Goal: Transaction & Acquisition: Purchase product/service

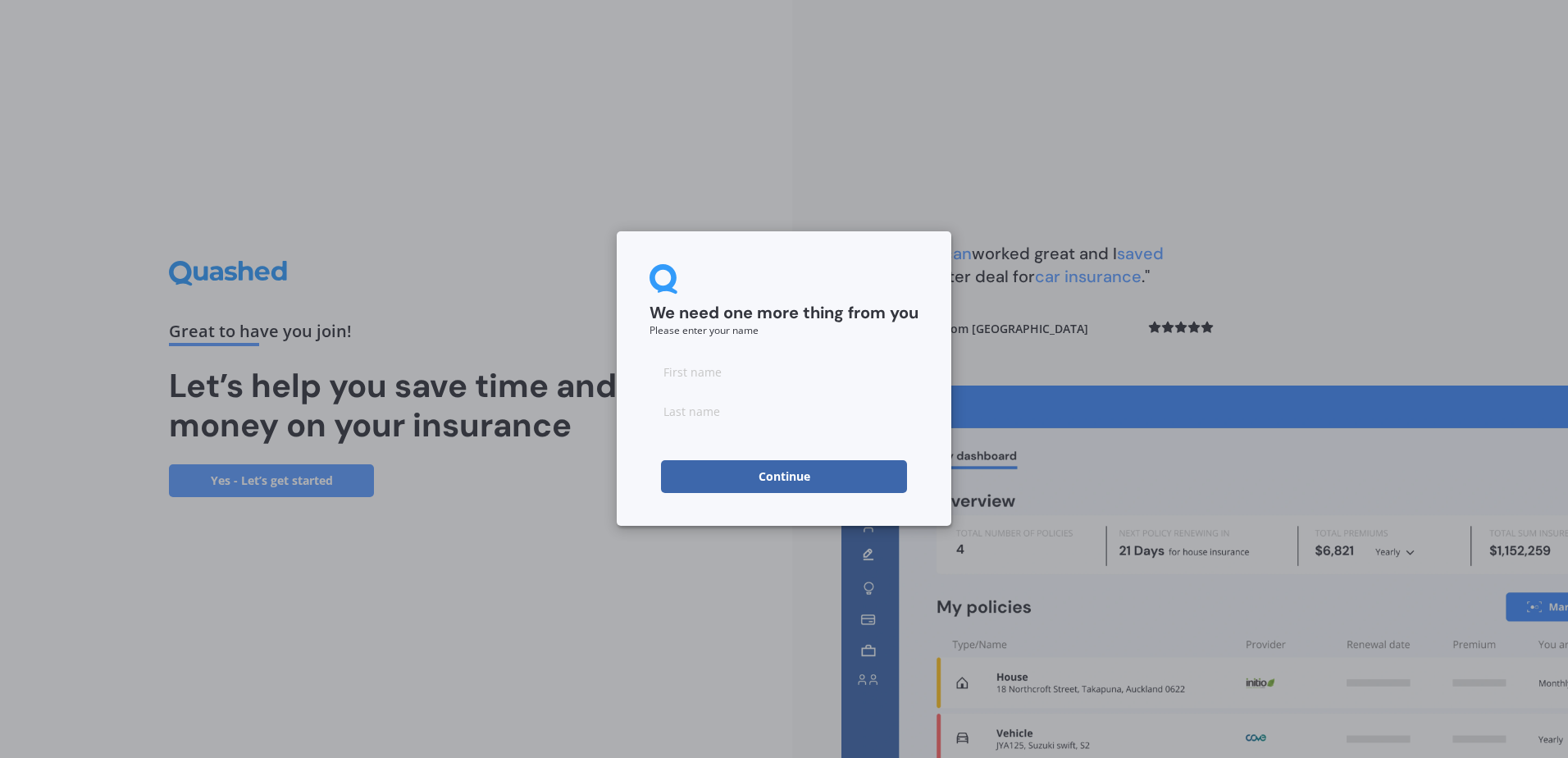
click at [736, 363] on input at bounding box center [784, 372] width 269 height 33
type input "d"
type input "[PERSON_NAME]"
type input "Holden"
click at [764, 482] on button "Continue" at bounding box center [784, 477] width 246 height 33
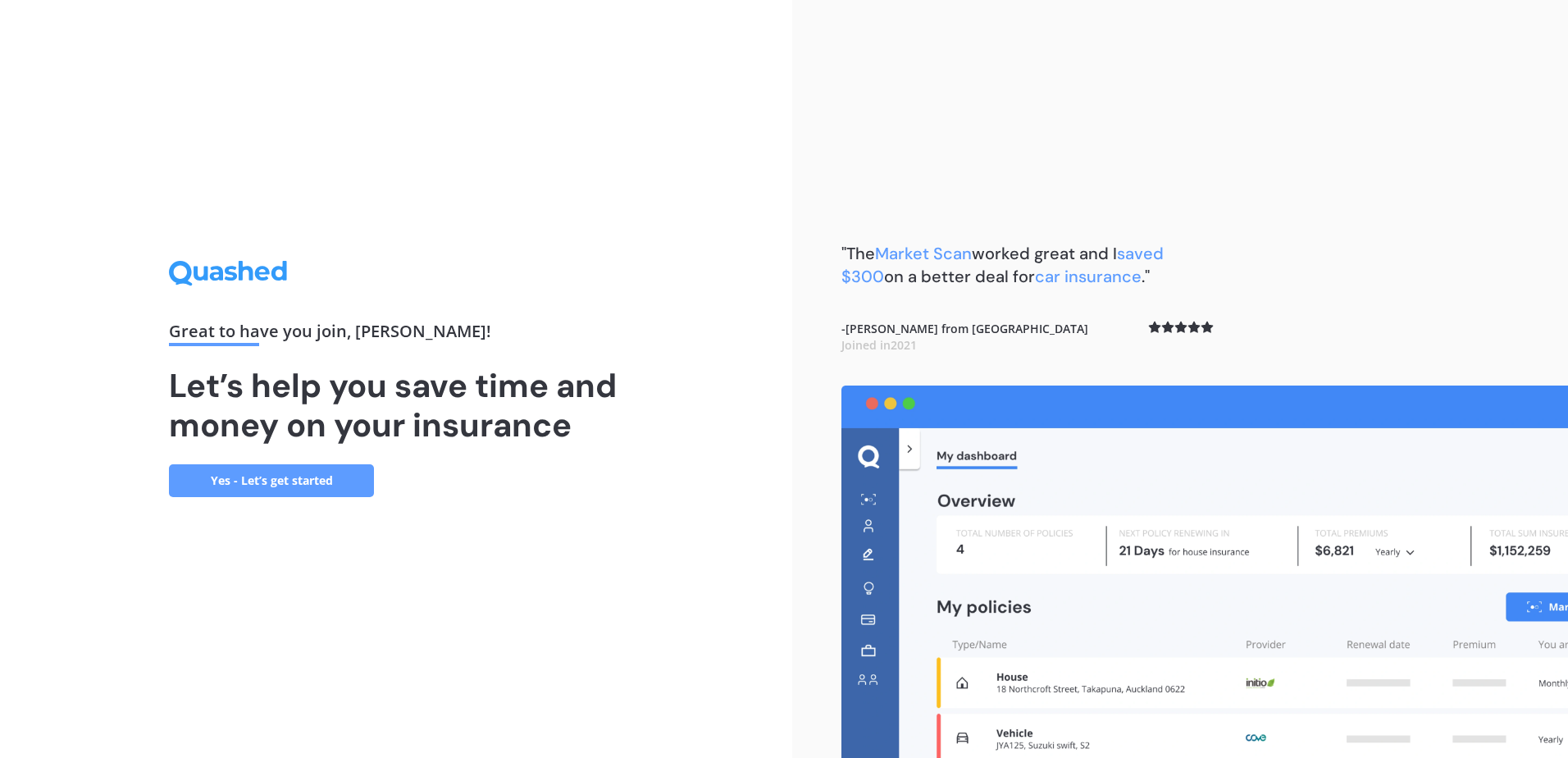
click at [237, 482] on link "Yes - Let’s get started" at bounding box center [272, 481] width 205 height 33
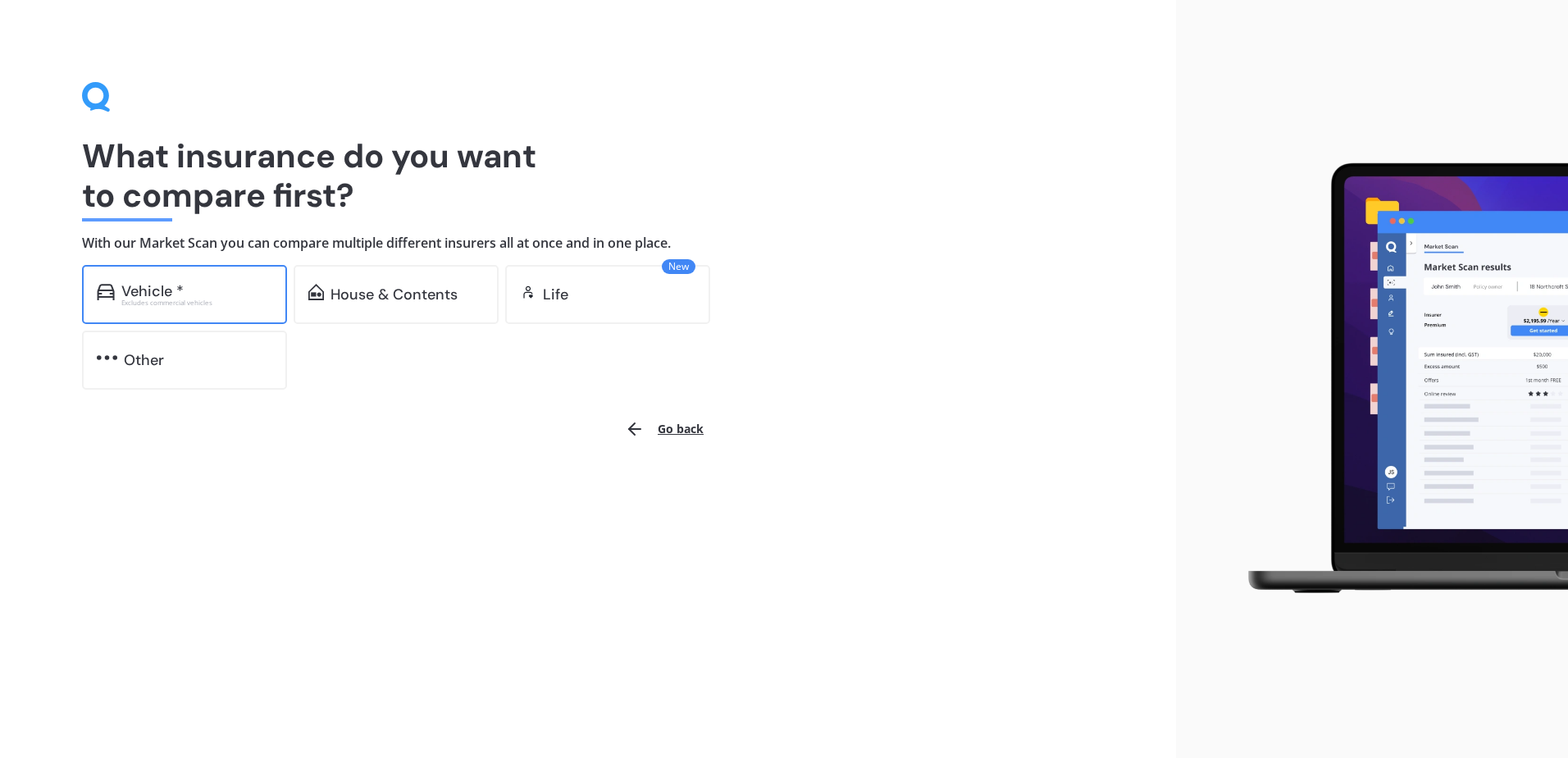
click at [190, 278] on div "Vehicle * Excludes commercial vehicles" at bounding box center [184, 294] width 205 height 59
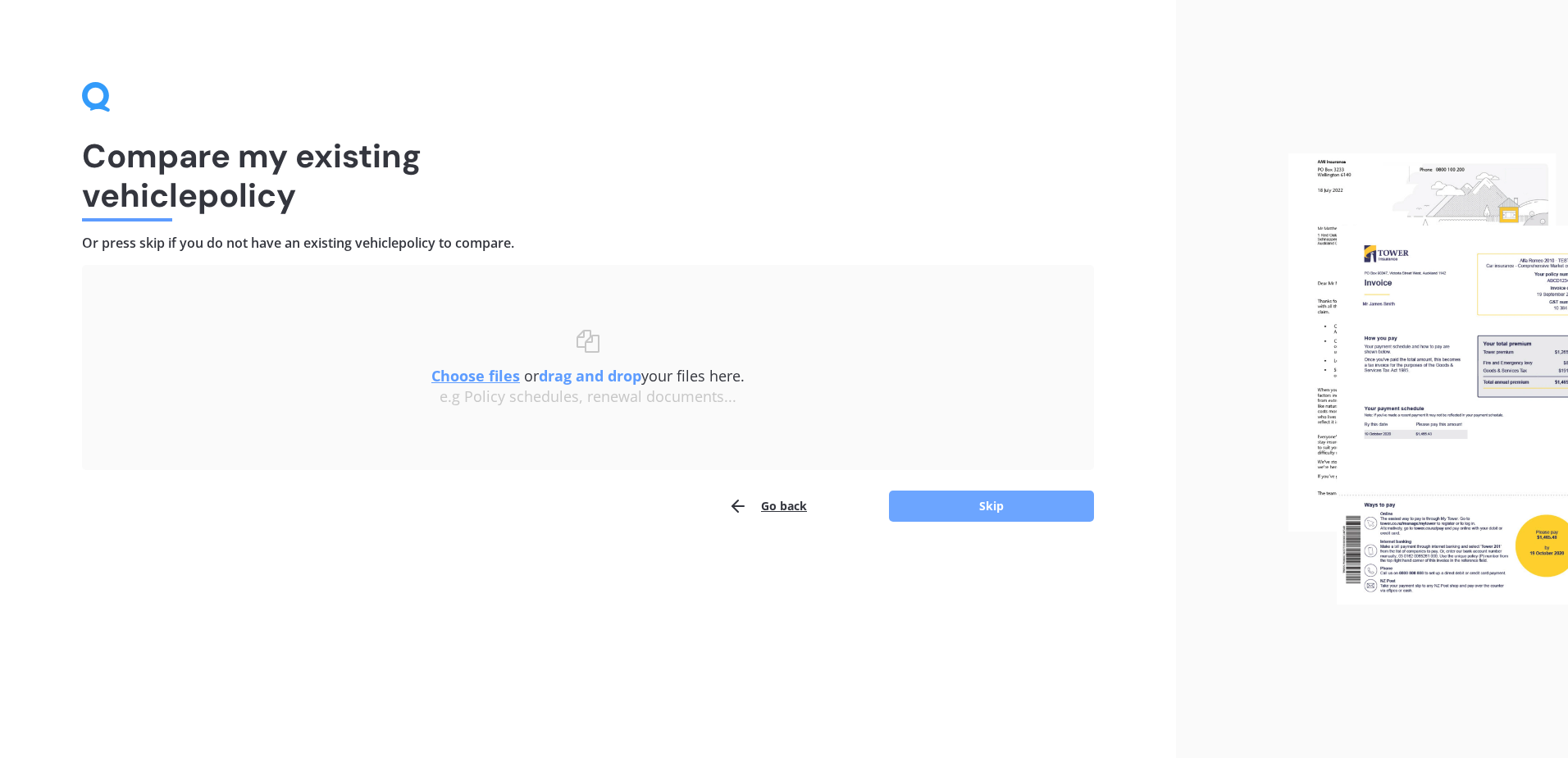
click at [971, 502] on button "Skip" at bounding box center [991, 506] width 205 height 31
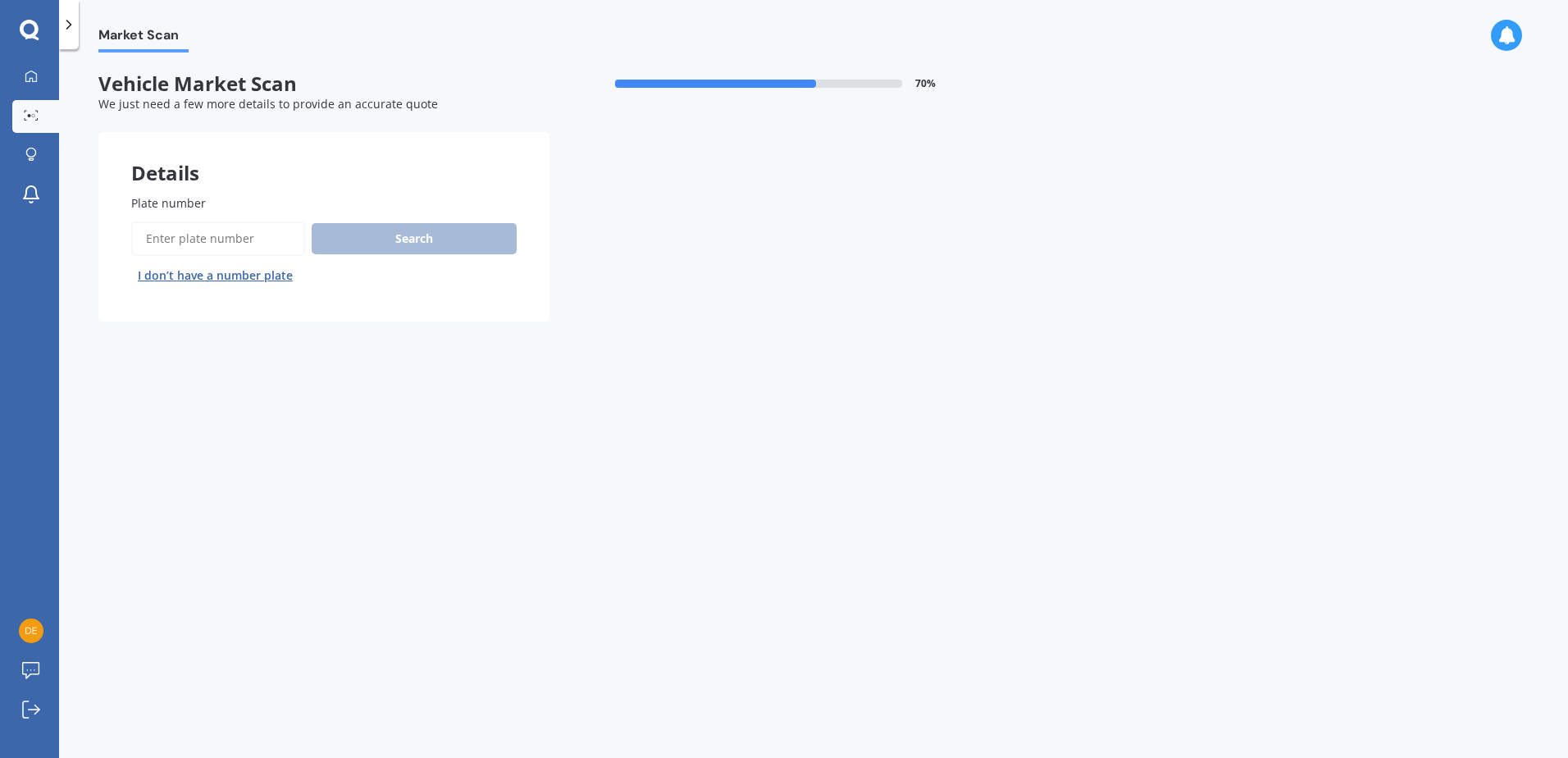
click at [237, 230] on input "Plate number" at bounding box center [218, 237] width 174 height 34
type input "QQE62"
click at [398, 238] on button "Search" at bounding box center [414, 238] width 205 height 31
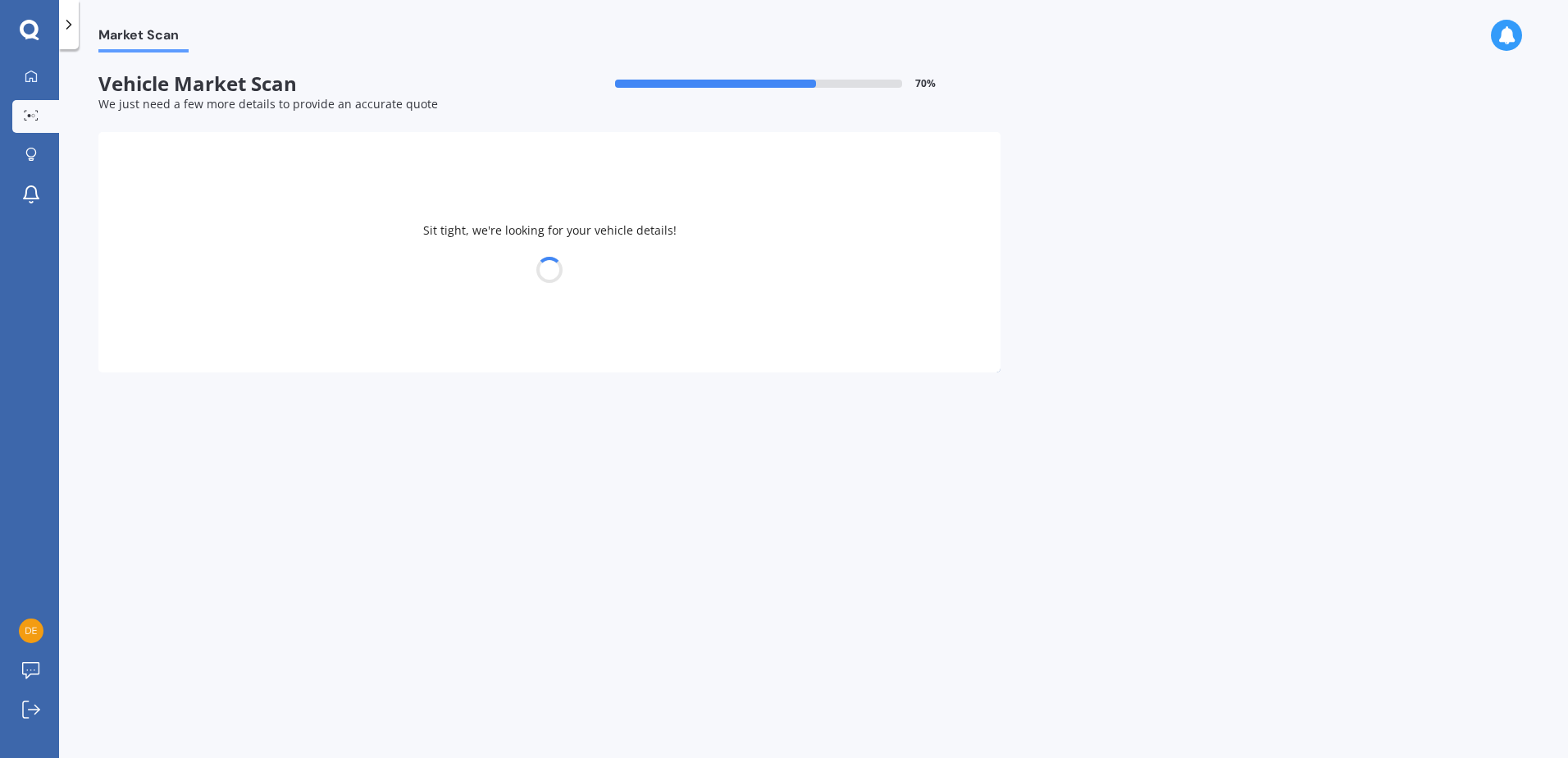
select select "MITSUBISHI"
select select "ASX"
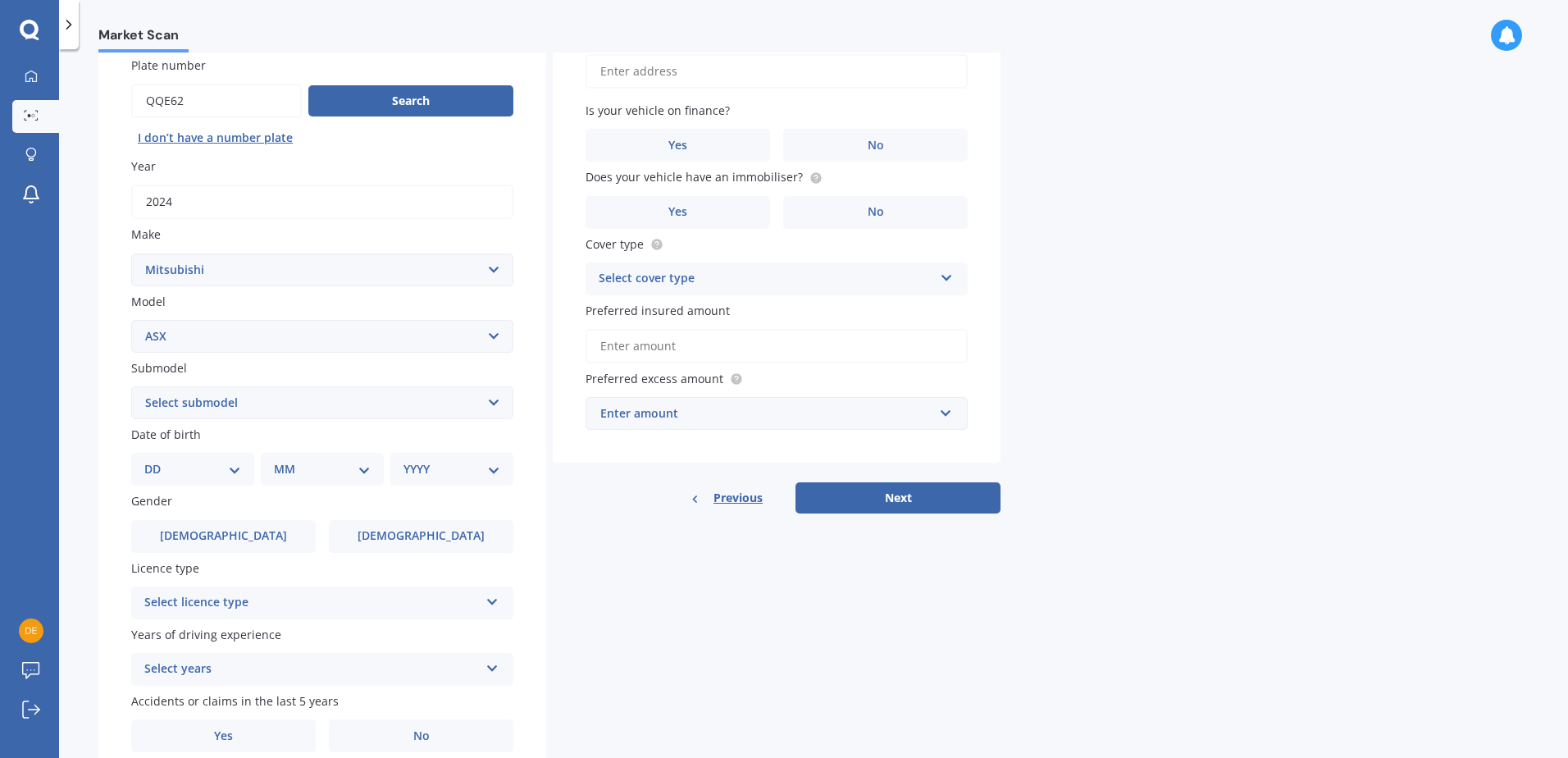
scroll to position [164, 0]
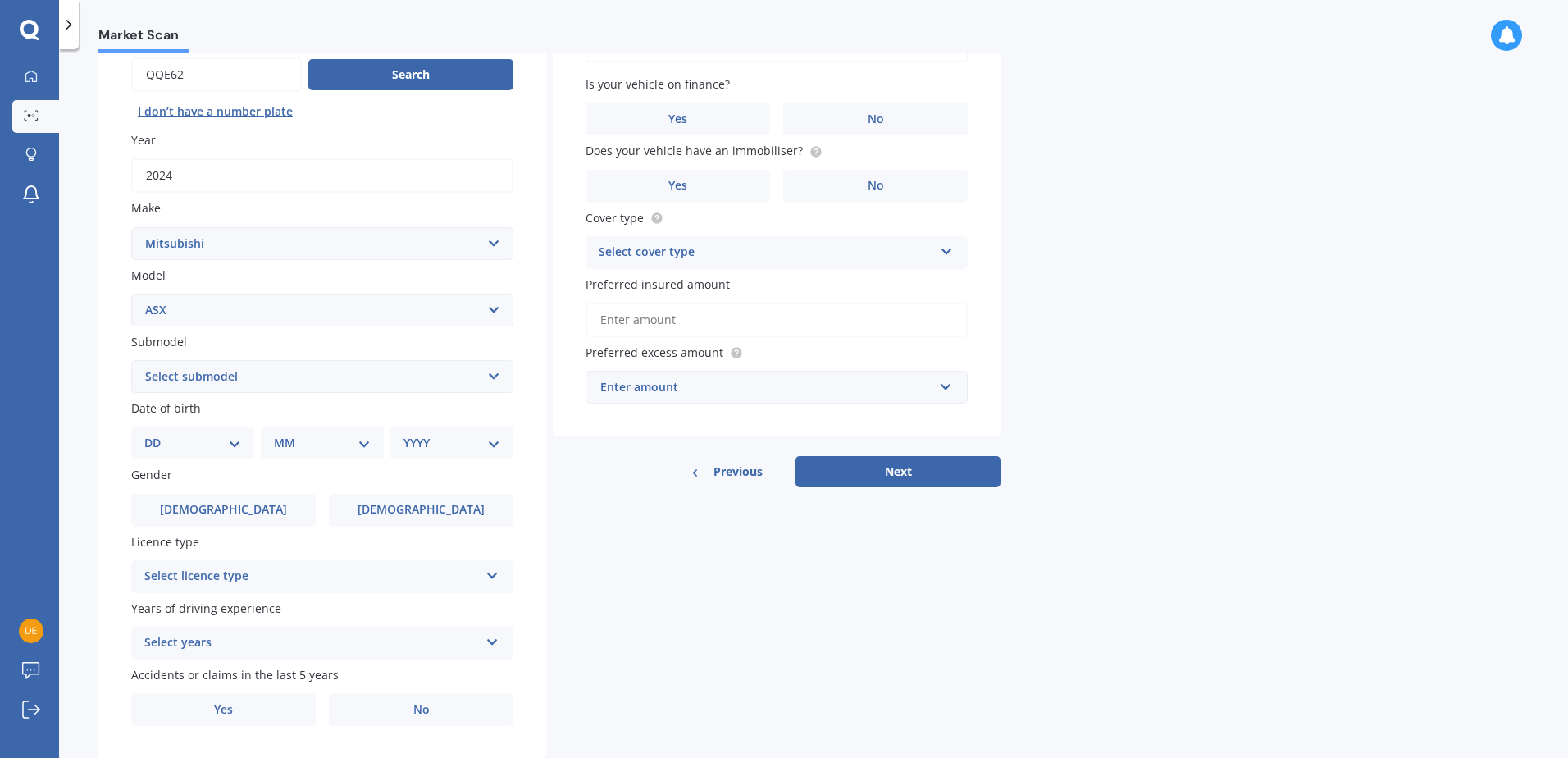
click at [236, 446] on select "DD 01 02 03 04 05 06 07 08 09 10 11 12 13 14 15 16 17 18 19 20 21 22 23 24 25 2…" at bounding box center [192, 443] width 96 height 18
select select "27"
click at [158, 434] on select "DD 01 02 03 04 05 06 07 08 09 10 11 12 13 14 15 16 17 18 19 20 21 22 23 24 25 2…" at bounding box center [192, 443] width 96 height 18
click at [318, 440] on select "MM 01 02 03 04 05 06 07 08 09 10 11 12" at bounding box center [325, 443] width 91 height 18
select select "01"
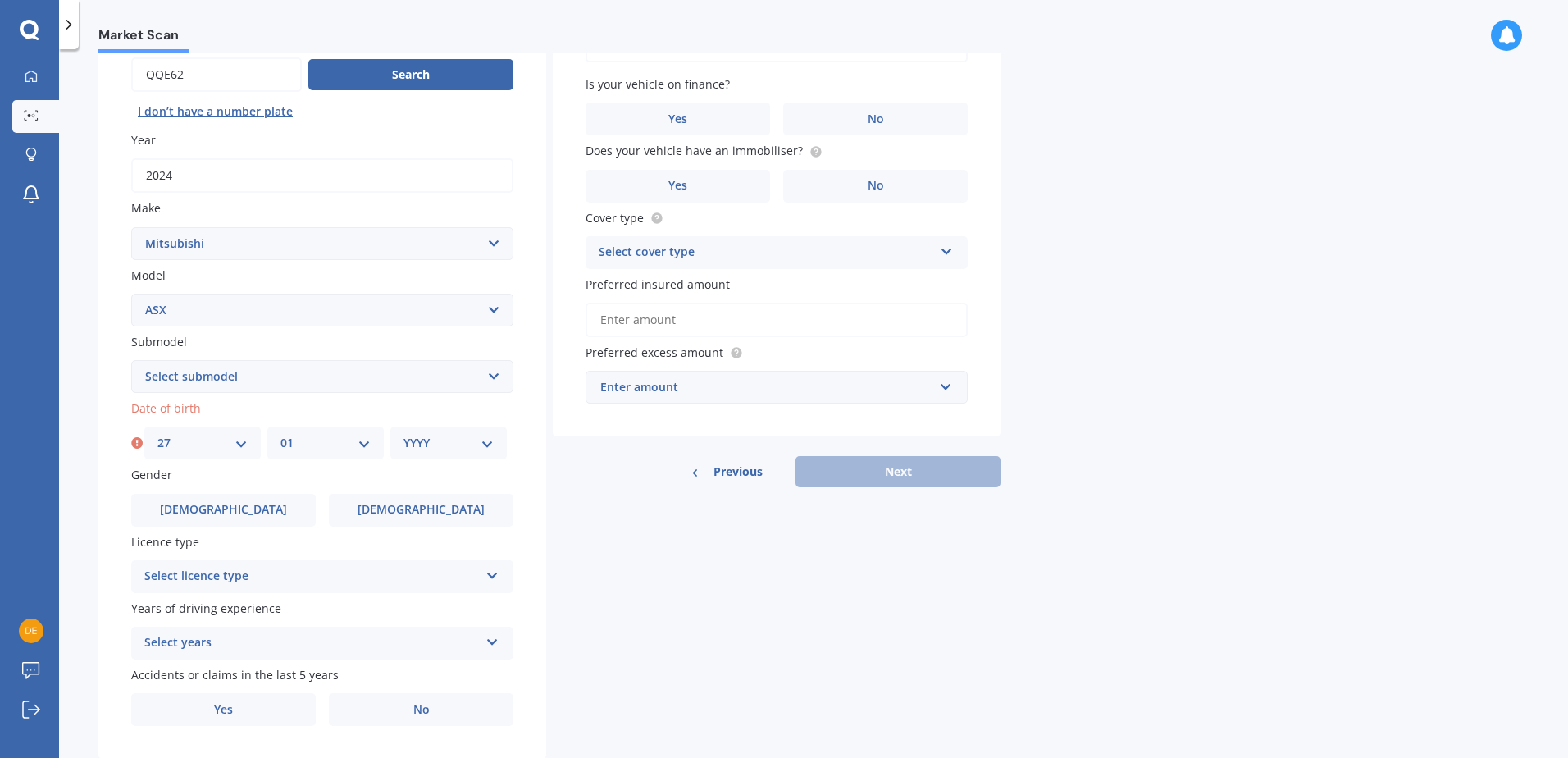
click at [280, 434] on select "MM 01 02 03 04 05 06 07 08 09 10 11 12" at bounding box center [325, 443] width 91 height 18
click at [439, 444] on select "YYYY 2025 2024 2023 2022 2021 2020 2019 2018 2017 2016 2015 2014 2013 2012 2011…" at bounding box center [449, 443] width 91 height 18
select select "1970"
click at [404, 434] on select "YYYY 2025 2024 2023 2022 2021 2020 2019 2018 2017 2016 2015 2014 2013 2012 2011…" at bounding box center [449, 443] width 91 height 18
click at [428, 568] on div "Select licence type" at bounding box center [311, 576] width 335 height 19
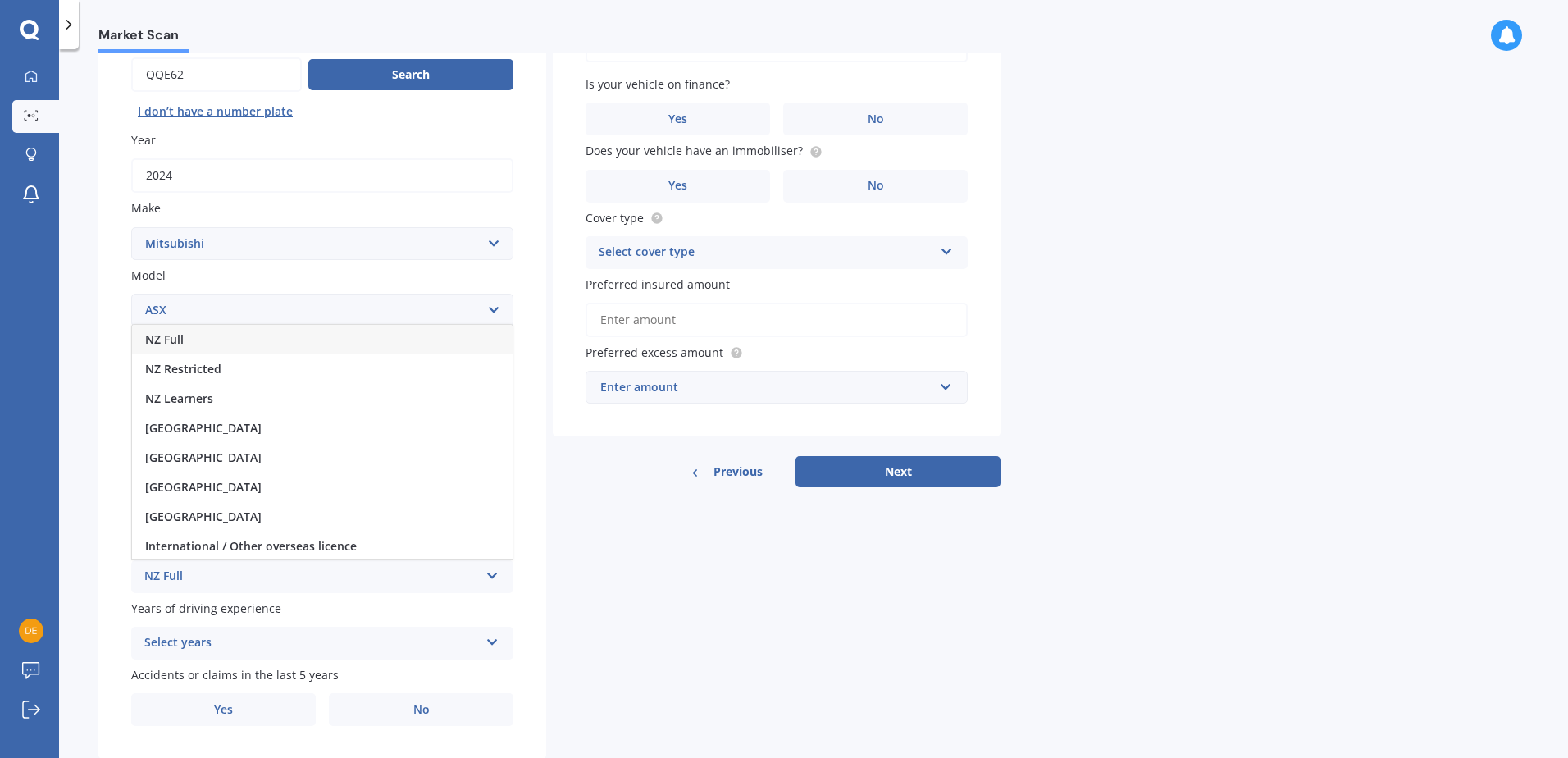
click at [360, 336] on div "NZ Full" at bounding box center [322, 340] width 381 height 29
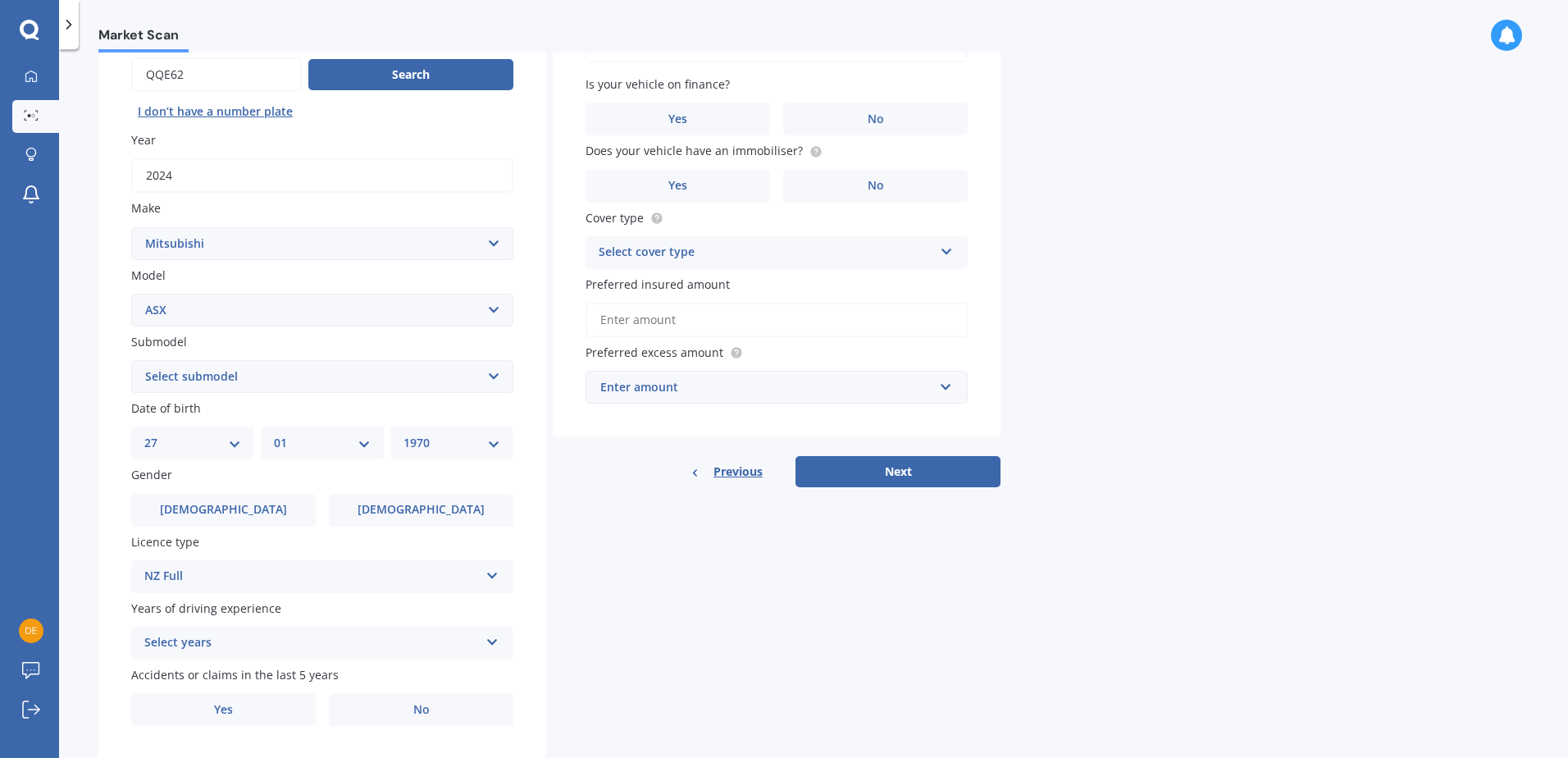
scroll to position [207, 0]
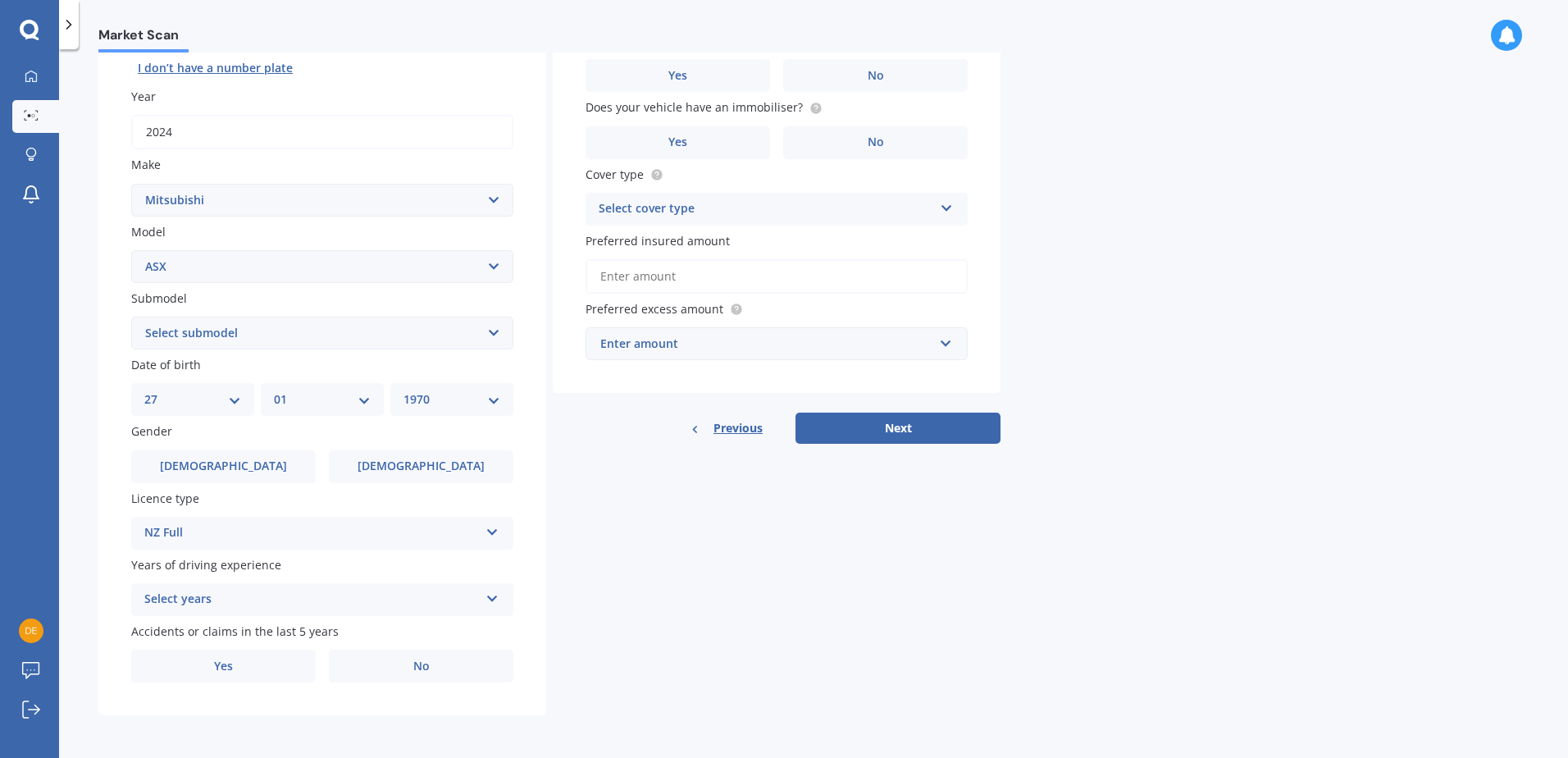
click at [446, 592] on div "Select years" at bounding box center [311, 599] width 335 height 19
click at [406, 443] on div "5 or more years" at bounding box center [322, 450] width 381 height 29
click at [417, 654] on label "No" at bounding box center [421, 666] width 185 height 33
click at [0, 0] on input "No" at bounding box center [0, 0] width 0 height 0
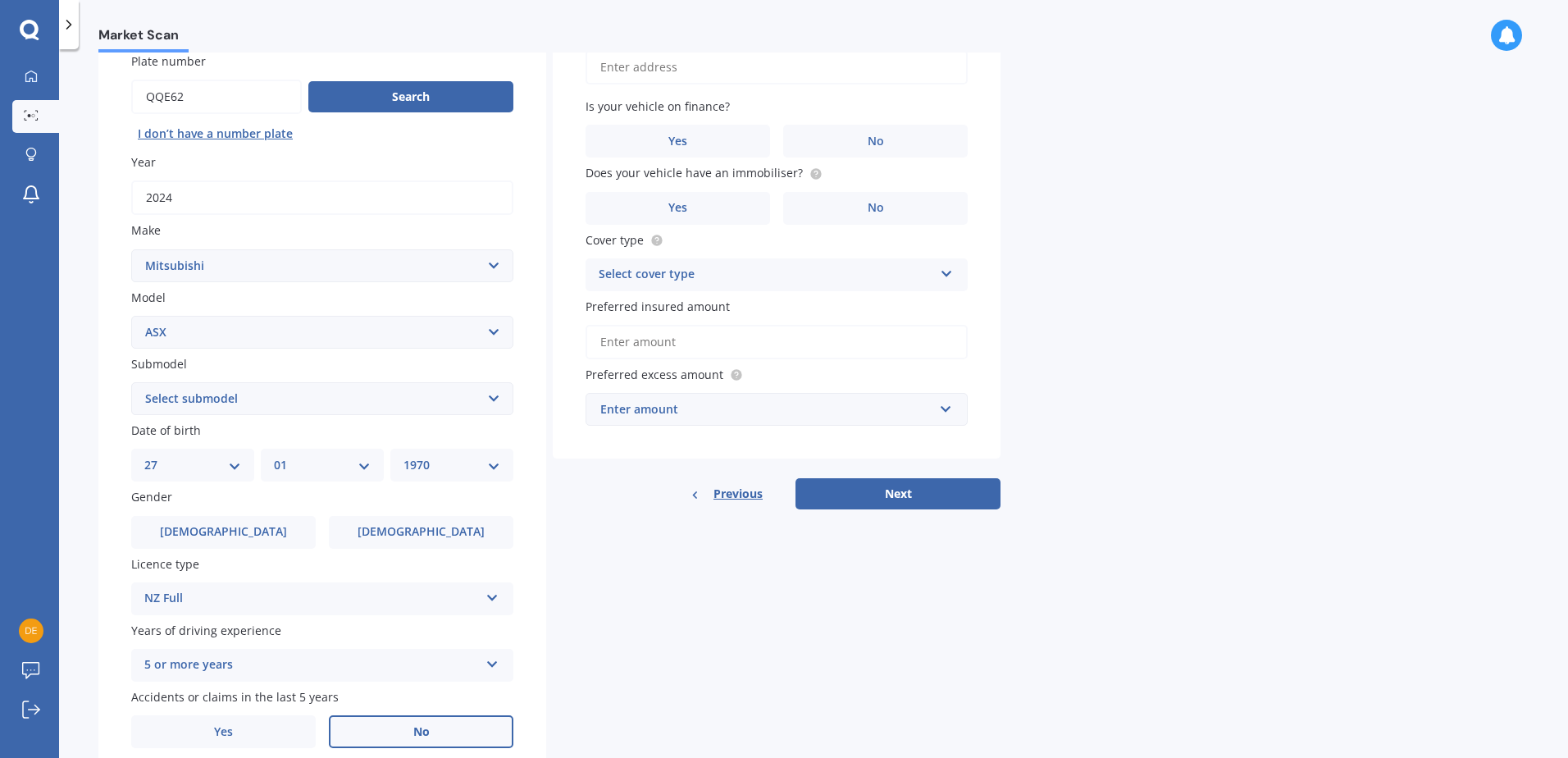
scroll to position [0, 0]
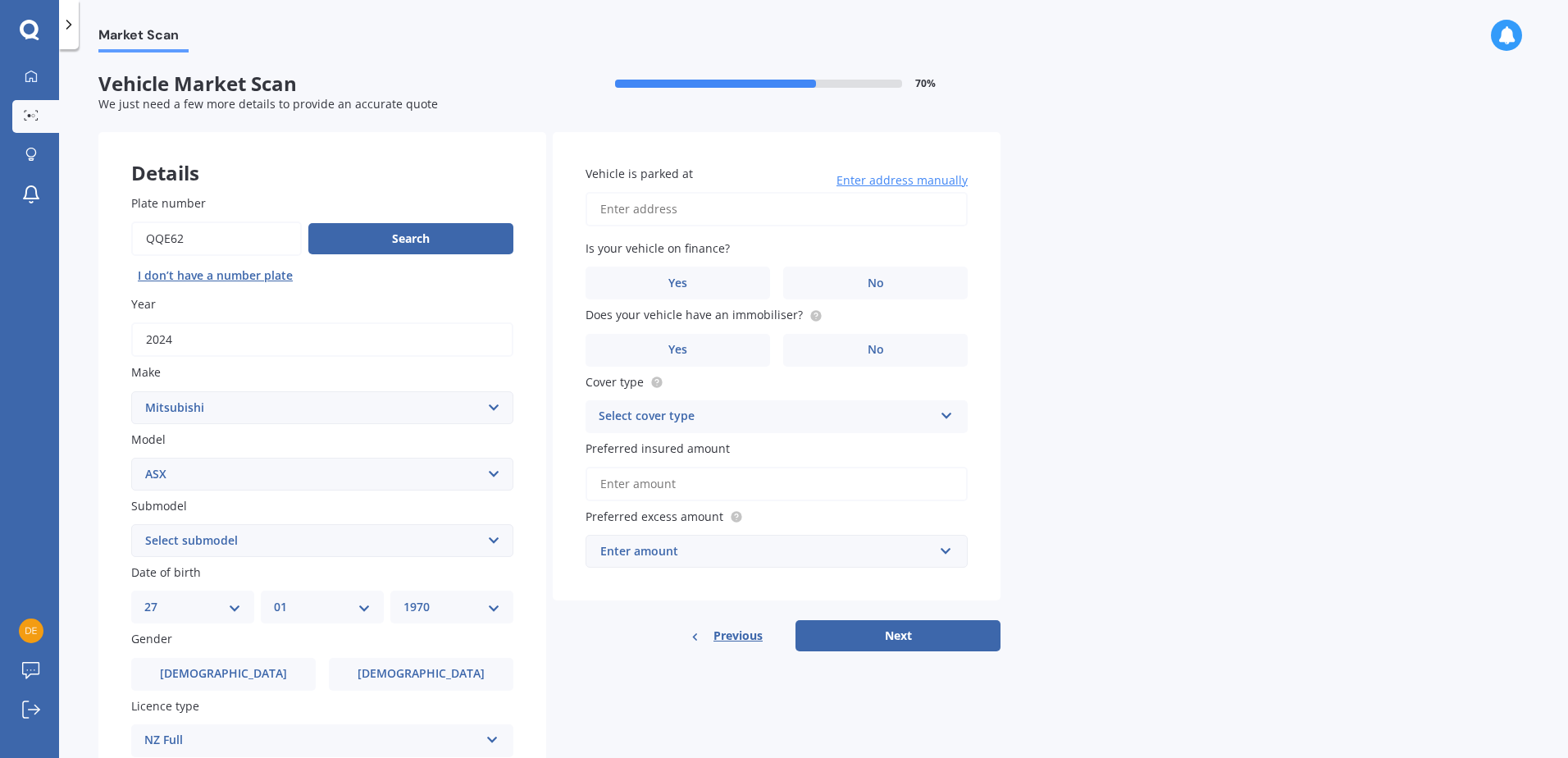
click at [668, 214] on input "Vehicle is parked at" at bounding box center [777, 208] width 383 height 34
type input "[STREET_ADDRESS]"
click at [893, 273] on label "No" at bounding box center [876, 283] width 185 height 33
click at [0, 0] on input "No" at bounding box center [0, 0] width 0 height 0
click at [813, 309] on icon at bounding box center [816, 315] width 13 height 13
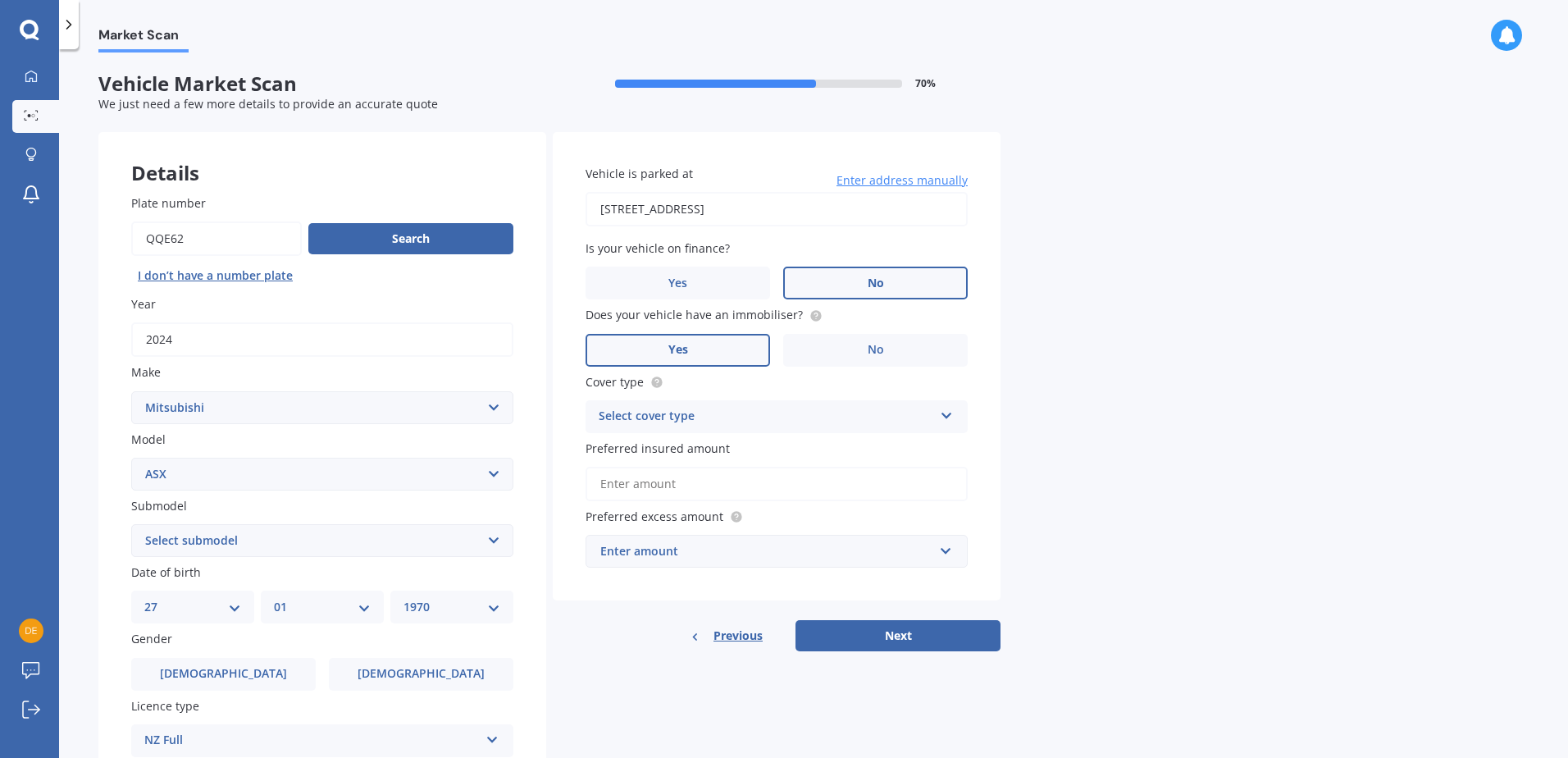
click at [709, 343] on label "Yes" at bounding box center [678, 350] width 185 height 33
click at [0, 0] on input "Yes" at bounding box center [0, 0] width 0 height 0
click at [883, 407] on div "Select cover type" at bounding box center [766, 416] width 335 height 19
click at [862, 440] on div "Comprehensive" at bounding box center [776, 449] width 381 height 29
click at [839, 477] on input "Preferred insured amount" at bounding box center [777, 483] width 383 height 34
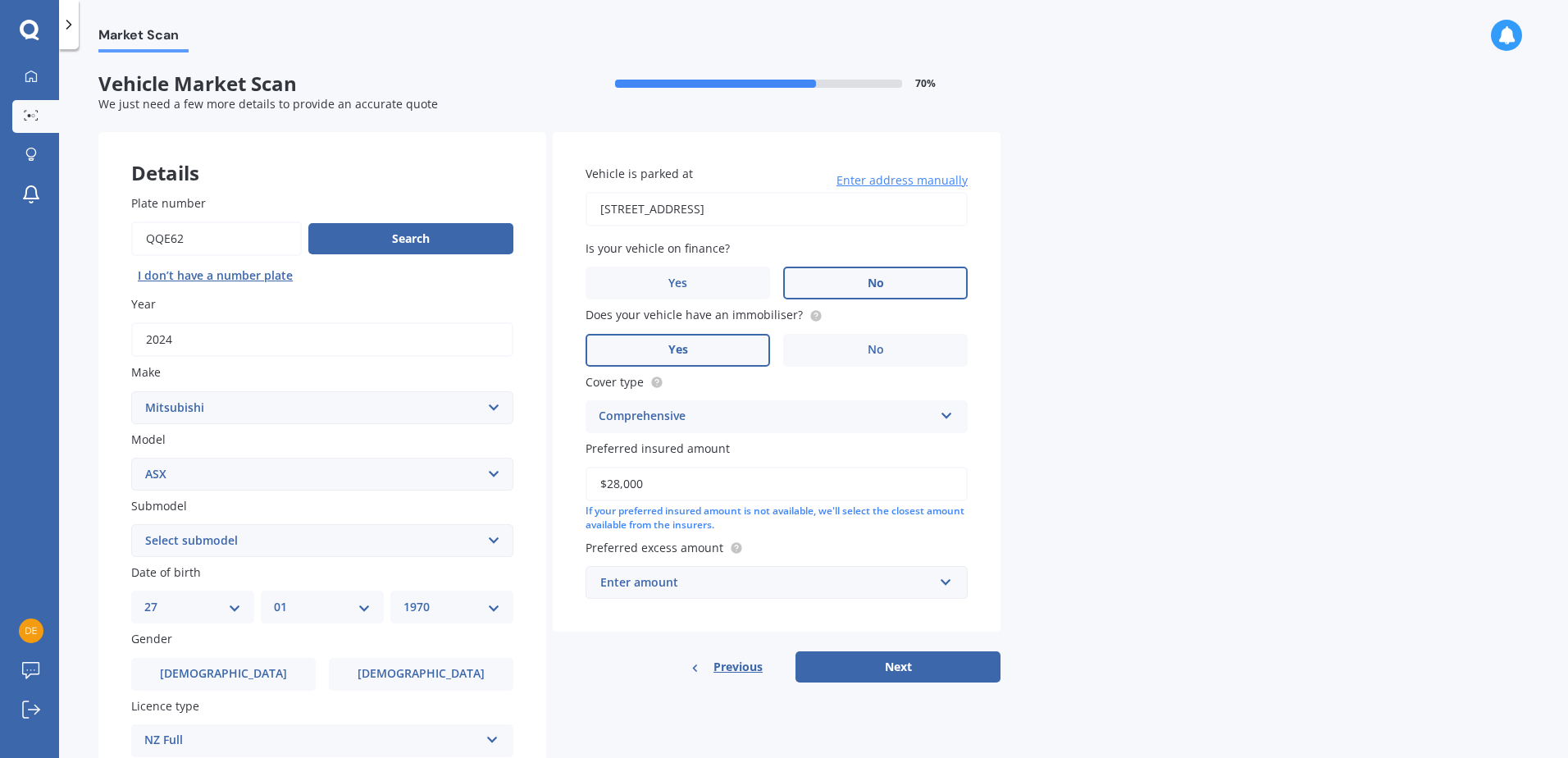
type input "$28,000"
click at [949, 583] on input "text" at bounding box center [770, 582] width 367 height 31
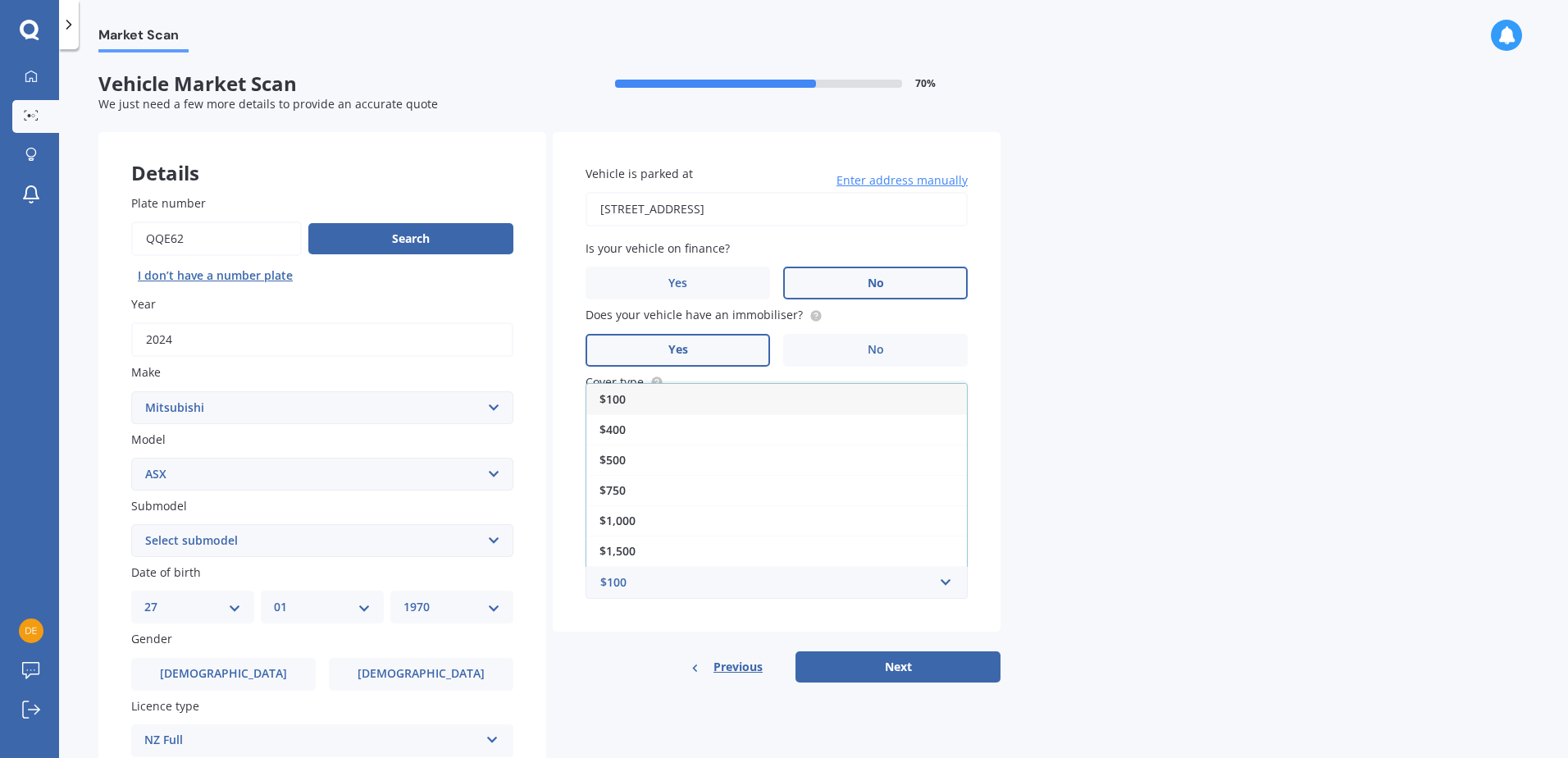
click at [813, 492] on div "$750" at bounding box center [776, 489] width 381 height 30
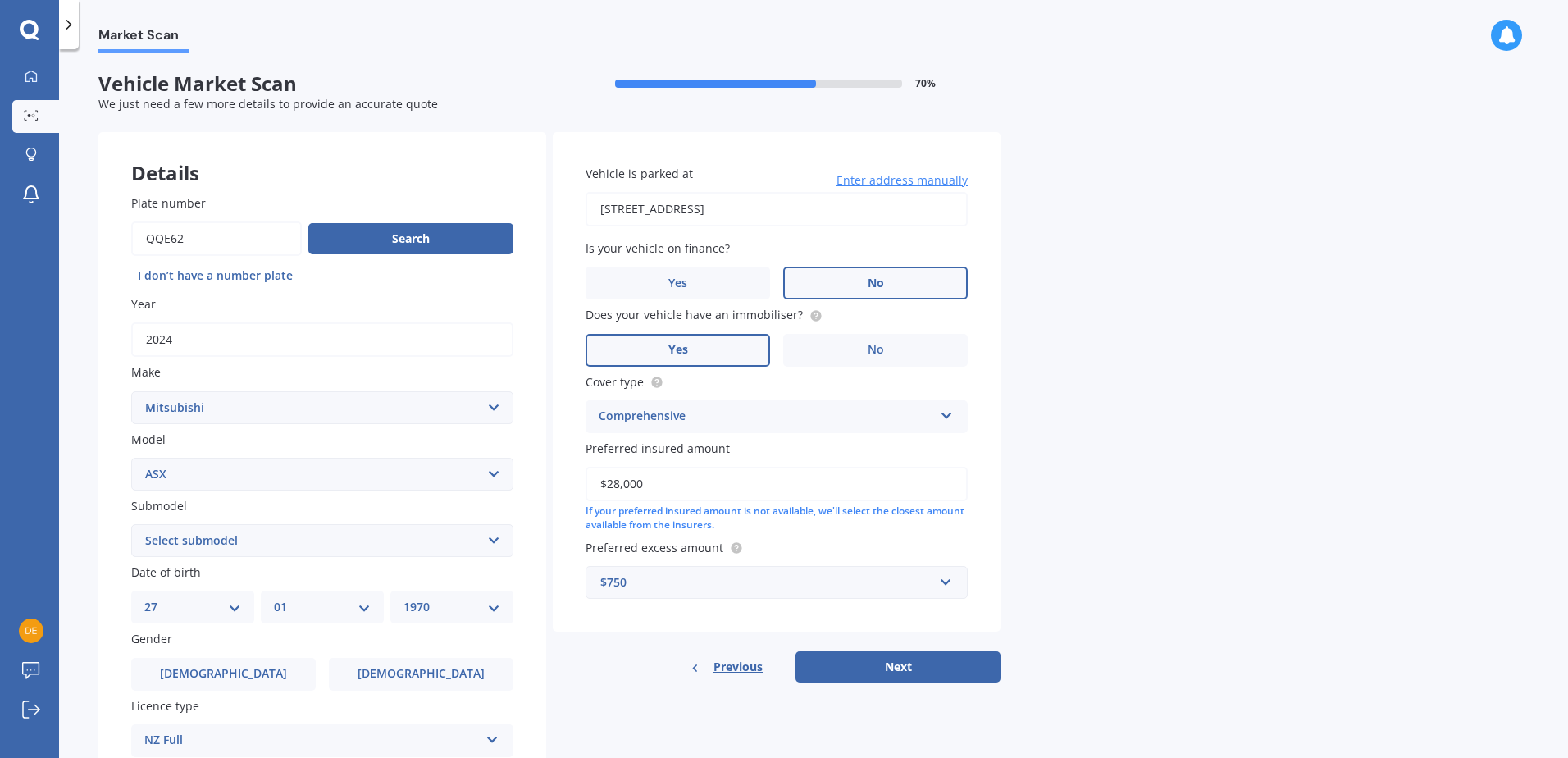
click at [882, 664] on button "Next" at bounding box center [897, 667] width 205 height 31
drag, startPoint x: 415, startPoint y: 529, endPoint x: 417, endPoint y: 539, distance: 10.2
click at [414, 531] on select "Select submodel BLK 2.0P/CVT Diesel LS Sport VRX petrol VRX turbo diesel XLS pe…" at bounding box center [322, 540] width 383 height 33
select select "LS"
click at [131, 523] on select "Select submodel BLK 2.0P/CVT Diesel LS Sport VRX petrol VRX turbo diesel XLS pe…" at bounding box center [322, 540] width 383 height 33
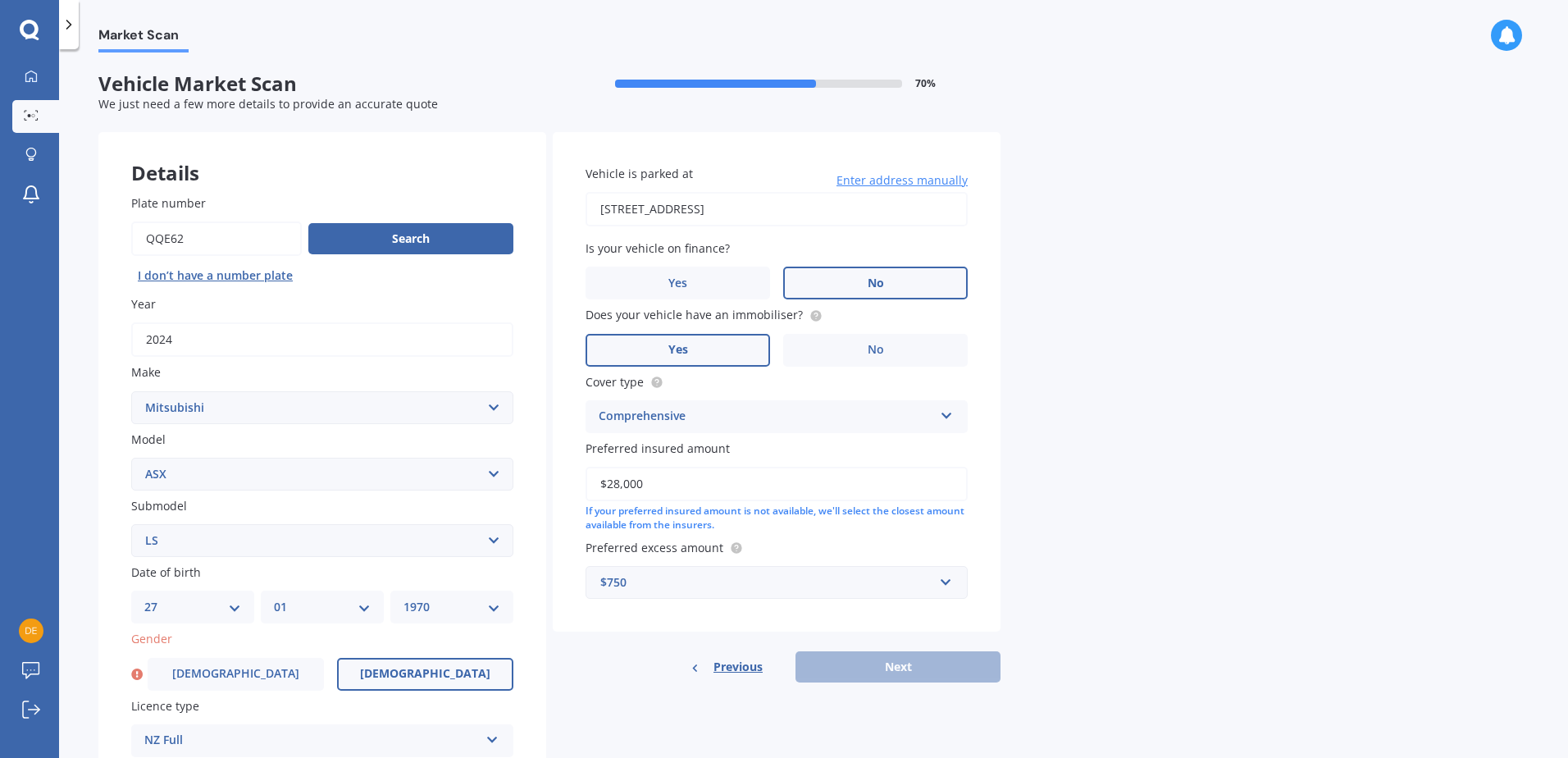
click at [485, 661] on label "[DEMOGRAPHIC_DATA]" at bounding box center [424, 674] width 176 height 33
click at [0, 0] on input "[DEMOGRAPHIC_DATA]" at bounding box center [0, 0] width 0 height 0
click at [907, 656] on button "Next" at bounding box center [897, 667] width 205 height 31
select select "27"
select select "01"
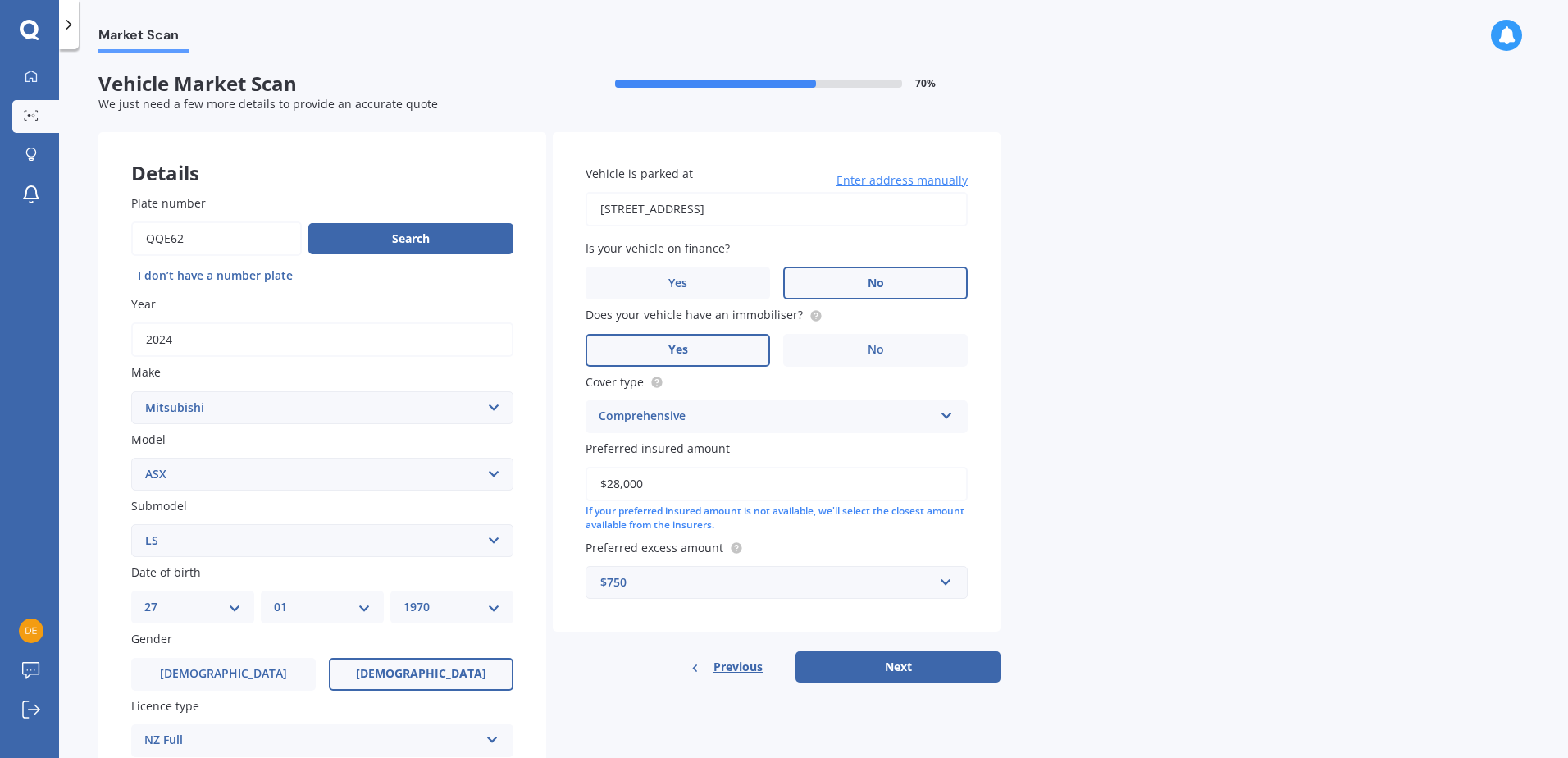
select select "1970"
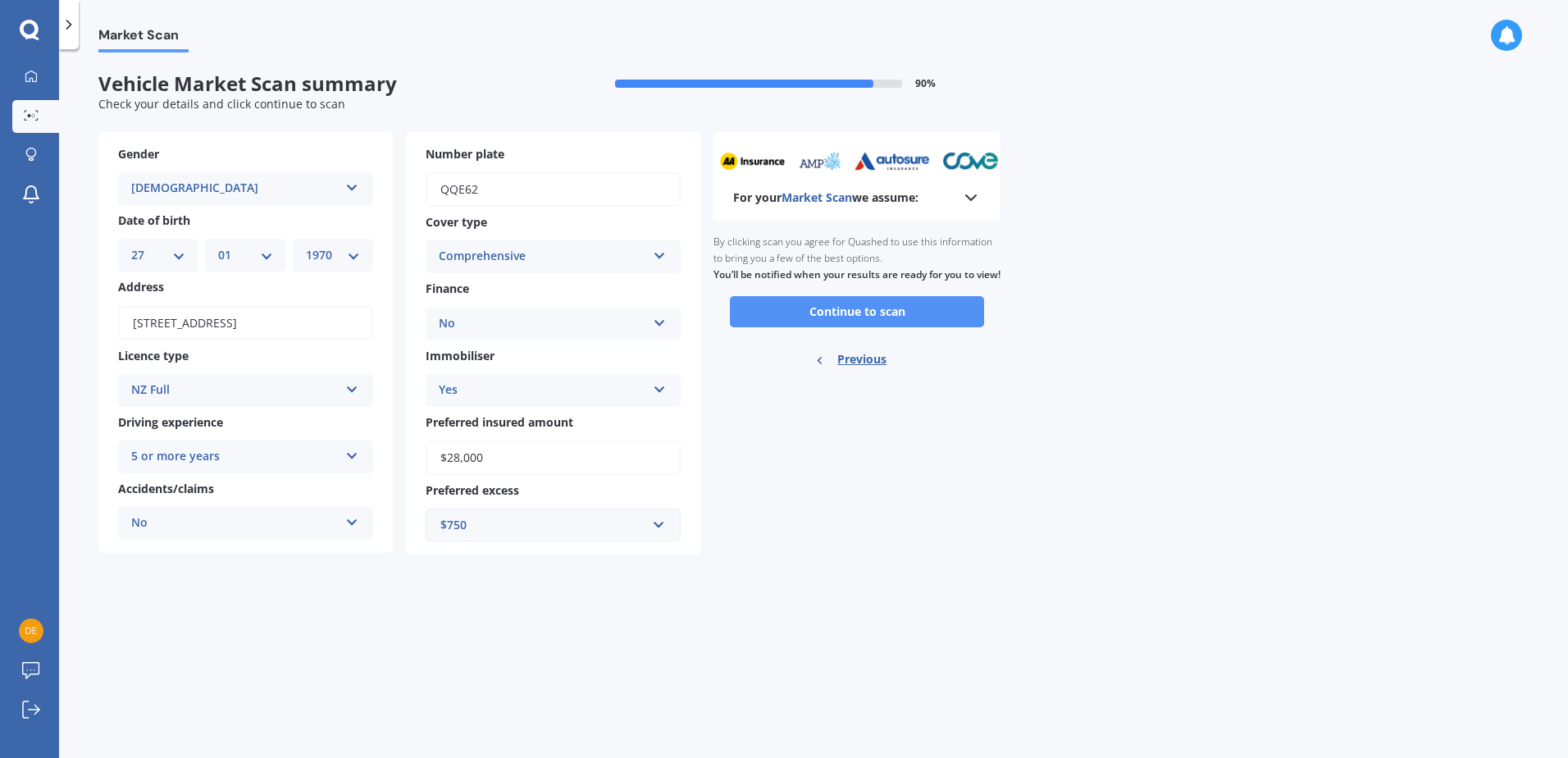
click at [872, 327] on button "Continue to scan" at bounding box center [857, 311] width 254 height 31
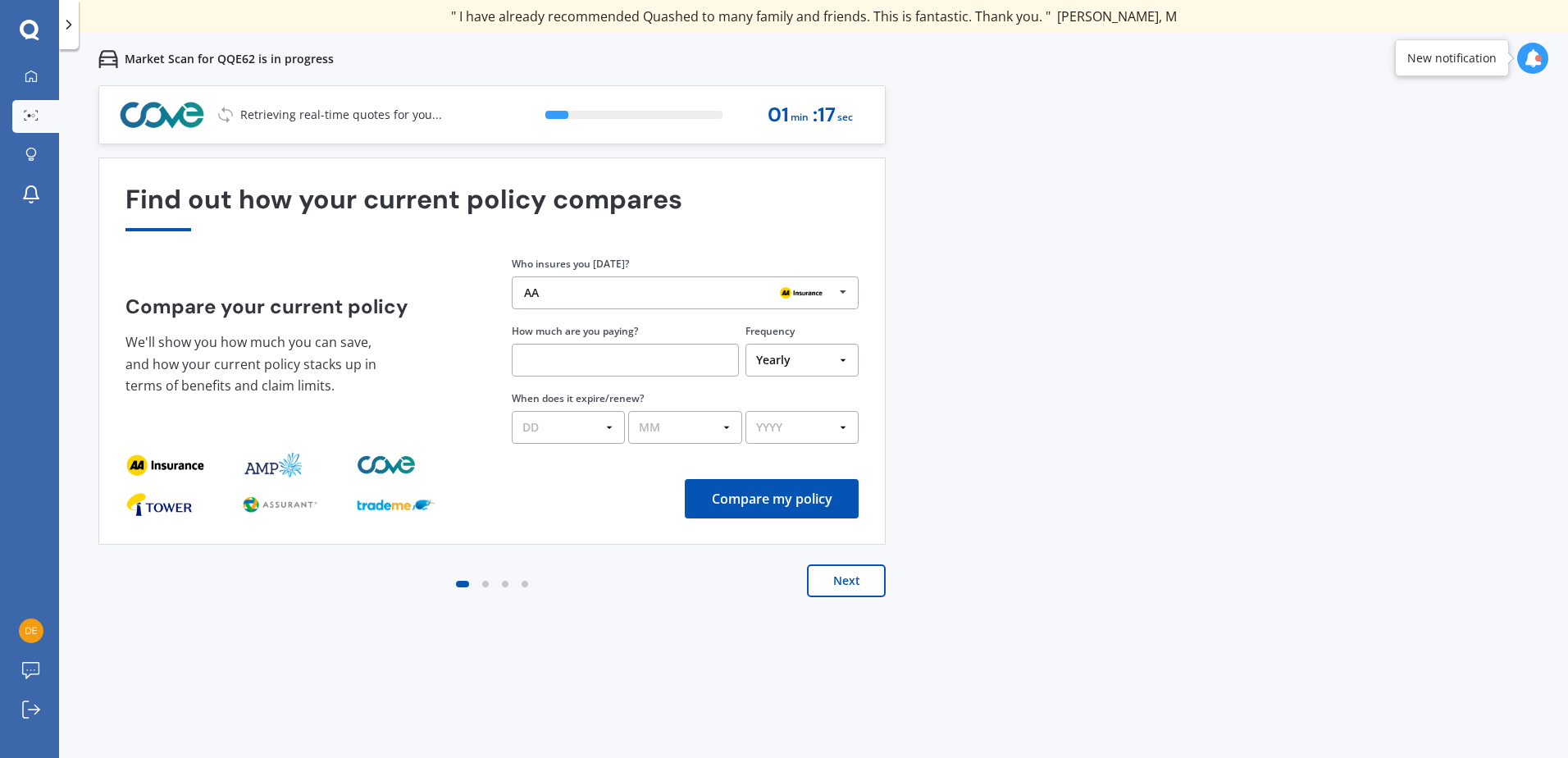
click at [847, 289] on icon at bounding box center [843, 292] width 24 height 30
click at [827, 575] on button "Next" at bounding box center [846, 581] width 79 height 33
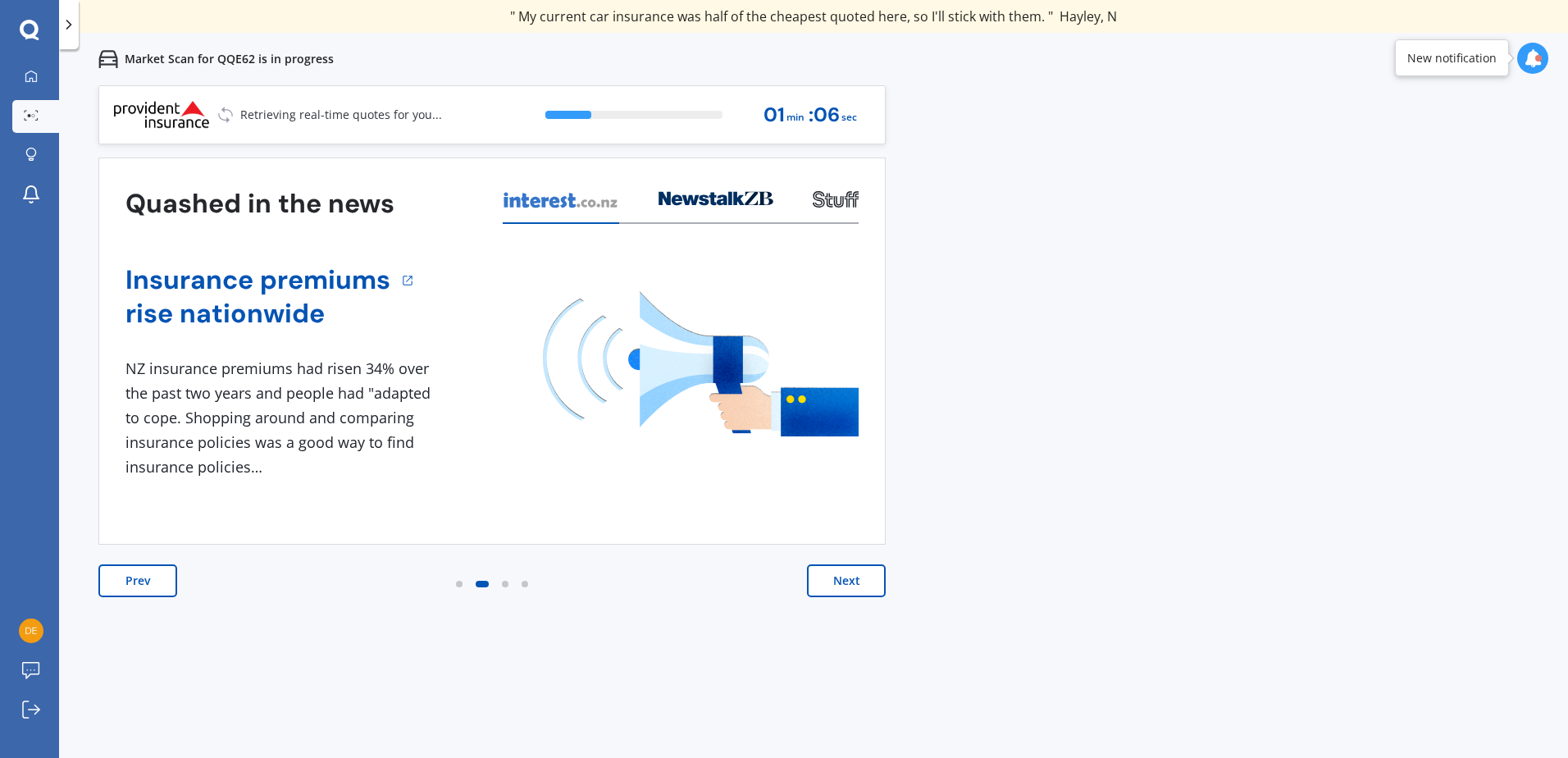
click at [827, 575] on button "Next" at bounding box center [846, 581] width 79 height 33
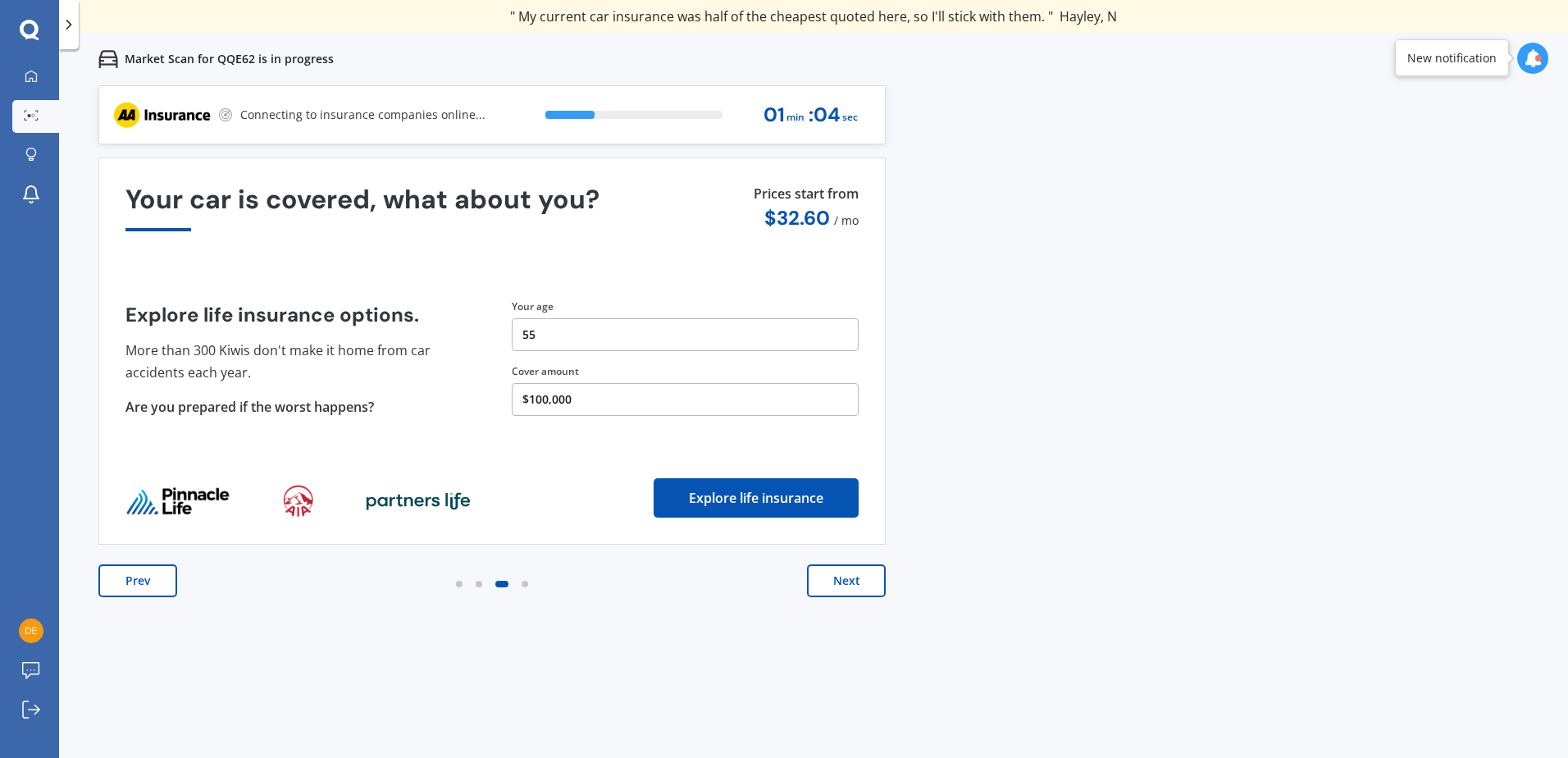
click at [827, 575] on button "Next" at bounding box center [846, 581] width 79 height 33
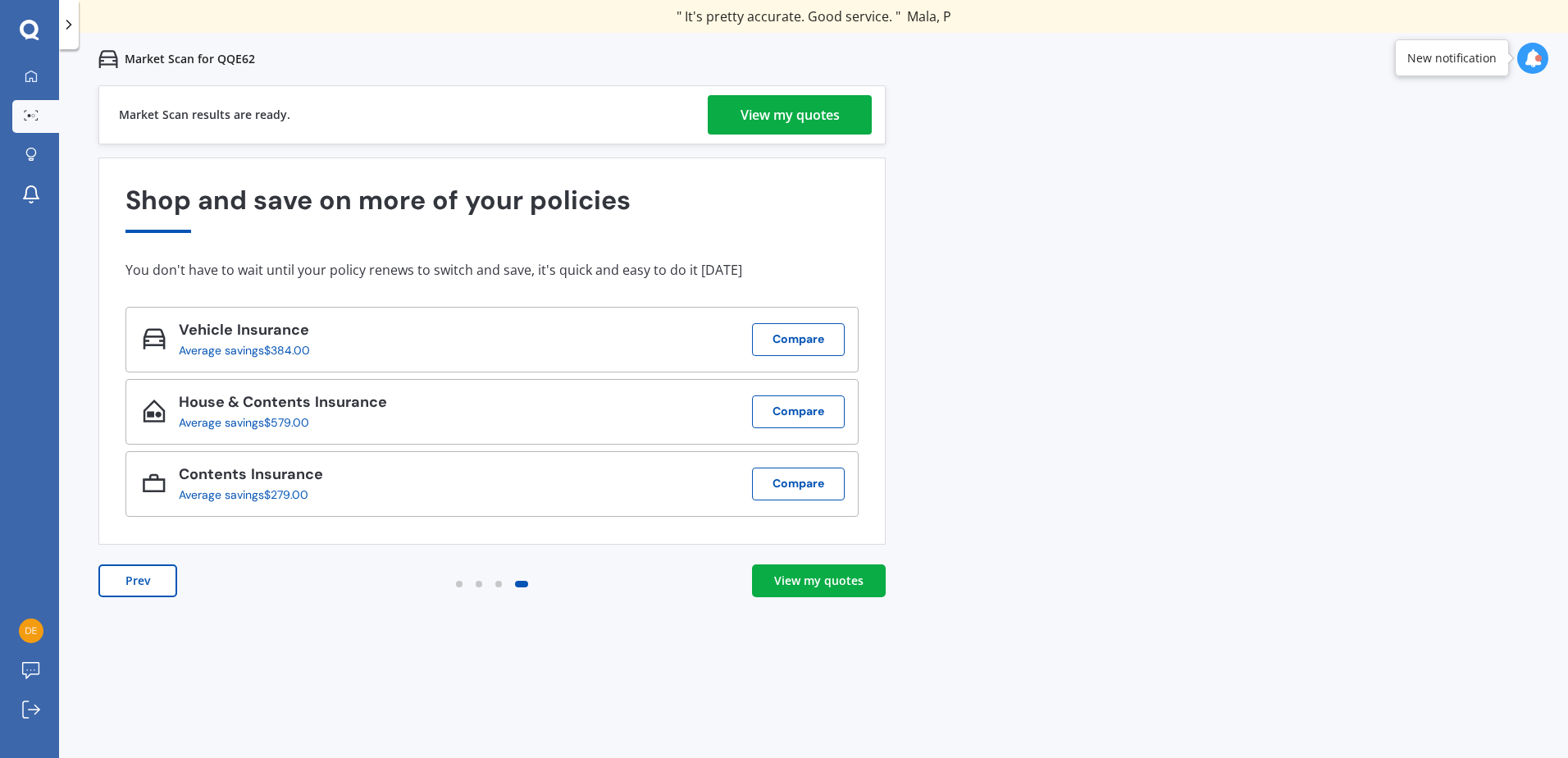
click at [836, 112] on div "View my quotes" at bounding box center [790, 115] width 99 height 39
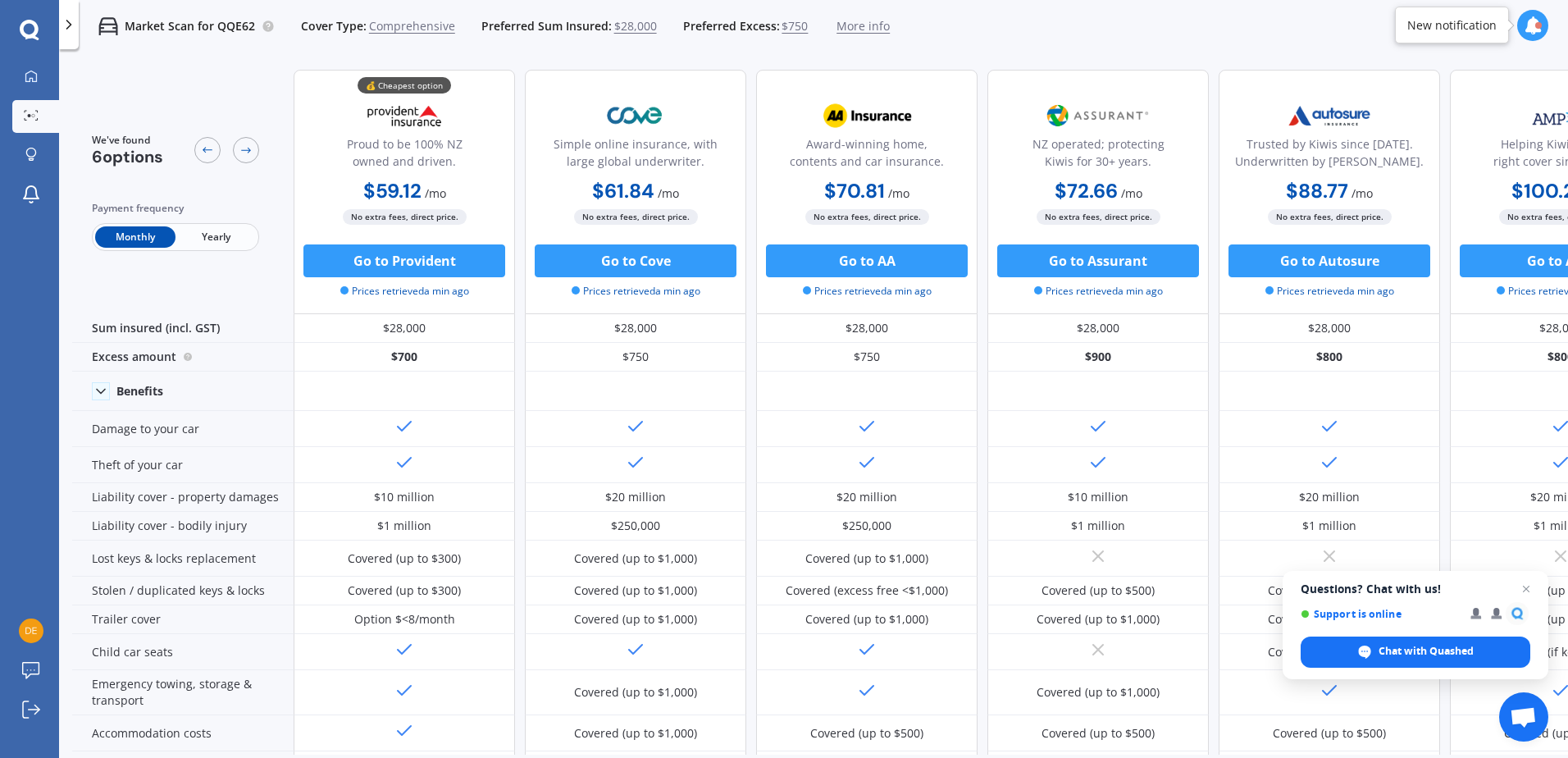
click at [232, 234] on span "Yearly" at bounding box center [215, 237] width 81 height 21
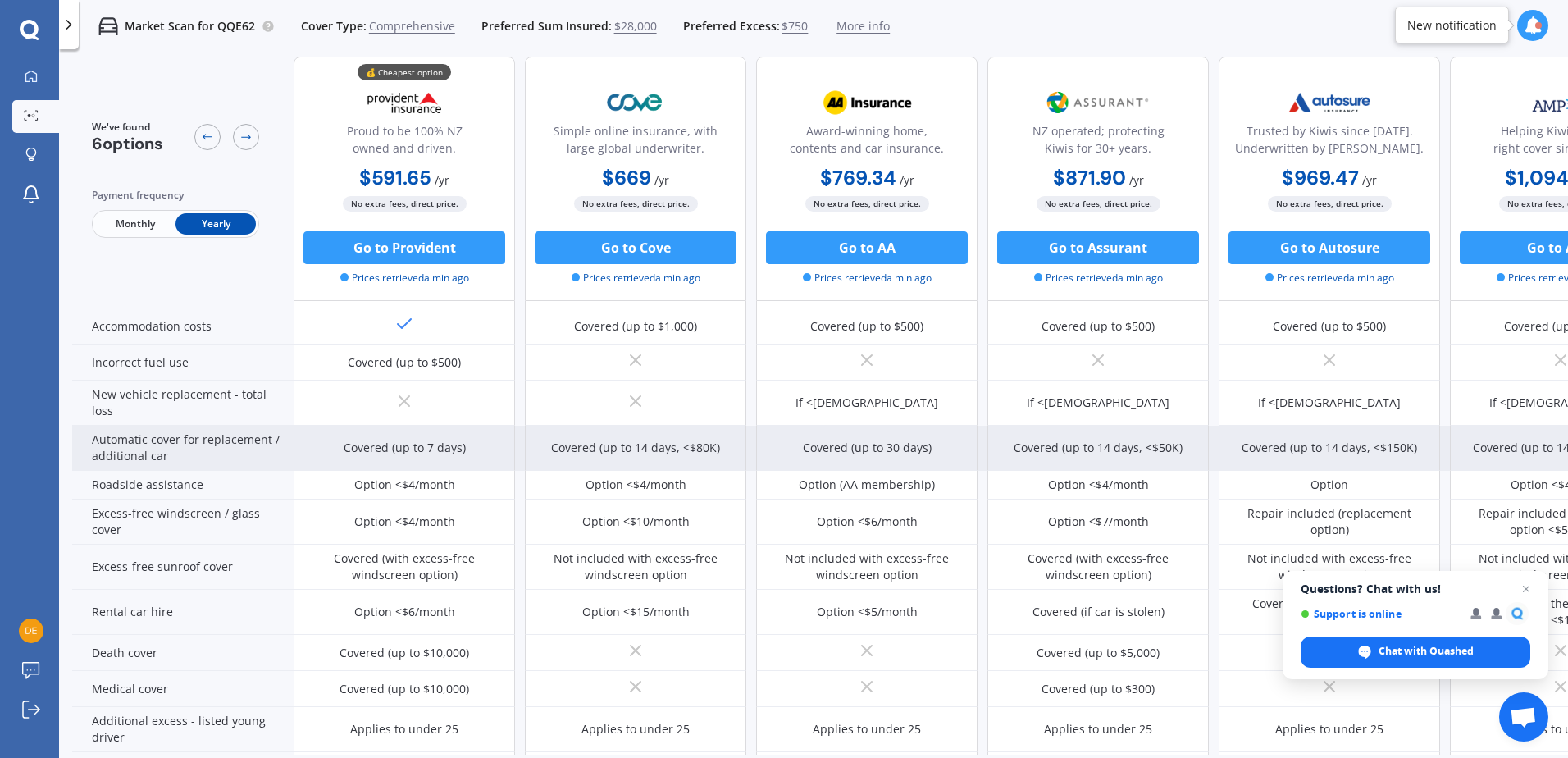
scroll to position [410, 0]
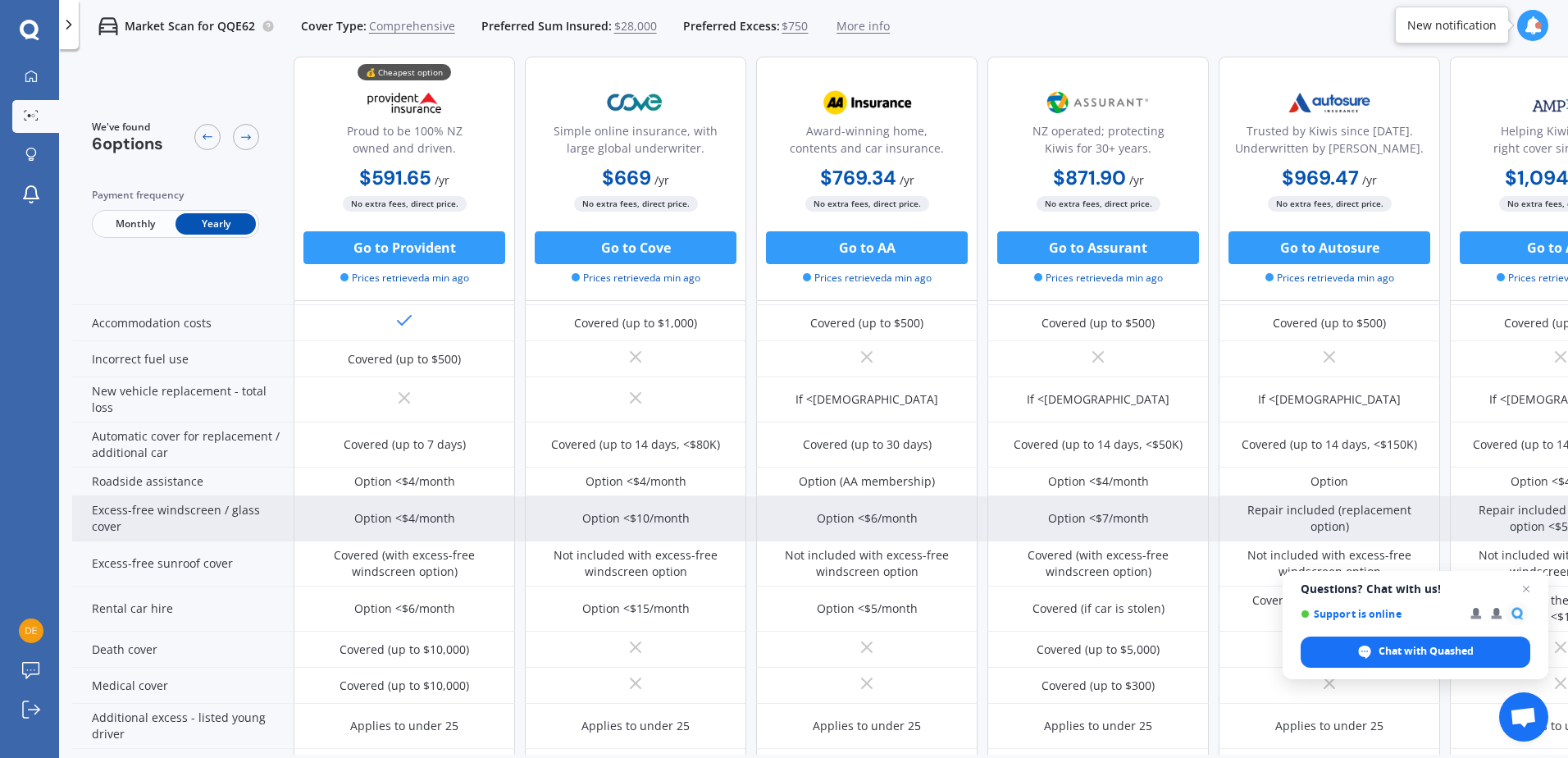
click at [435, 518] on div "Option <$4/month" at bounding box center [405, 518] width 101 height 17
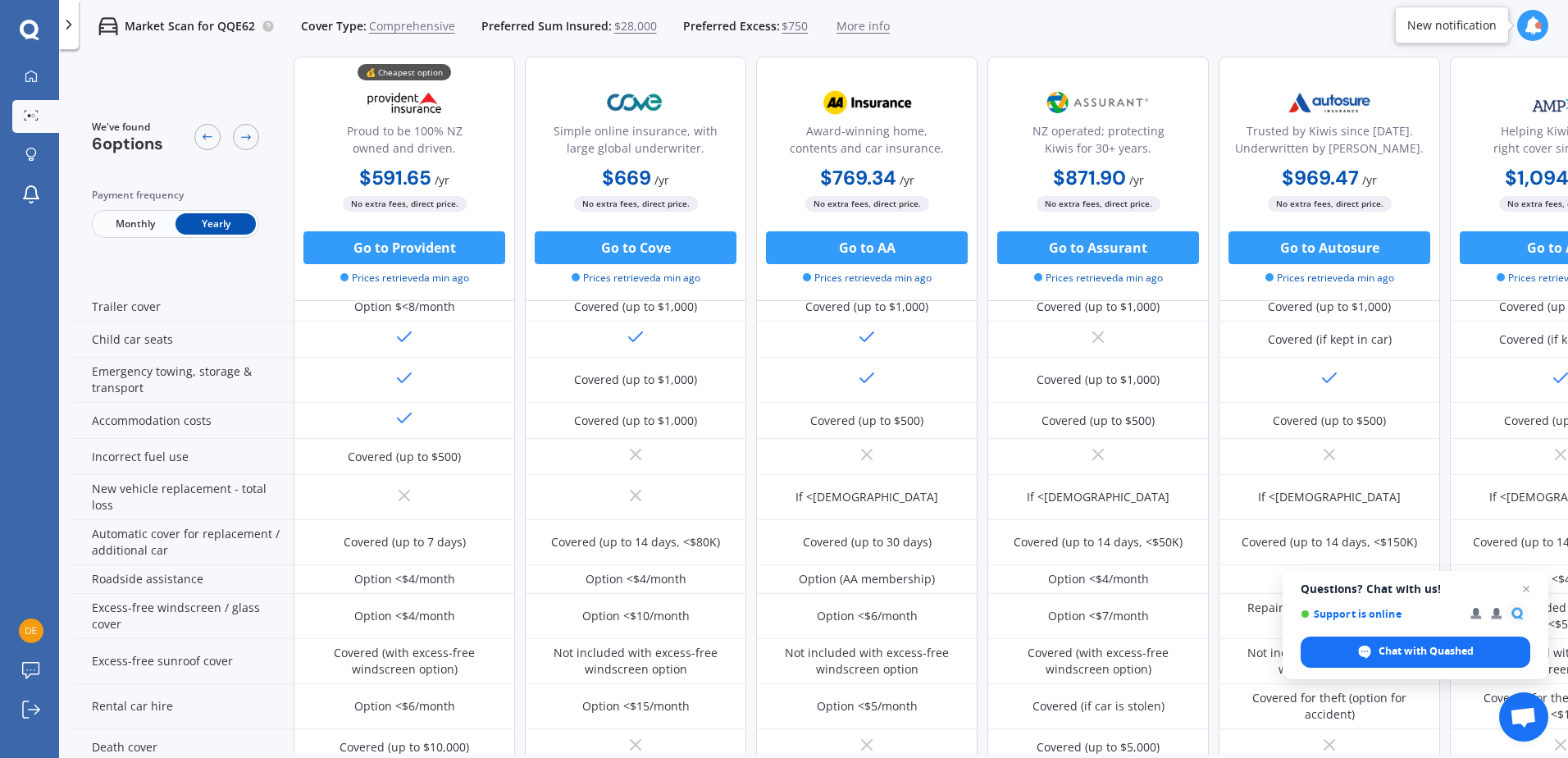
scroll to position [246, 0]
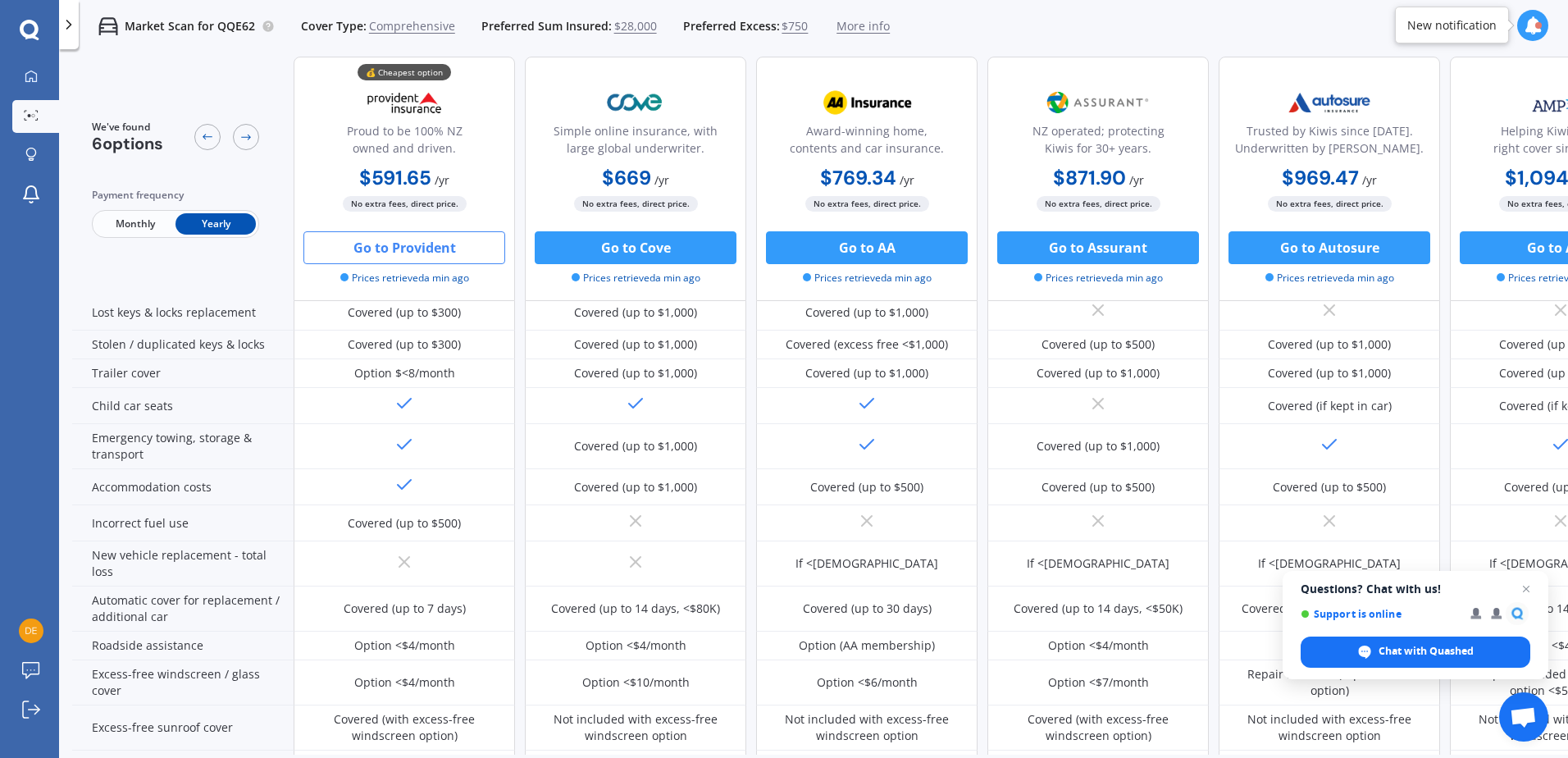
click at [432, 245] on button "Go to Provident" at bounding box center [404, 248] width 201 height 33
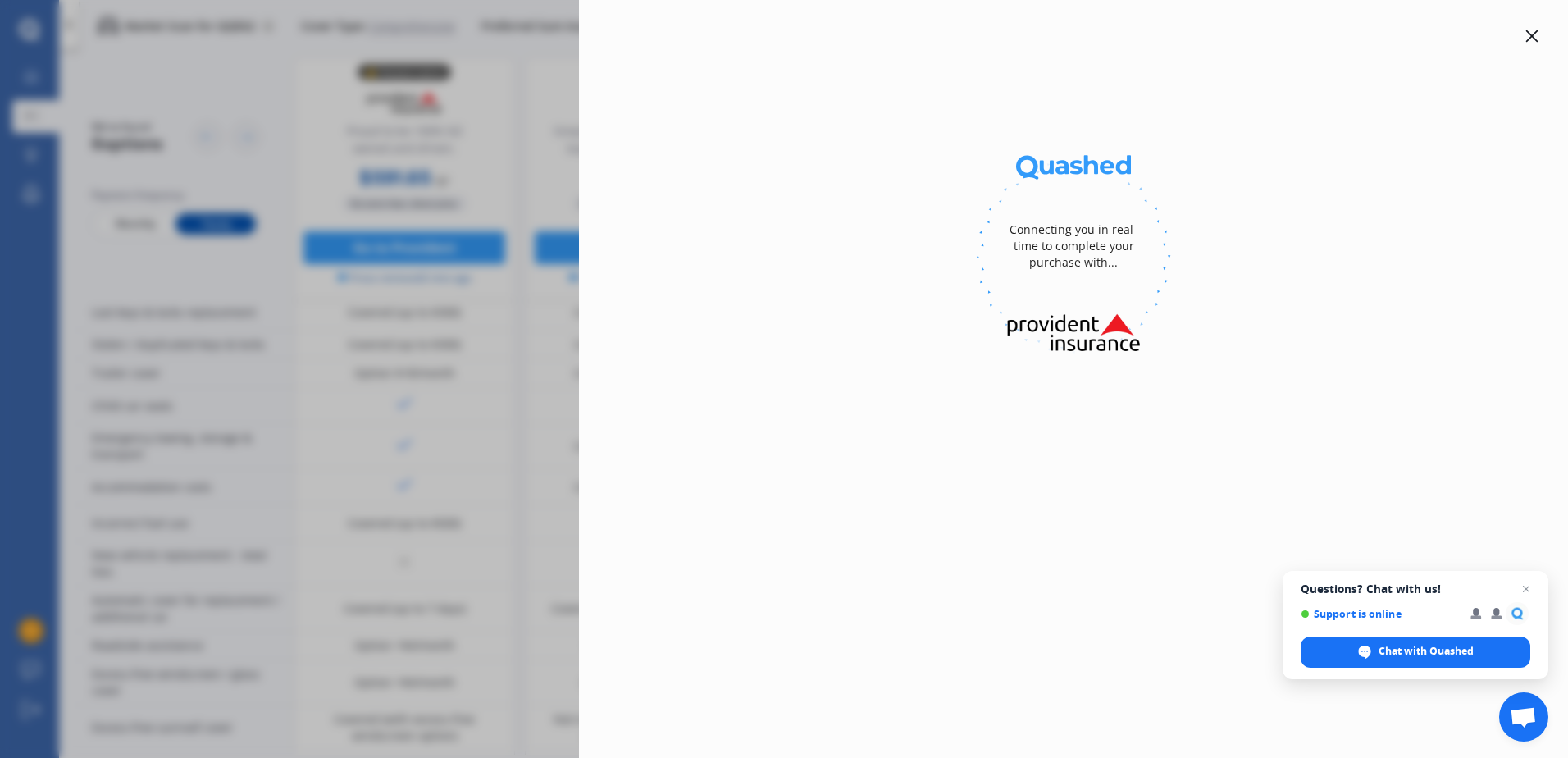
select select "Yearly"
select select "full"
select select "[STREET_ADDRESS]"
select select "MITSUBISHI"
select select "ASX"
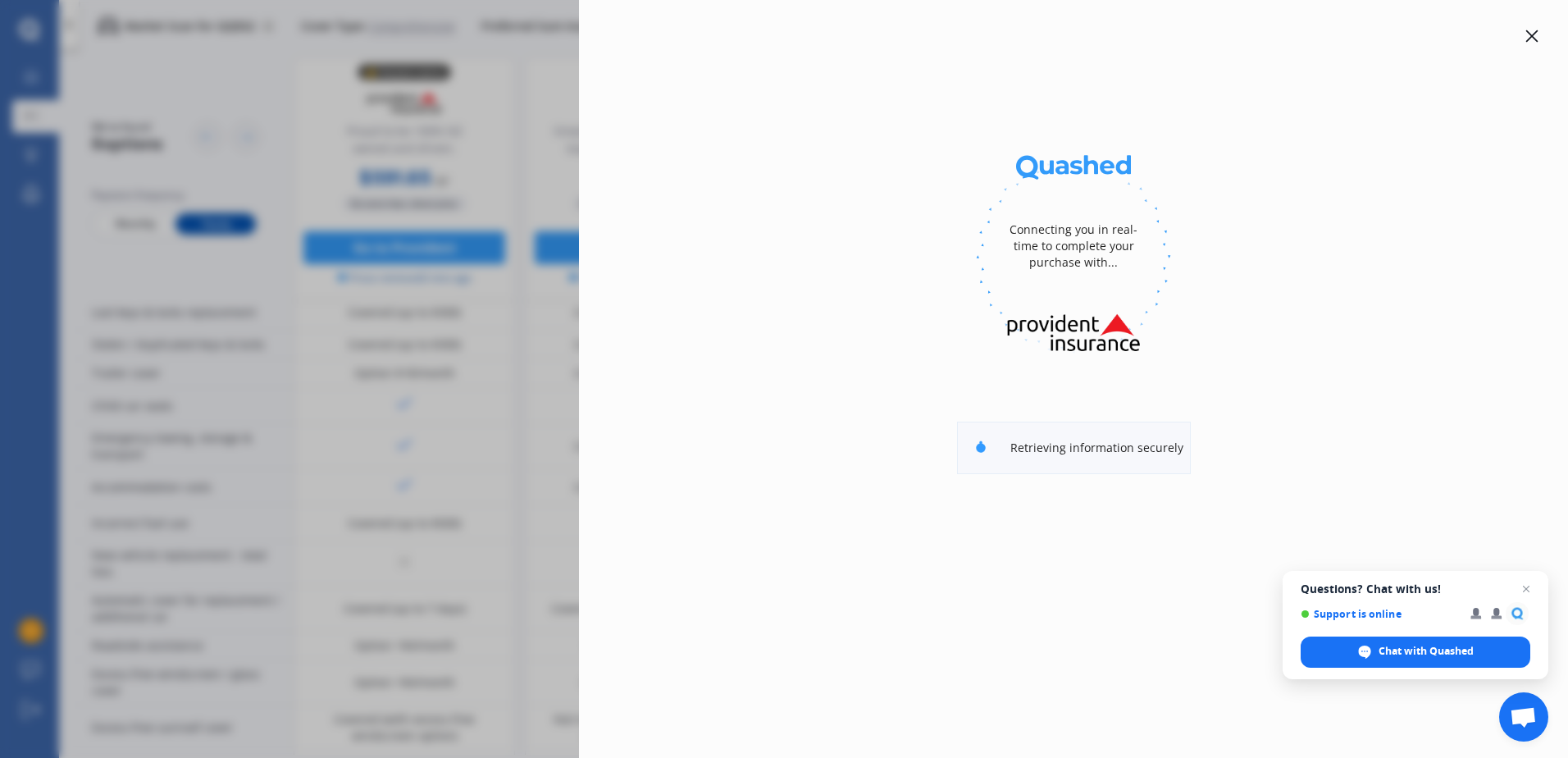
select select "NO"
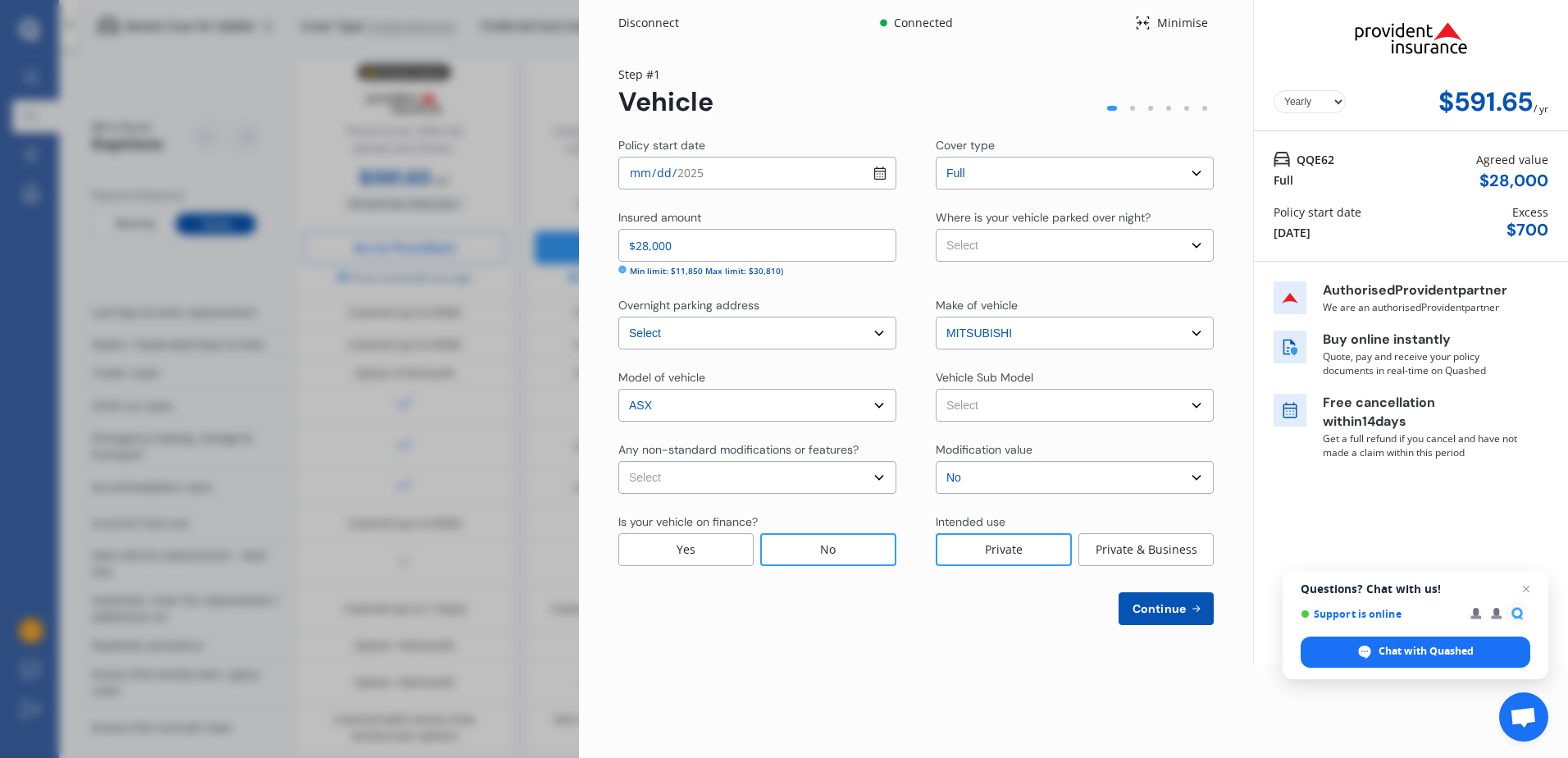
click at [877, 476] on select "Select None [MEDICAL_DATA] System(NOS) Roll Cage Full Racing Harness" at bounding box center [757, 478] width 278 height 33
select select "none"
click at [618, 461] on select "Select None [MEDICAL_DATA] System(NOS) Roll Cage Full Racing Harness" at bounding box center [757, 478] width 278 height 33
click at [1130, 242] on select "Select Garage (fully enclosed) Off Street Parking Other" at bounding box center [1075, 245] width 278 height 33
select select "GARAGE"
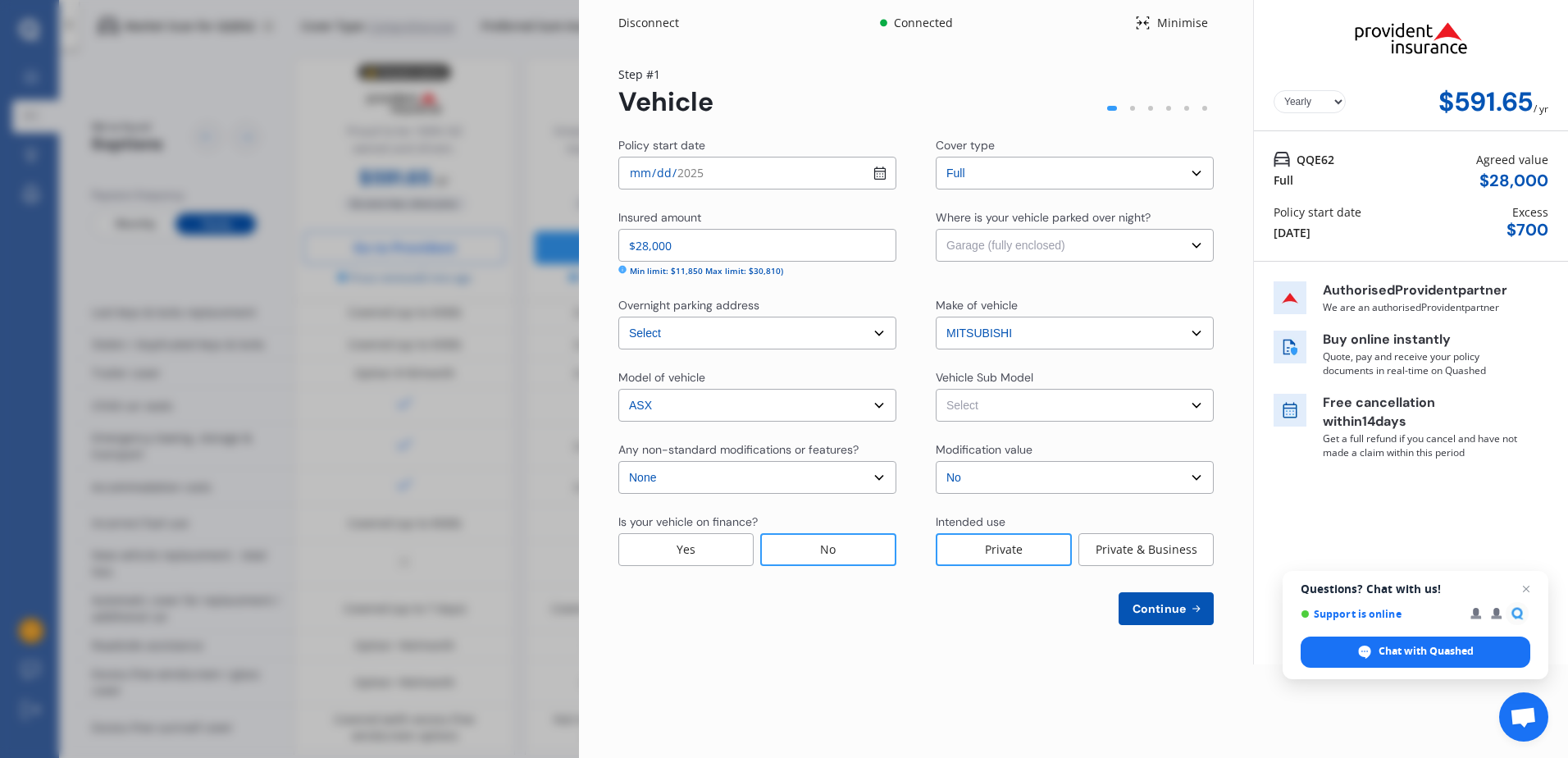
click at [935, 229] on select "Select Garage (fully enclosed) Off Street Parking Other" at bounding box center [1075, 245] width 278 height 33
click at [1102, 409] on select "Select ASX LS Wagon 5dr CVT 1sp 2.0i MY24" at bounding box center [1075, 405] width 278 height 33
select select "NZVMITS2024AEAB"
click at [935, 388] on select "Select ASX LS Wagon 5dr CVT 1sp 2.0i MY24" at bounding box center [1075, 405] width 278 height 33
click at [1172, 592] on div "Policy start date [DATE] Cover type Select cover type Full Insured amount $28,0…" at bounding box center [916, 380] width 596 height 487
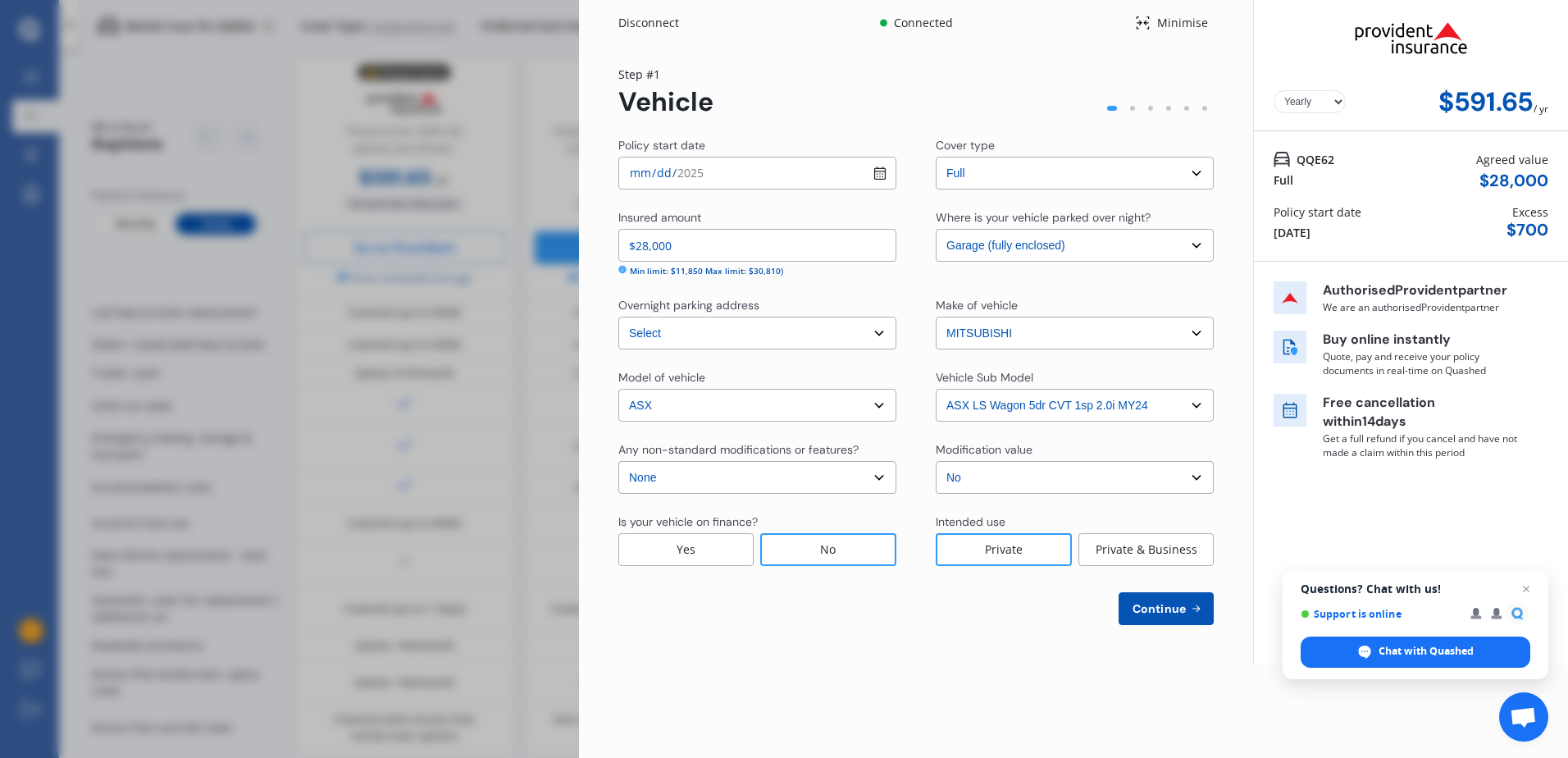
click at [1161, 609] on span "Continue" at bounding box center [1159, 607] width 60 height 13
select select "27"
select select "01"
select select "1970"
select select "NZ_FULL"
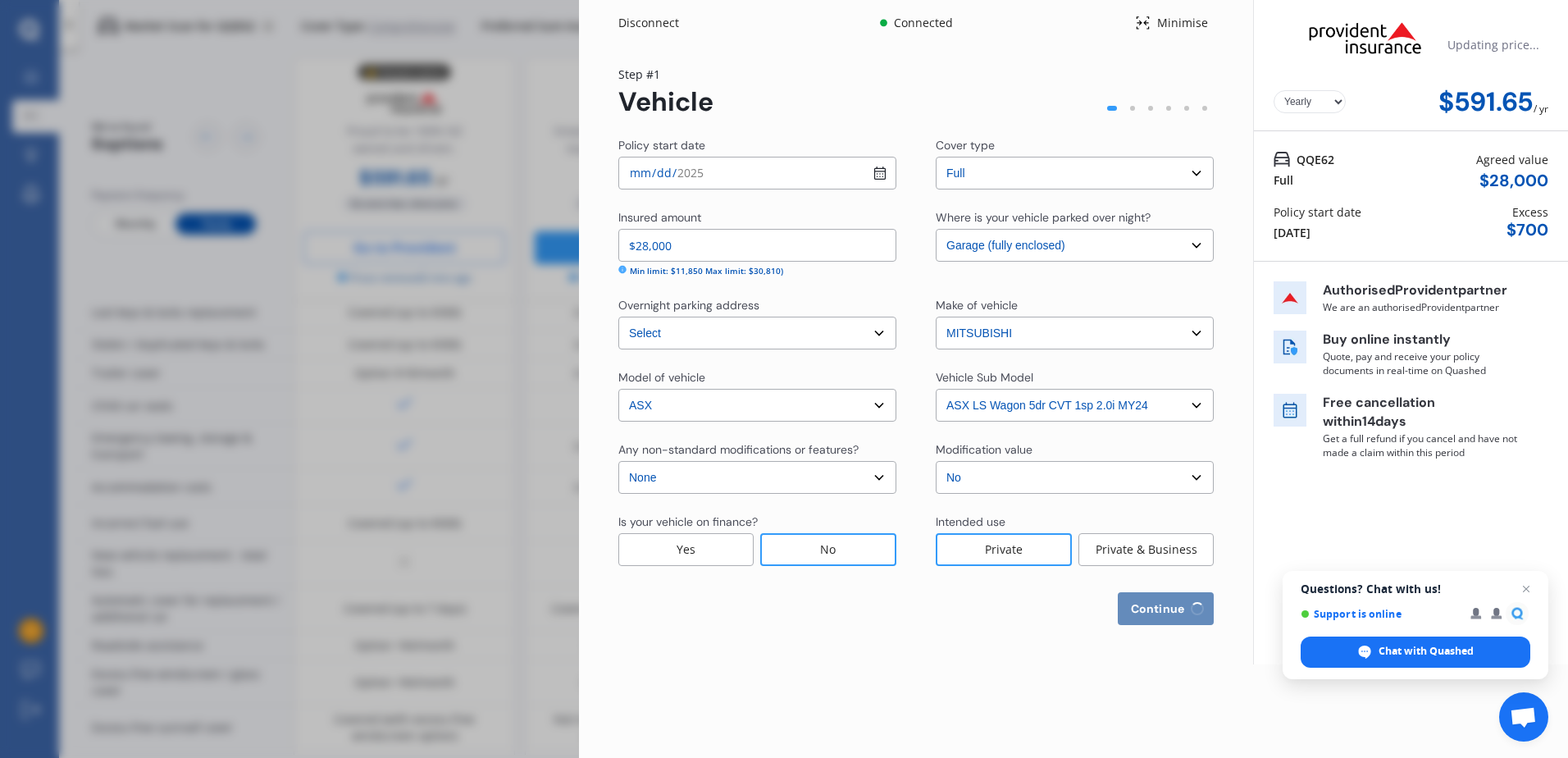
select select "0"
select select "25"
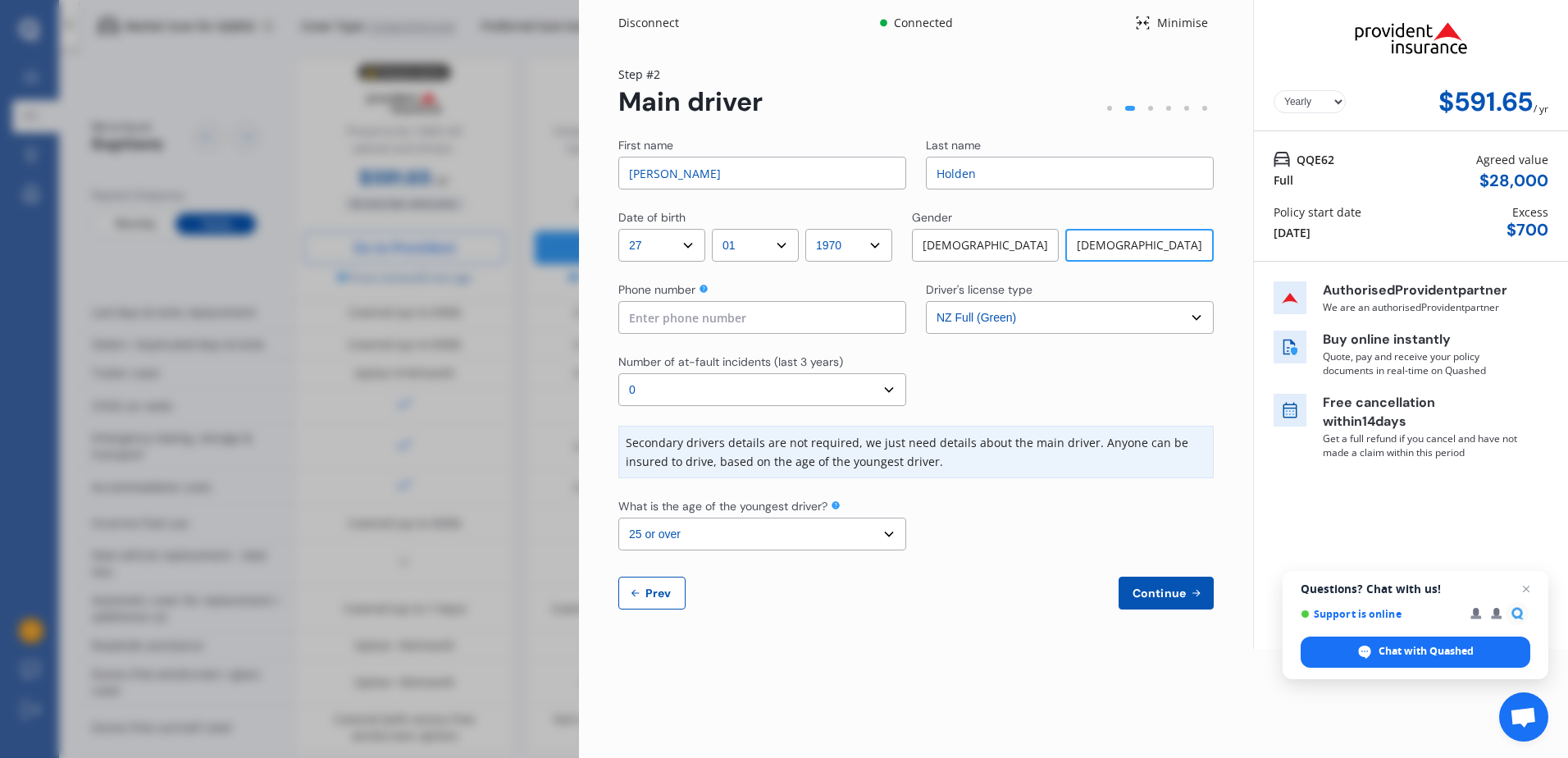
click at [841, 327] on input at bounding box center [762, 317] width 288 height 33
type input "0226434517"
click at [888, 533] on select "Select the age of the youngest driver. 16 17 18 19 20 21 22 23 24 25 or over" at bounding box center [762, 534] width 288 height 33
click at [618, 518] on select "Select the age of the youngest driver. 16 17 18 19 20 21 22 23 24 25 or over" at bounding box center [762, 534] width 288 height 33
click at [1147, 589] on span "Continue" at bounding box center [1159, 592] width 60 height 13
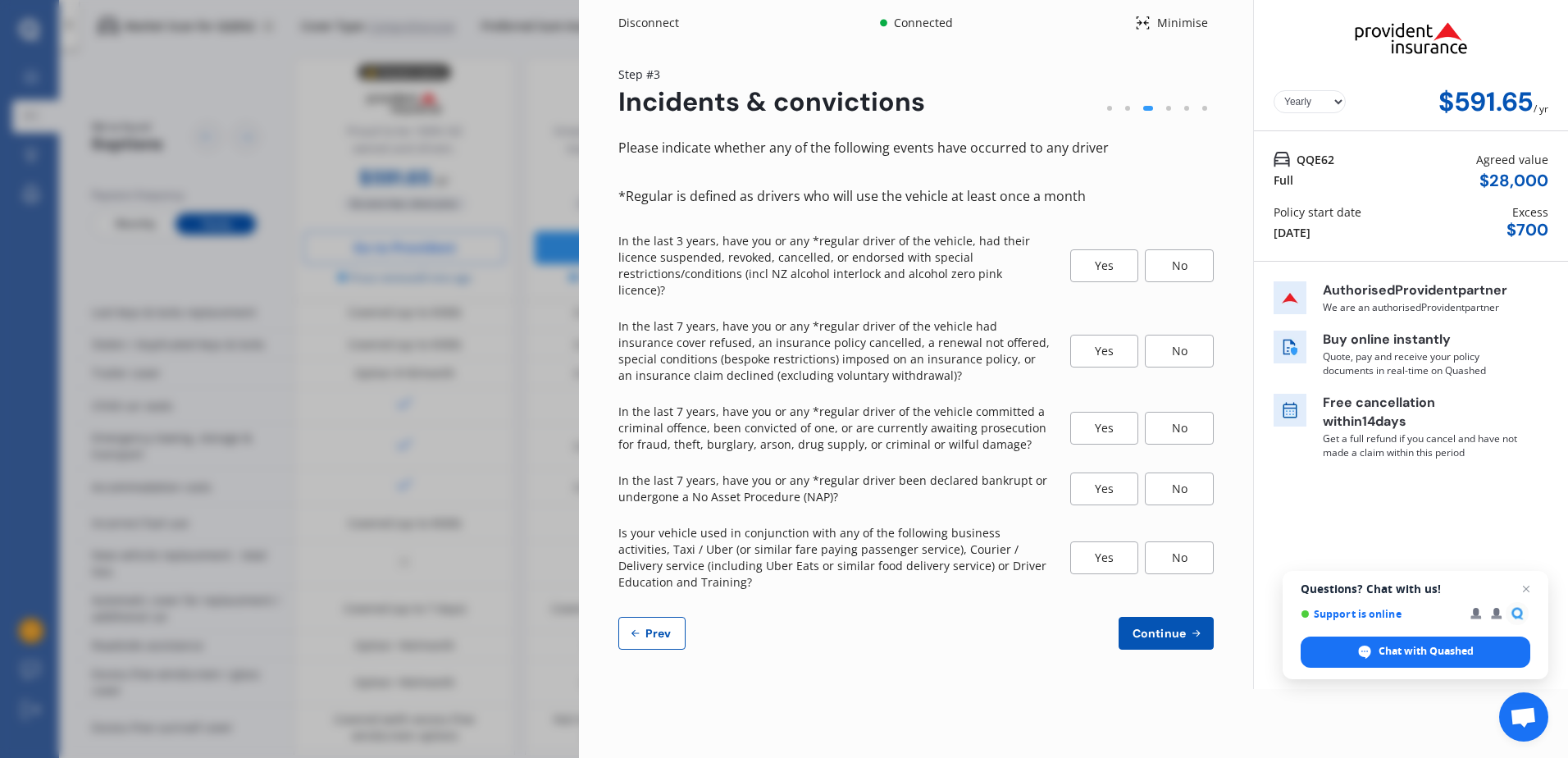
click at [1177, 254] on div "No" at bounding box center [1179, 266] width 69 height 33
click at [1178, 335] on div "No" at bounding box center [1179, 351] width 69 height 33
click at [1187, 416] on div "No" at bounding box center [1179, 428] width 69 height 33
click at [1184, 478] on div "No" at bounding box center [1179, 488] width 69 height 33
click at [1183, 541] on div "No" at bounding box center [1179, 558] width 69 height 33
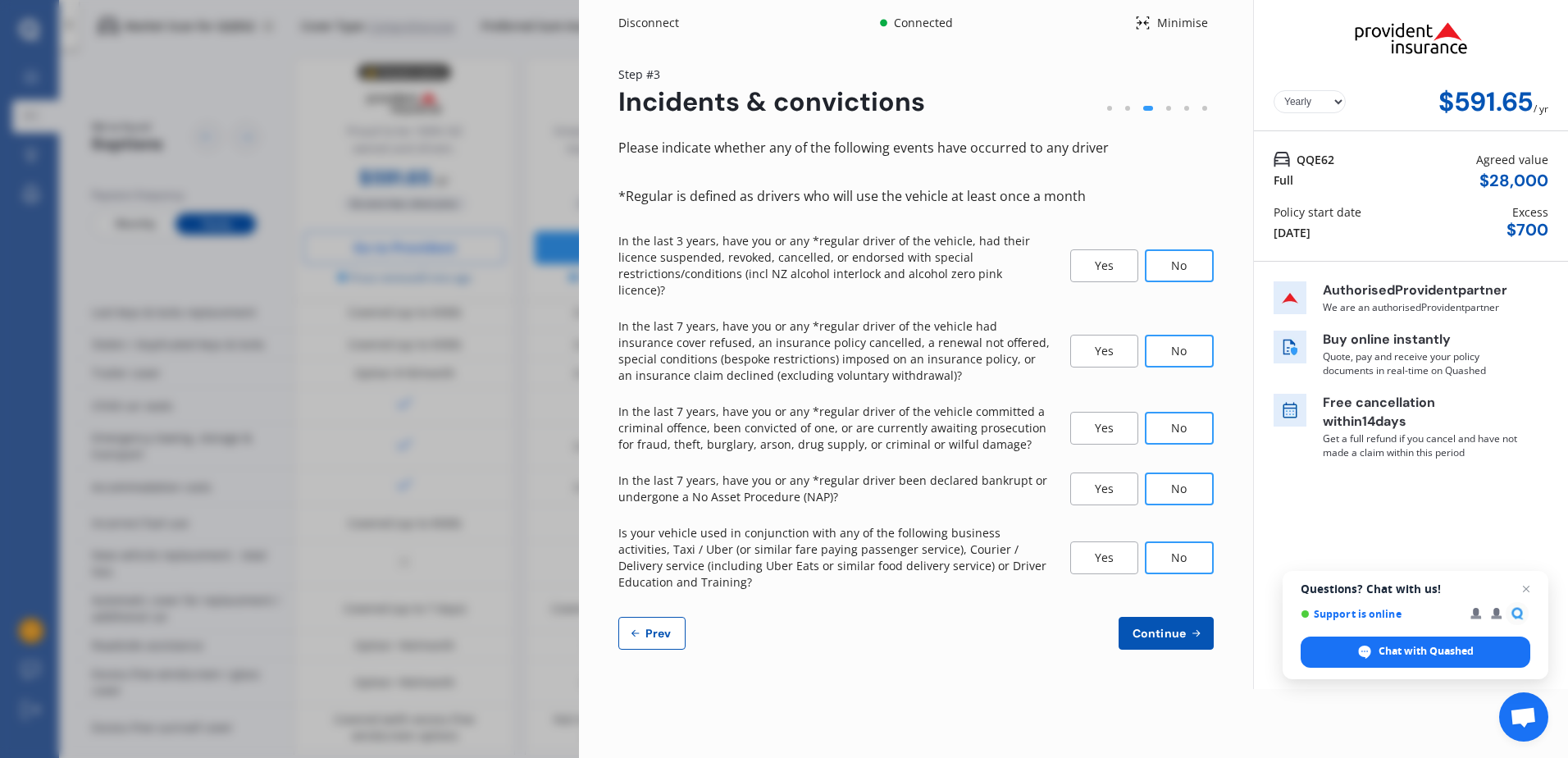
click at [1164, 617] on button "Continue" at bounding box center [1166, 633] width 95 height 33
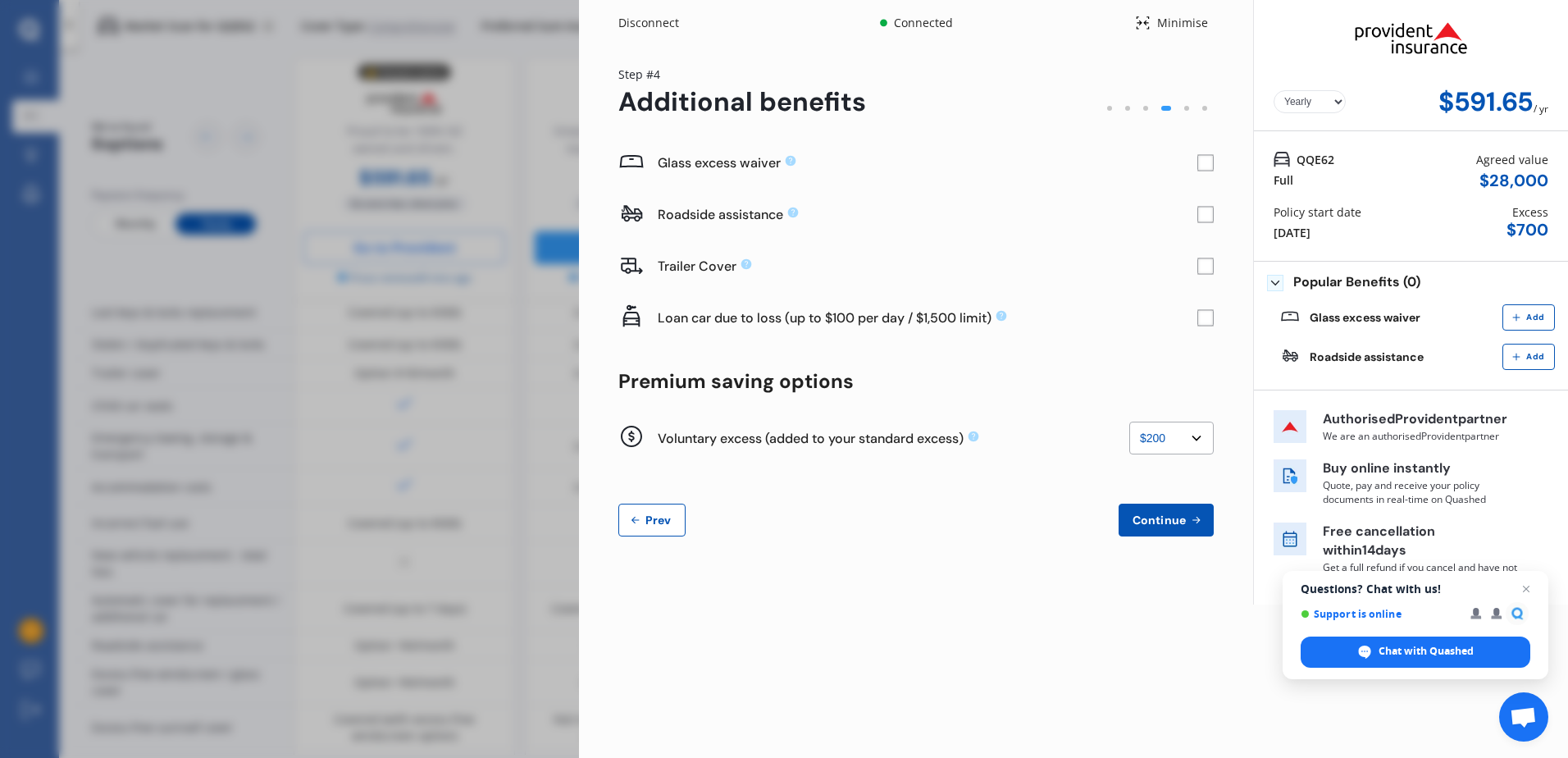
click at [1202, 159] on rect at bounding box center [1205, 162] width 17 height 17
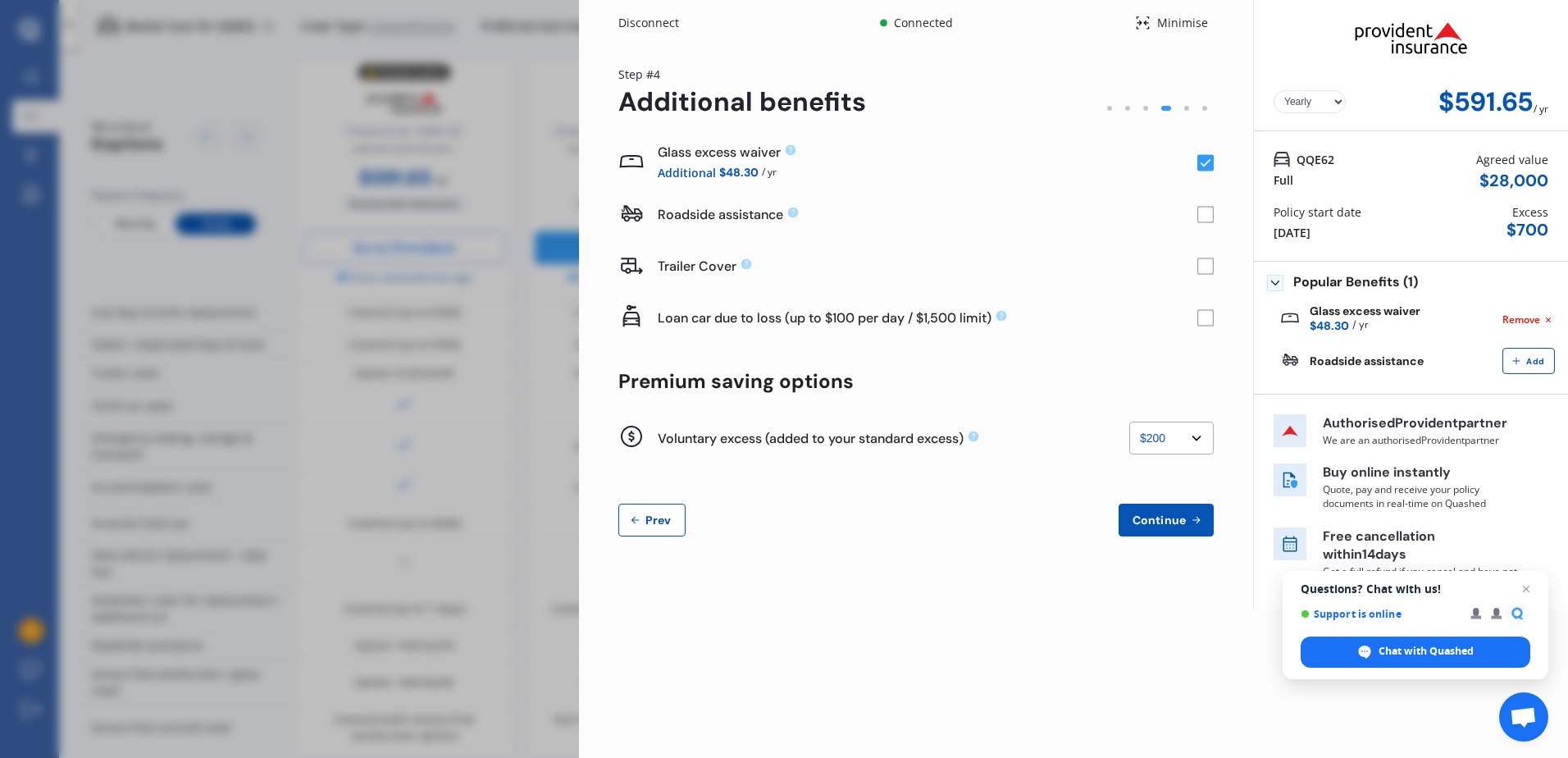
click at [1201, 435] on select "None $200 $450 $700 $950 $1,200 $1,700" at bounding box center [1171, 438] width 85 height 33
select select "700"
click at [1129, 421] on select "None $200 $450 $700 $950 $1,200 $1,700" at bounding box center [1171, 438] width 85 height 33
click at [972, 434] on icon at bounding box center [972, 436] width 13 height 13
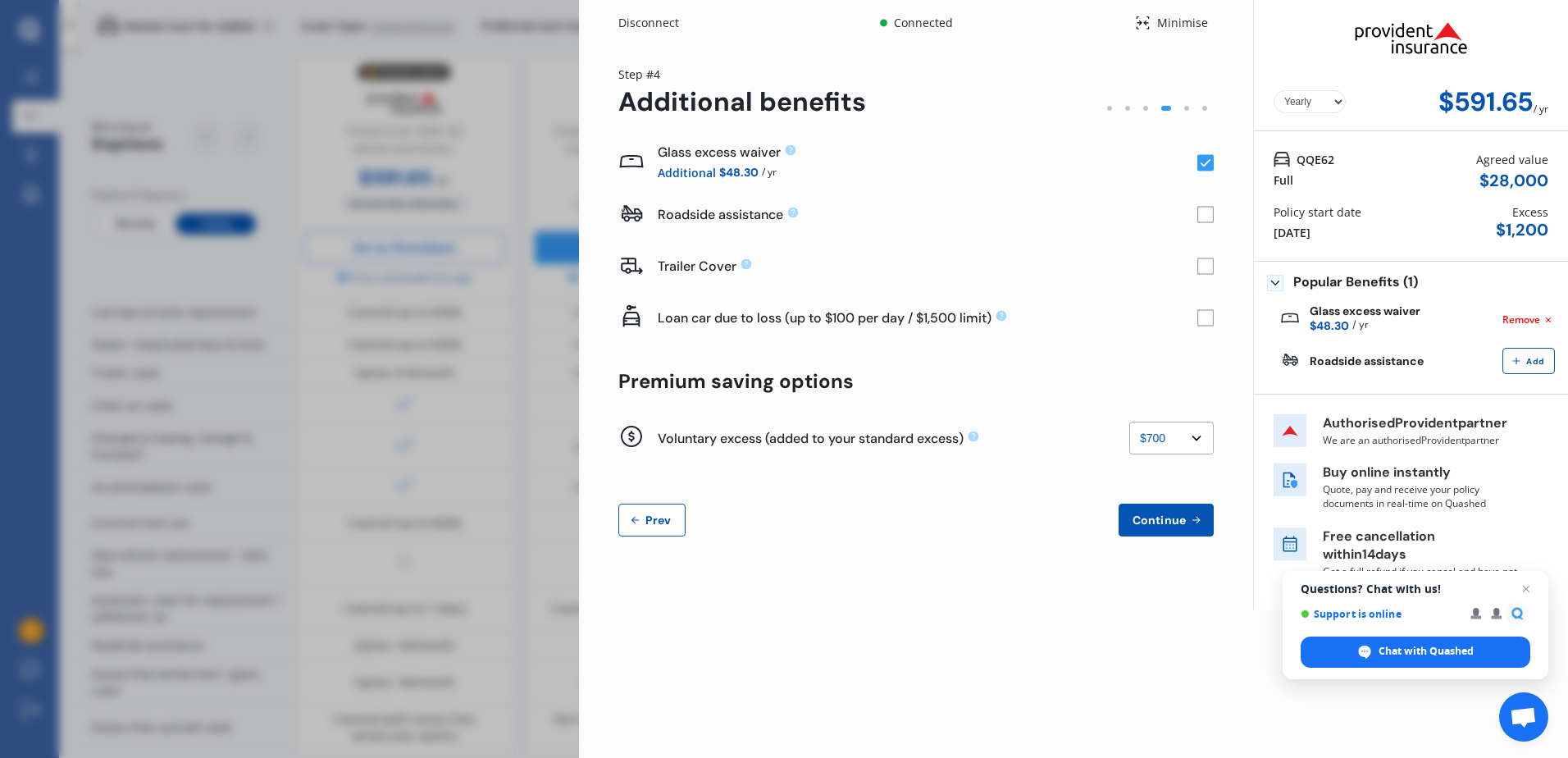
click at [1154, 513] on span "Continue" at bounding box center [1159, 519] width 60 height 13
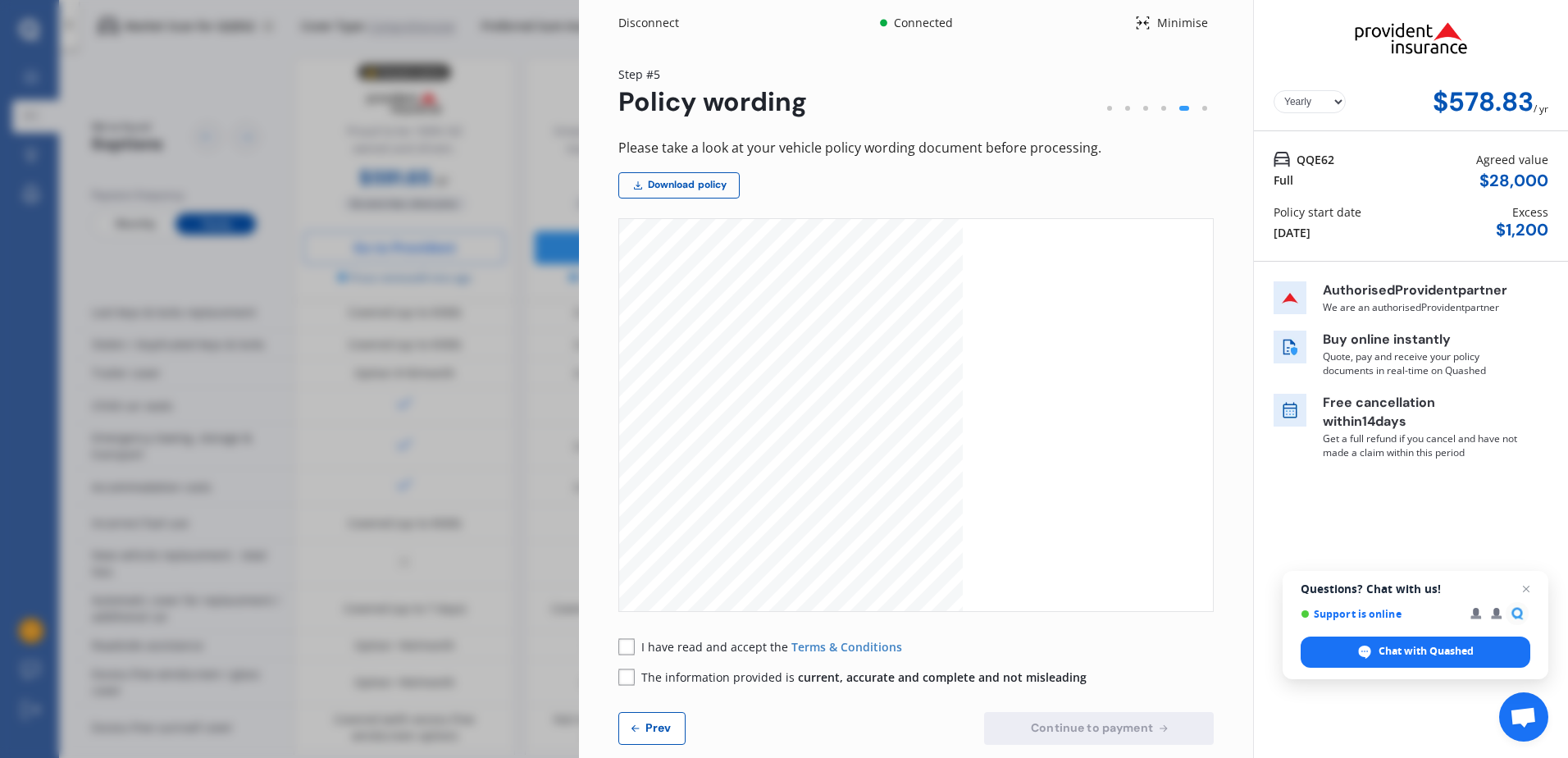
click at [654, 725] on span "Prev" at bounding box center [659, 727] width 33 height 13
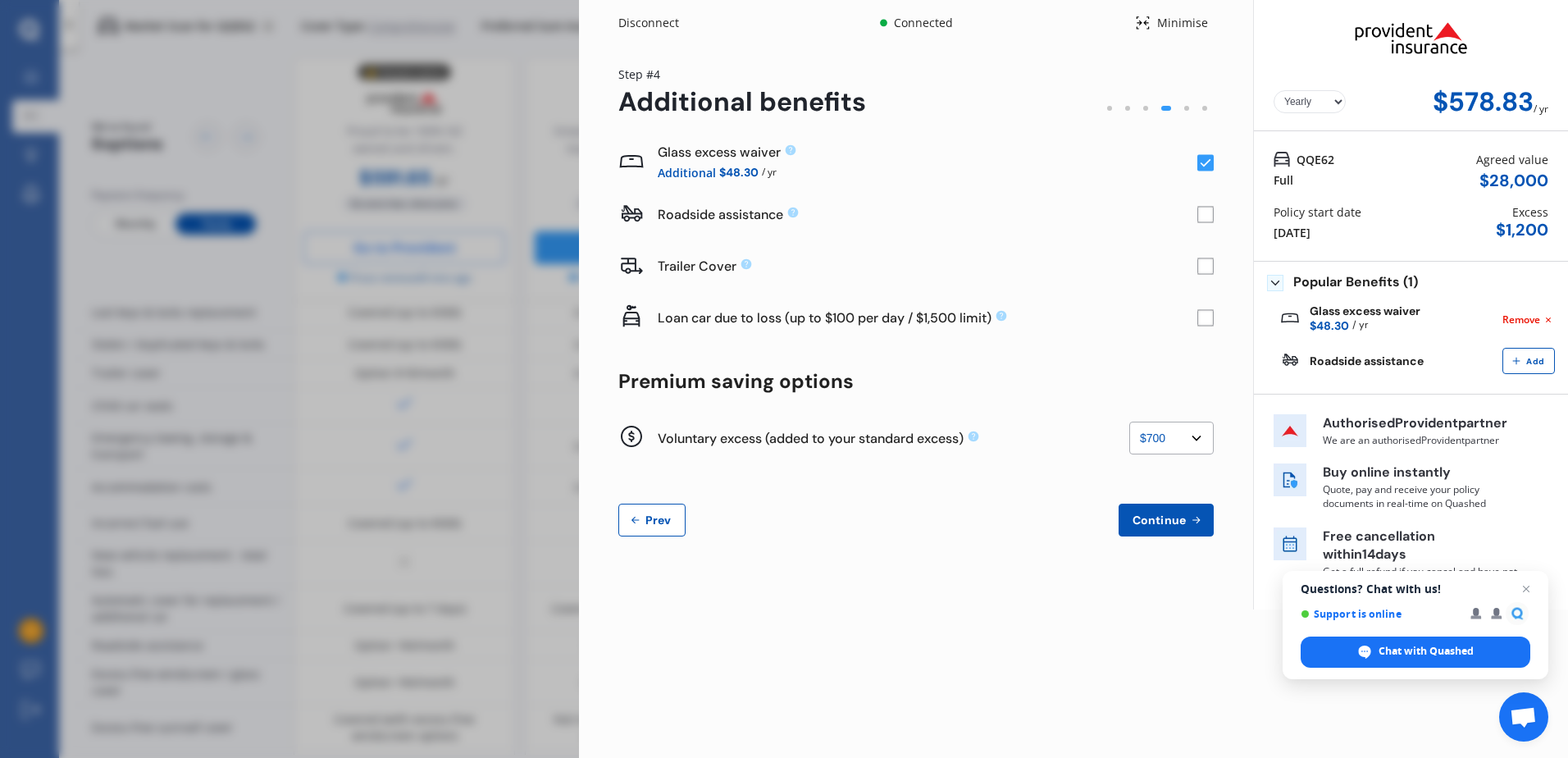
click at [1196, 431] on select "None $200 $450 $700 $950 $1,200 $1,700" at bounding box center [1171, 438] width 85 height 33
select select "0"
click at [1129, 421] on select "None $200 $450 $700 $950 $1,200 $1,700" at bounding box center [1171, 438] width 85 height 33
click at [1146, 518] on span "Continue" at bounding box center [1159, 519] width 60 height 13
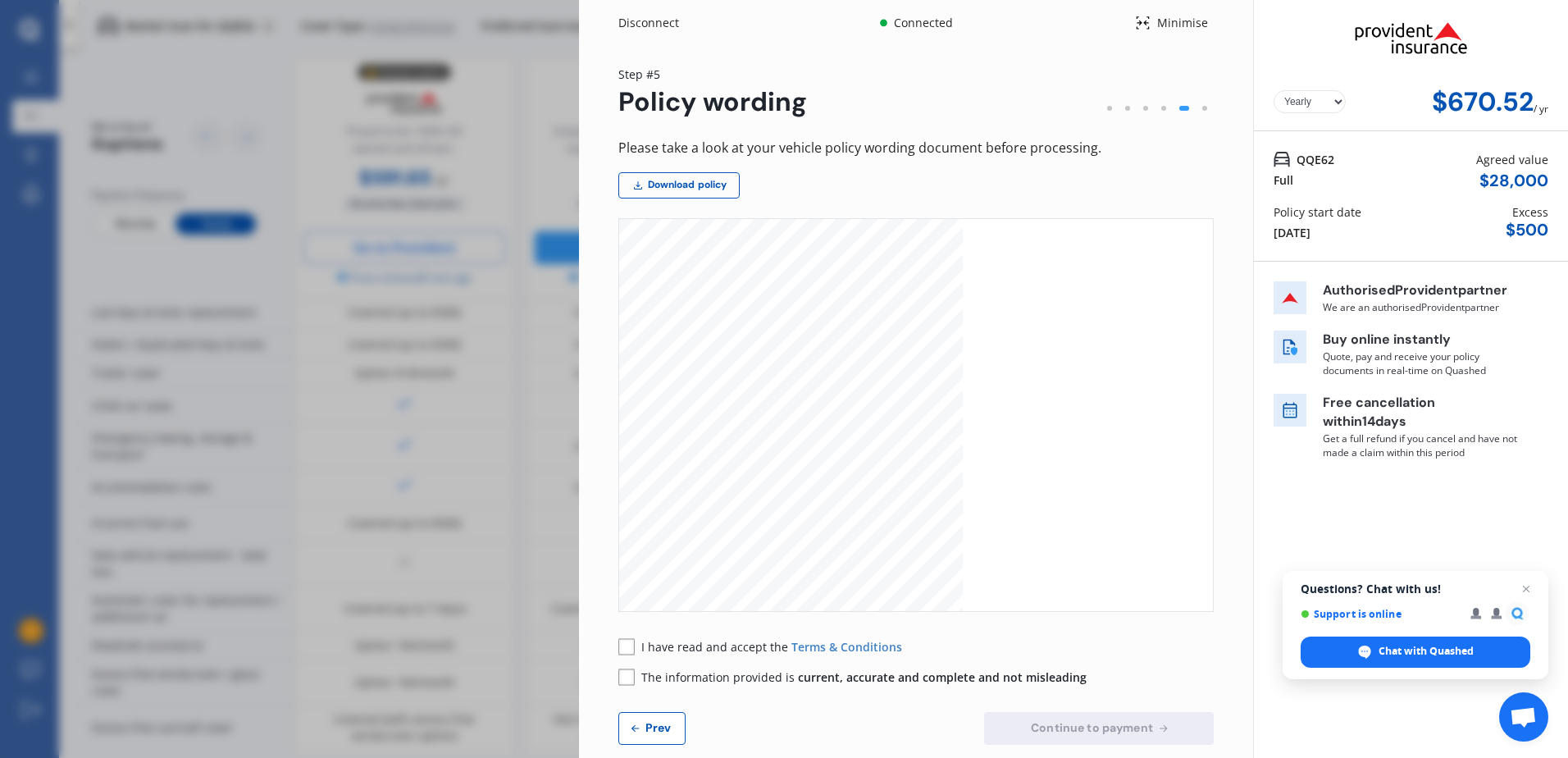
click at [654, 725] on span "Prev" at bounding box center [659, 727] width 33 height 13
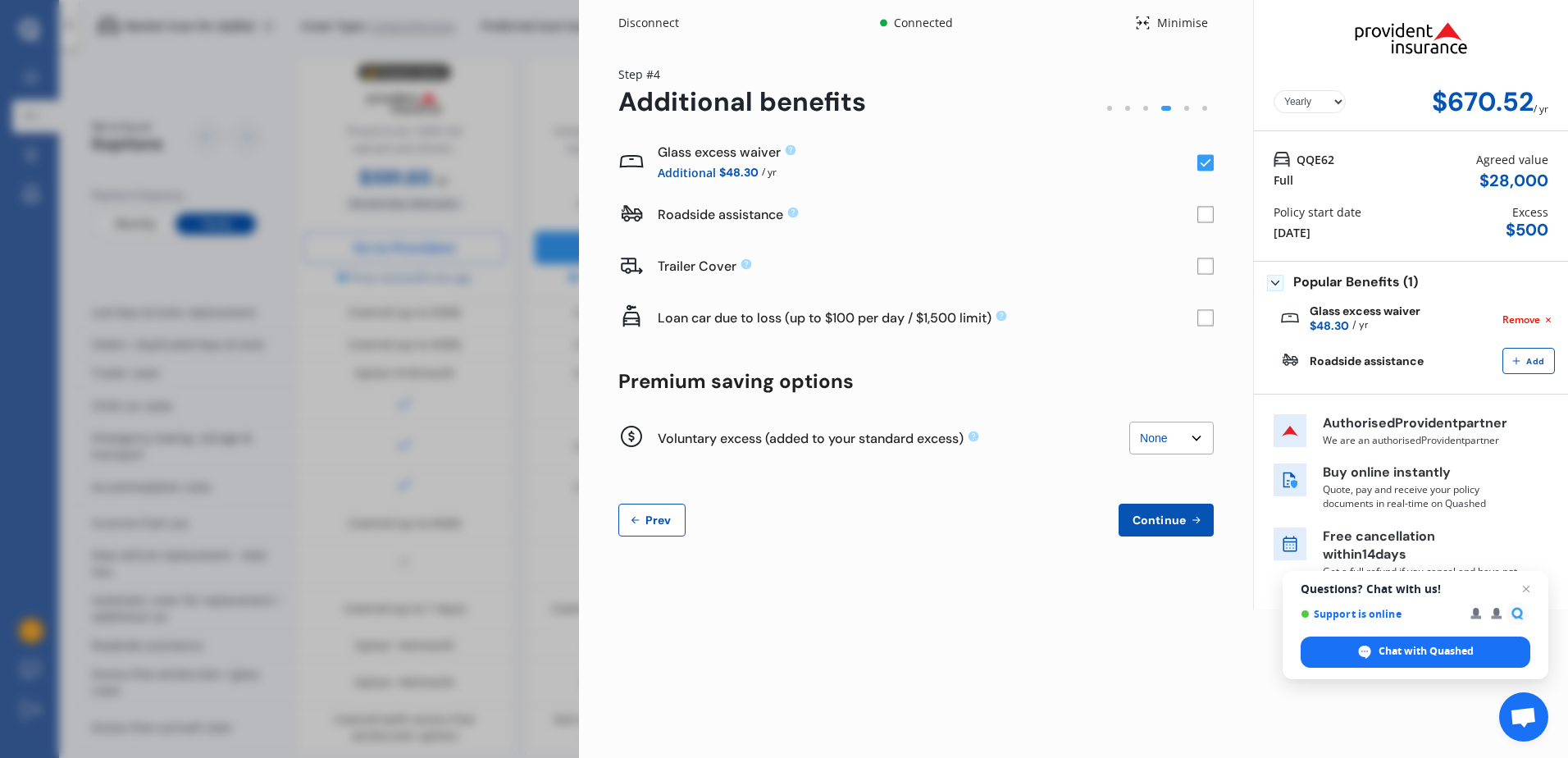
click at [1194, 436] on select "None $200 $450 $700 $950 $1,200 $1,700" at bounding box center [1171, 438] width 85 height 33
click at [1129, 421] on select "None $200 $450 $700 $950 $1,200 $1,700" at bounding box center [1171, 438] width 85 height 33
click at [1194, 435] on select "None $200 $450 $700 $950 $1,200 $1,700" at bounding box center [1171, 438] width 85 height 33
select select "450"
click at [1129, 421] on select "None $200 $450 $700 $950 $1,200 $1,700" at bounding box center [1171, 438] width 85 height 33
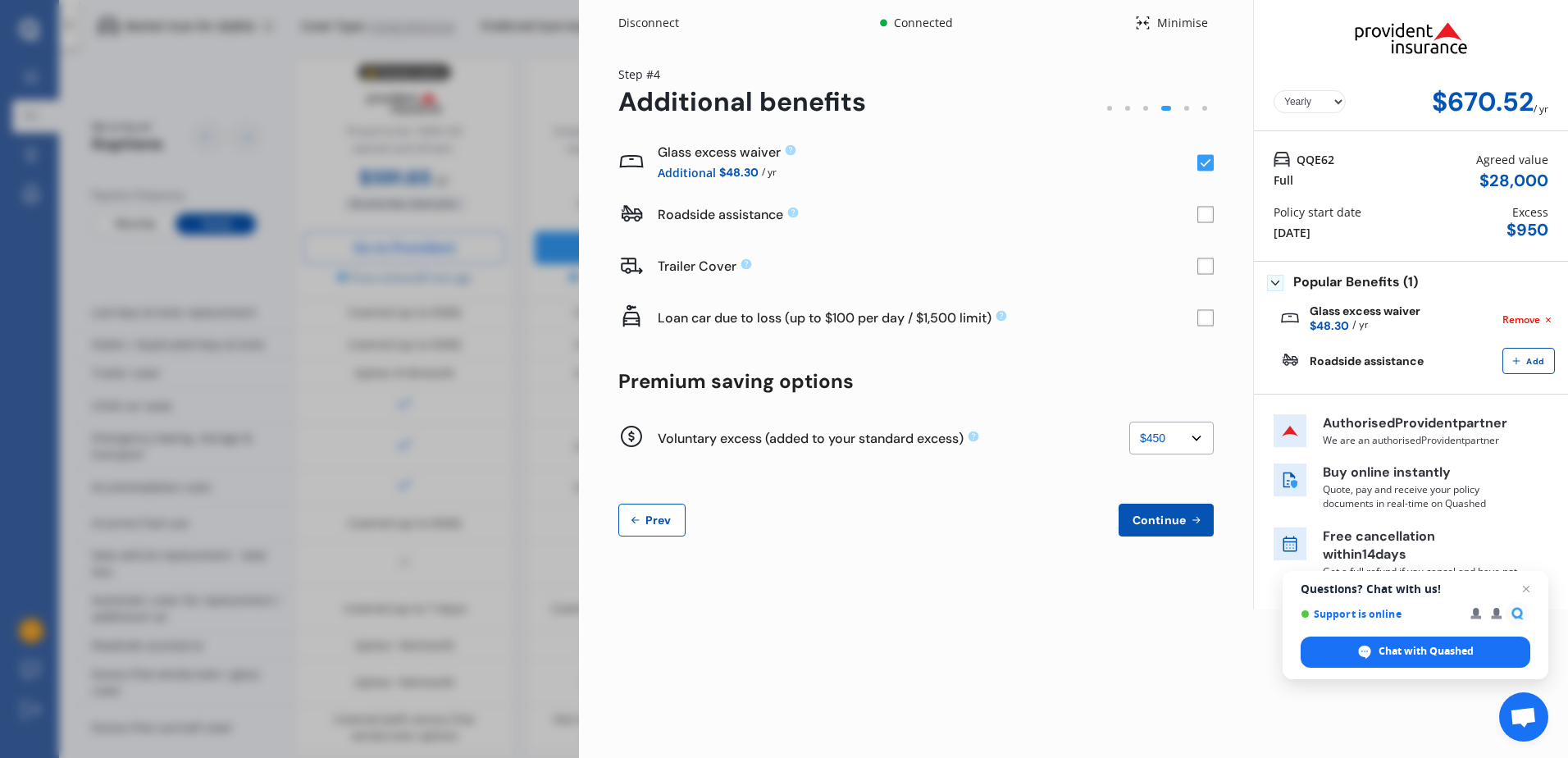
click at [1169, 513] on span "Continue" at bounding box center [1159, 519] width 60 height 13
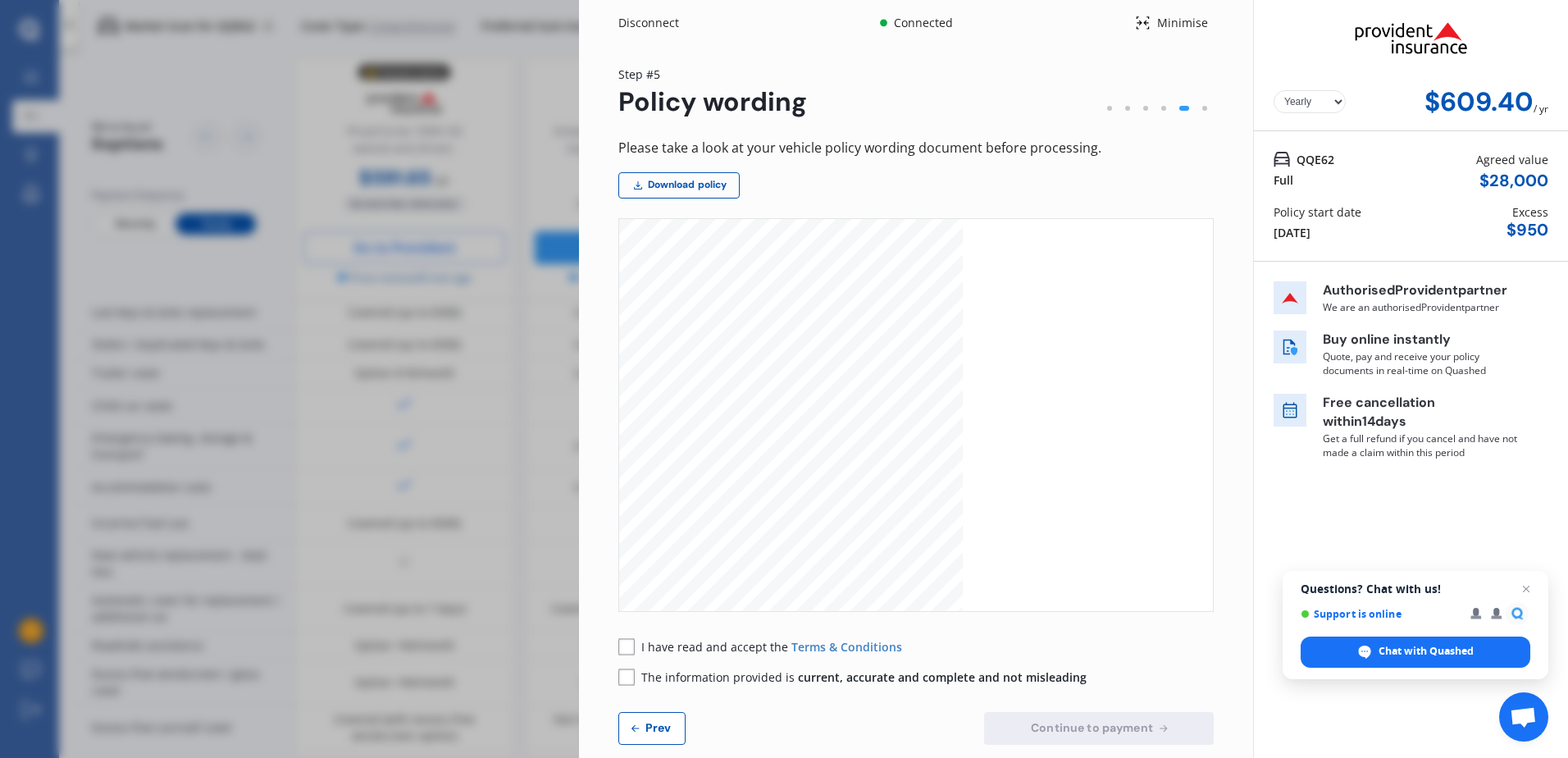
click at [650, 723] on span "Prev" at bounding box center [659, 727] width 33 height 13
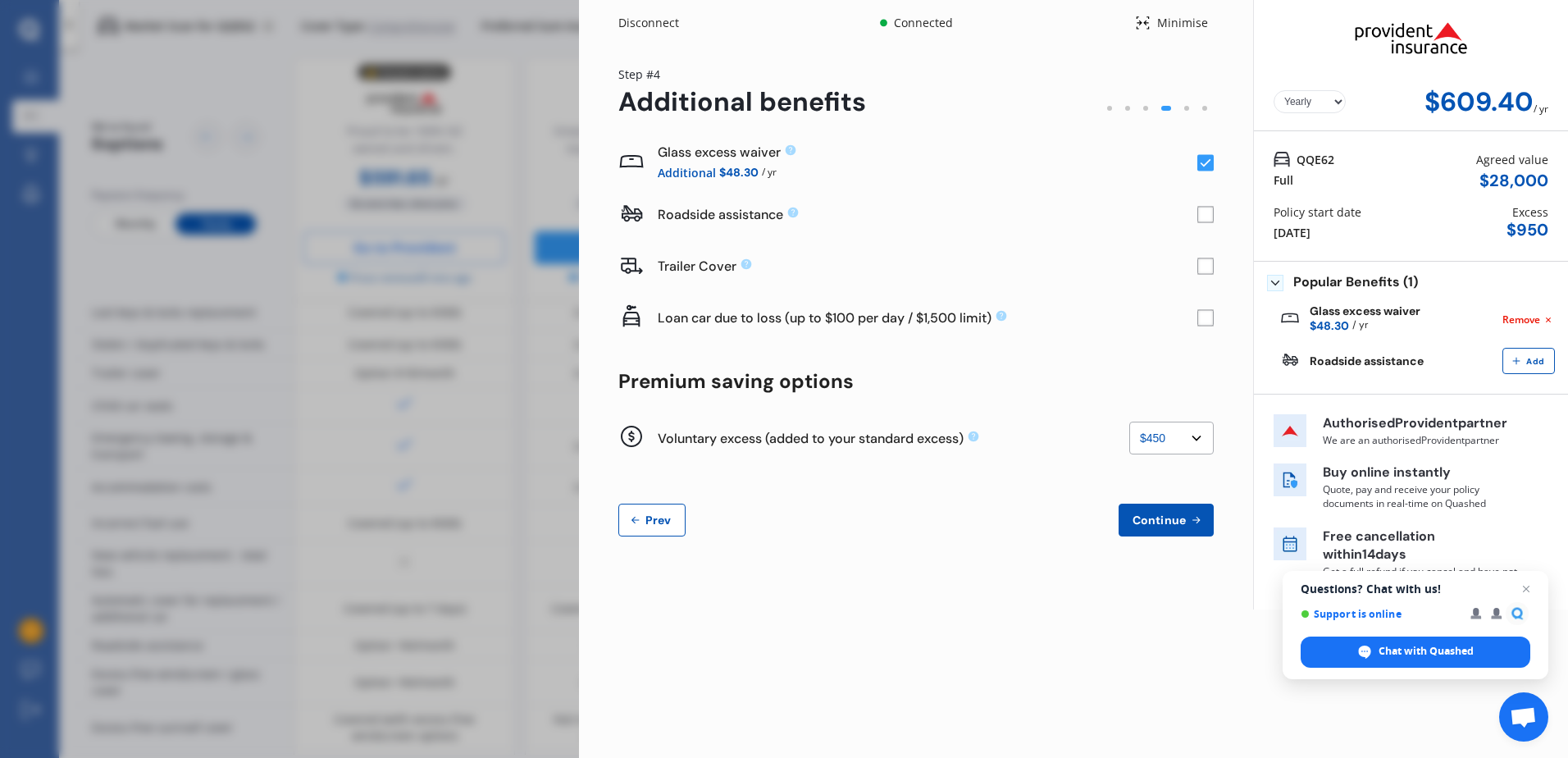
click at [1198, 437] on select "None $200 $450 $700 $950 $1,200 $1,700" at bounding box center [1171, 438] width 85 height 33
click at [1129, 421] on select "None $200 $450 $700 $950 $1,200 $1,700" at bounding box center [1171, 438] width 85 height 33
drag, startPoint x: 1201, startPoint y: 435, endPoint x: 1200, endPoint y: 451, distance: 16.0
click at [1201, 435] on select "None $200 $450 $700 $950 $1,200 $1,700" at bounding box center [1171, 438] width 85 height 33
select select "0"
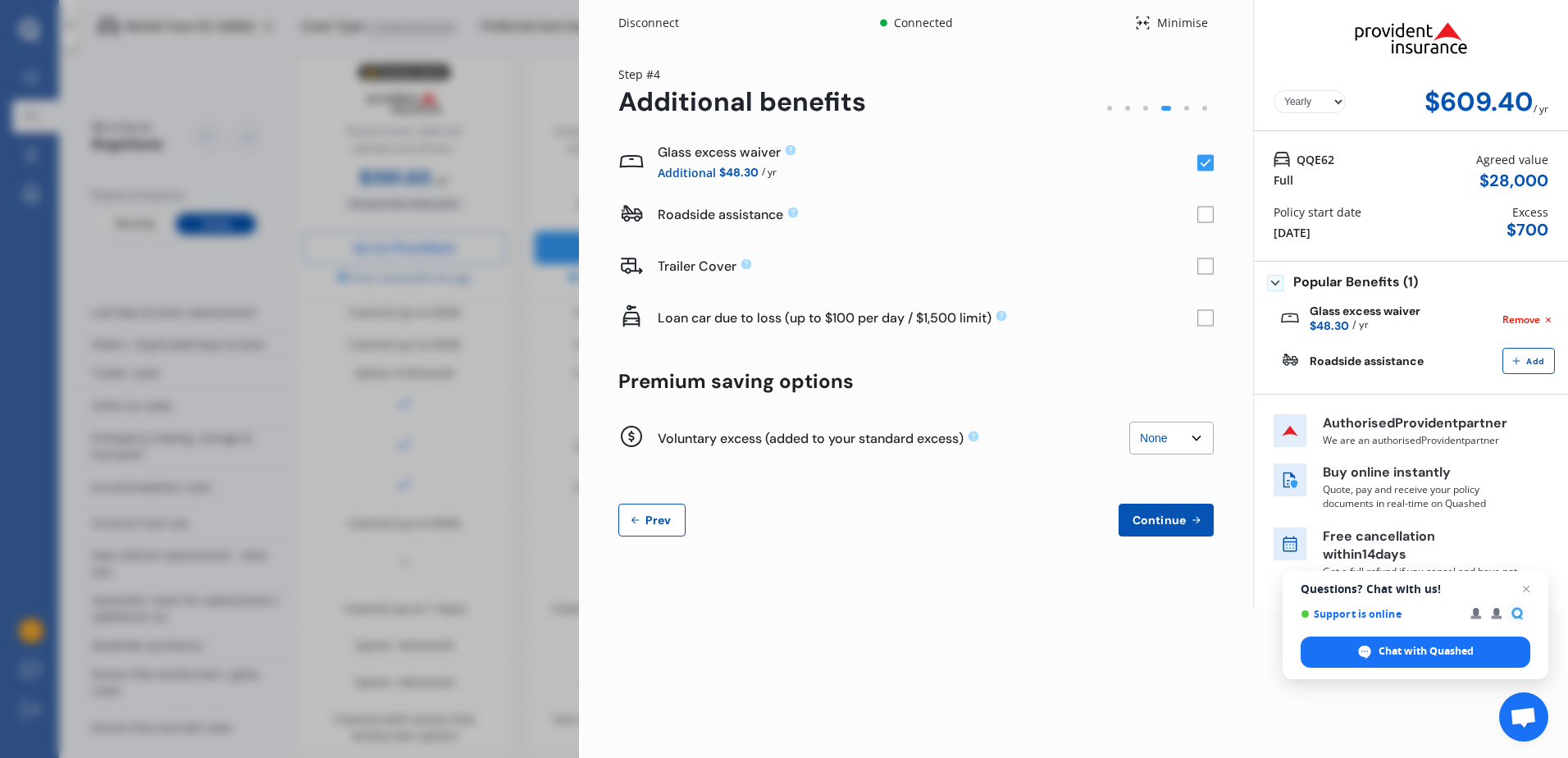
click at [1129, 421] on select "None $200 $450 $700 $950 $1,200 $1,700" at bounding box center [1171, 438] width 85 height 33
click at [1163, 519] on span "Continue" at bounding box center [1159, 519] width 60 height 13
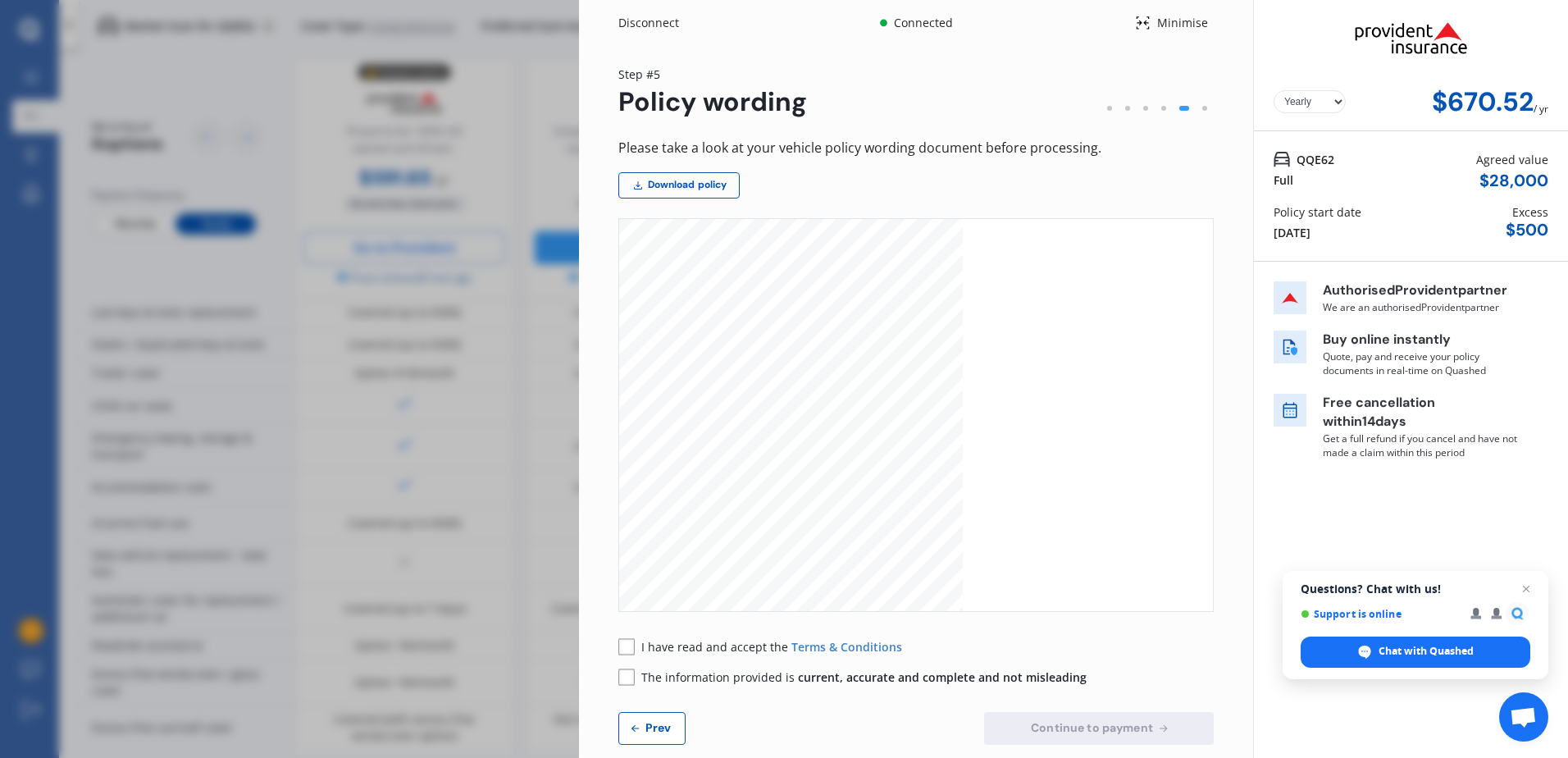
click at [654, 731] on span "Prev" at bounding box center [659, 727] width 33 height 13
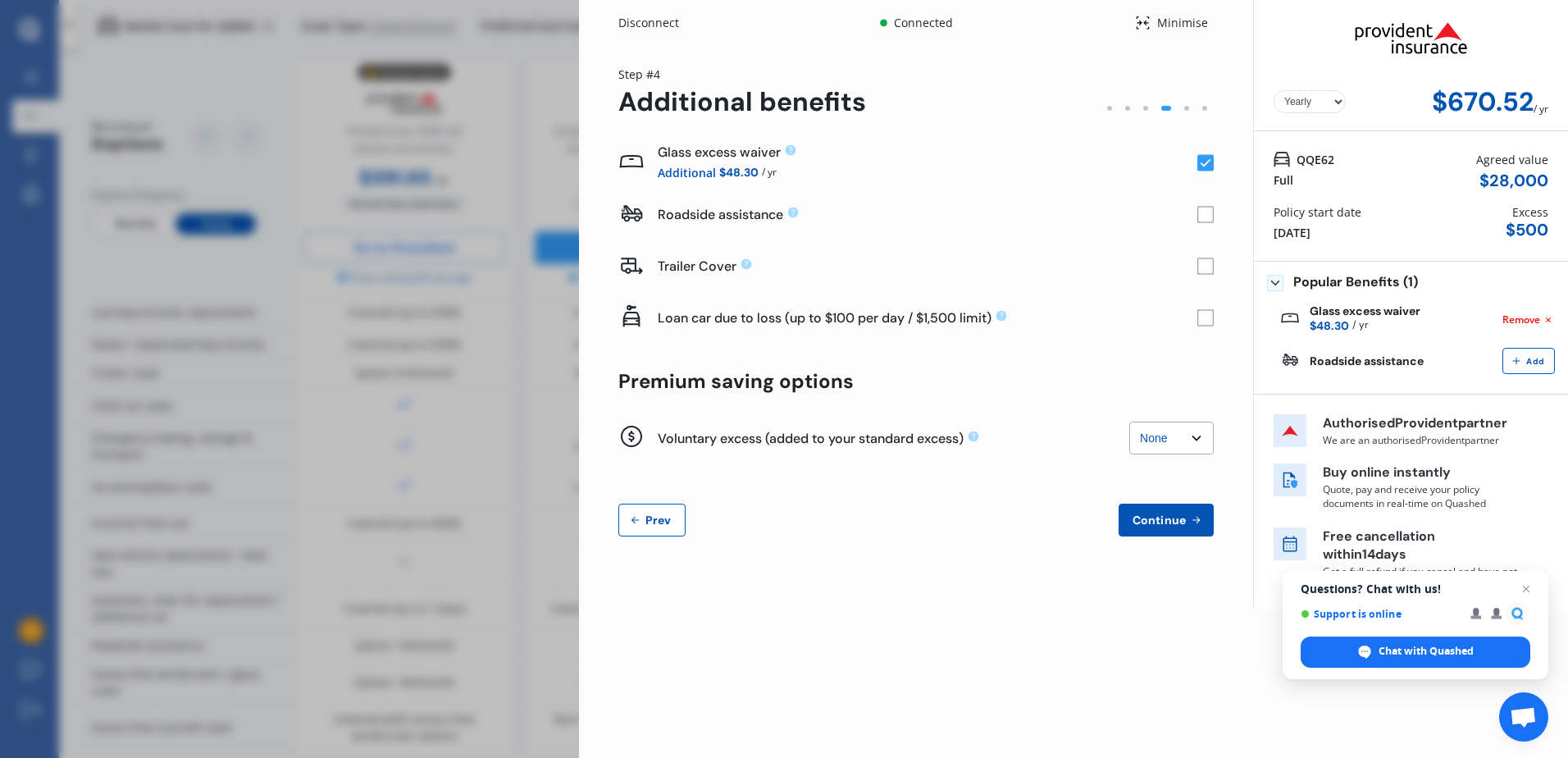
click at [1192, 435] on select "None $200 $450 $700 $950 $1,200 $1,700" at bounding box center [1171, 438] width 85 height 33
select select "200"
click at [1129, 421] on select "None $200 $450 $700 $950 $1,200 $1,700" at bounding box center [1171, 438] width 85 height 33
click at [1168, 513] on span "Continue" at bounding box center [1159, 519] width 60 height 13
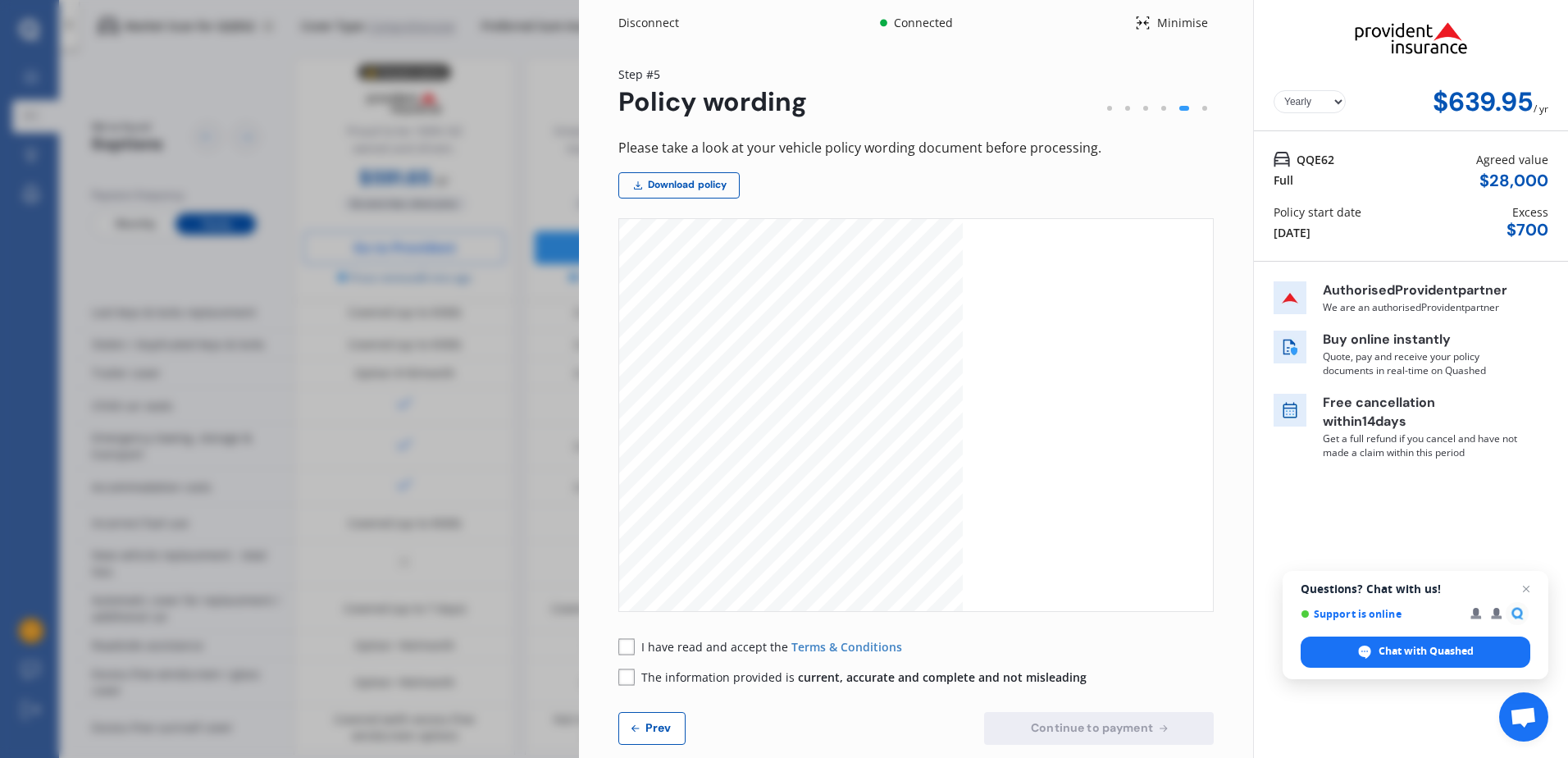
scroll to position [492, 0]
click at [1369, 649] on span "Open chat" at bounding box center [1364, 651] width 13 height 13
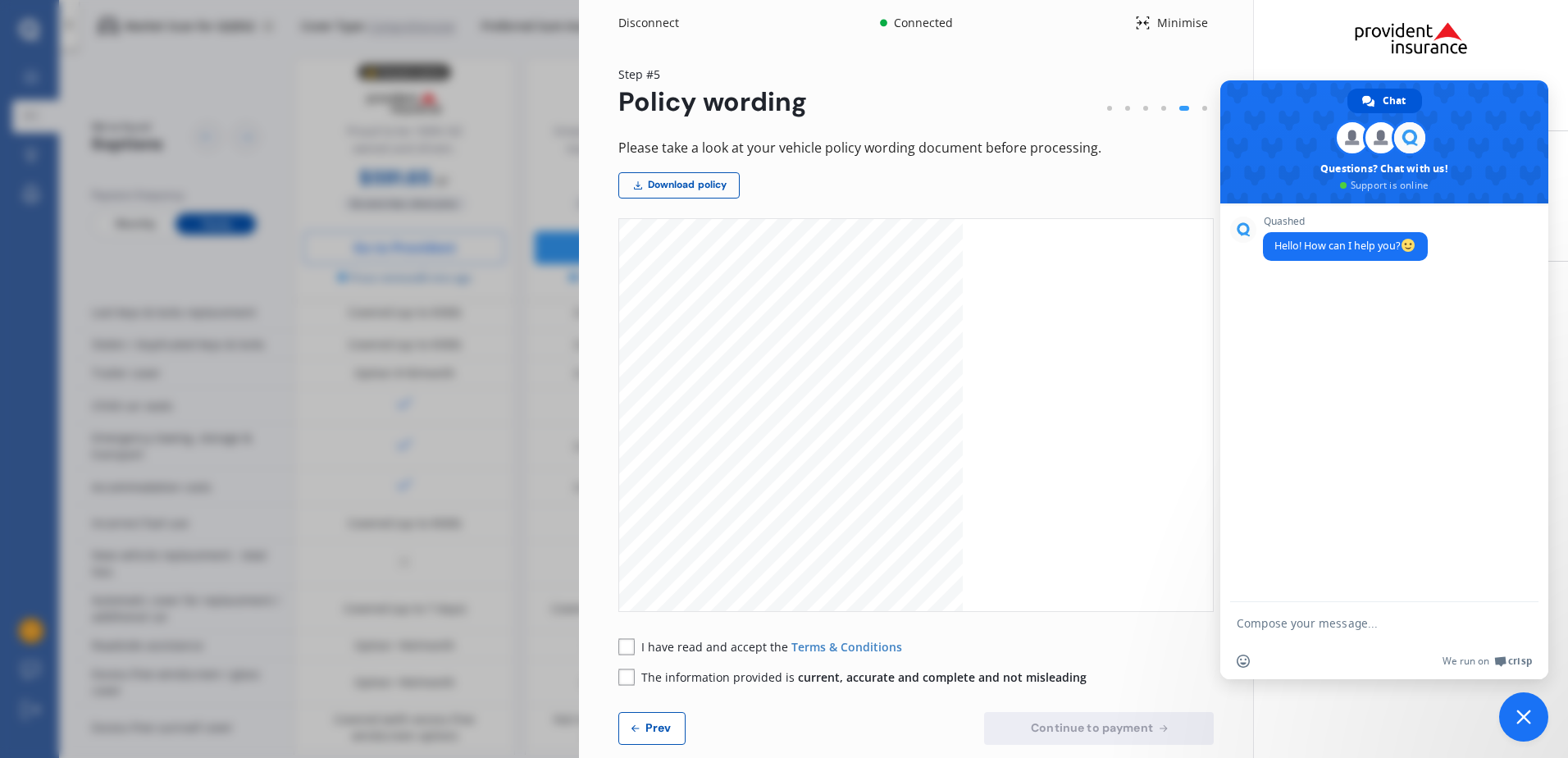
click at [1258, 626] on textarea "Compose your message..." at bounding box center [1368, 622] width 263 height 41
type textarea "HOW CAN I Change the start date of policy to [DATE] to align when old policy ex…"
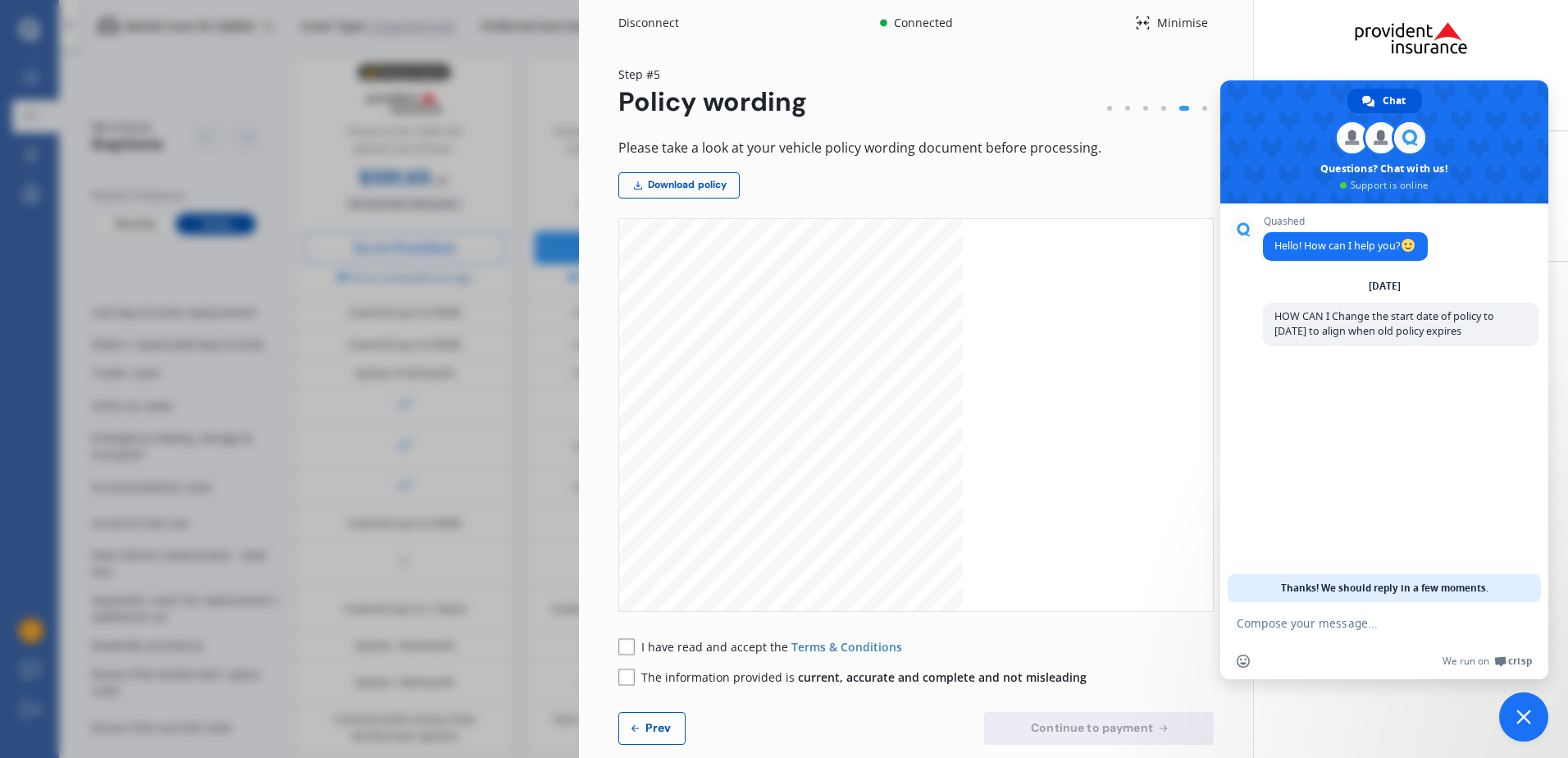
scroll to position [574, 0]
click at [1169, 141] on div "Please take a look at your vehicle policy wording document before processing." at bounding box center [916, 148] width 596 height 22
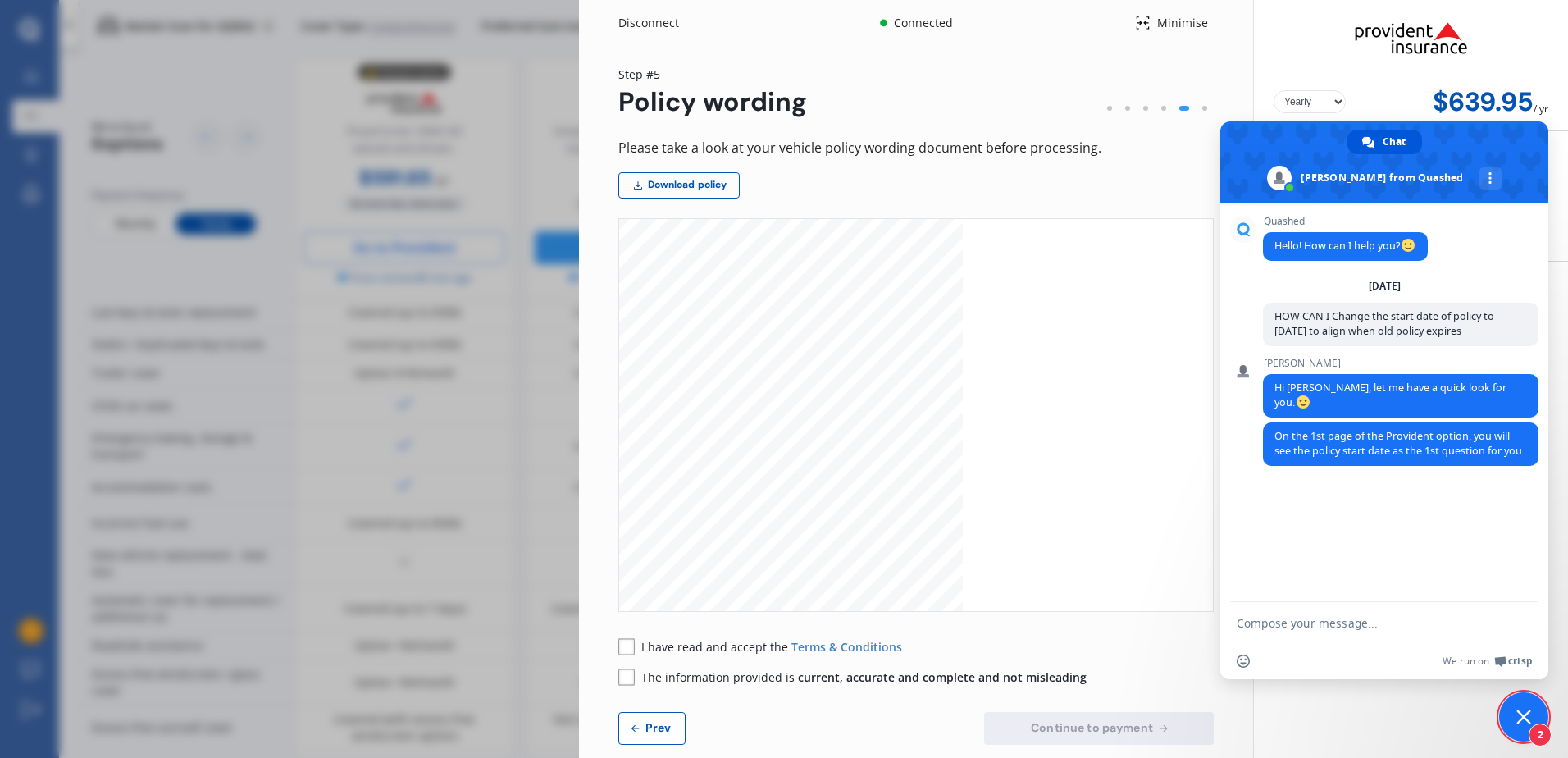
drag, startPoint x: 1357, startPoint y: 627, endPoint x: 1375, endPoint y: 626, distance: 18.0
click at [1357, 627] on textarea "Compose your message..." at bounding box center [1368, 622] width 263 height 41
type textarea "thanks"
click at [1517, 617] on span "Send" at bounding box center [1519, 623] width 13 height 13
click at [653, 715] on button "Prev" at bounding box center [651, 728] width 67 height 33
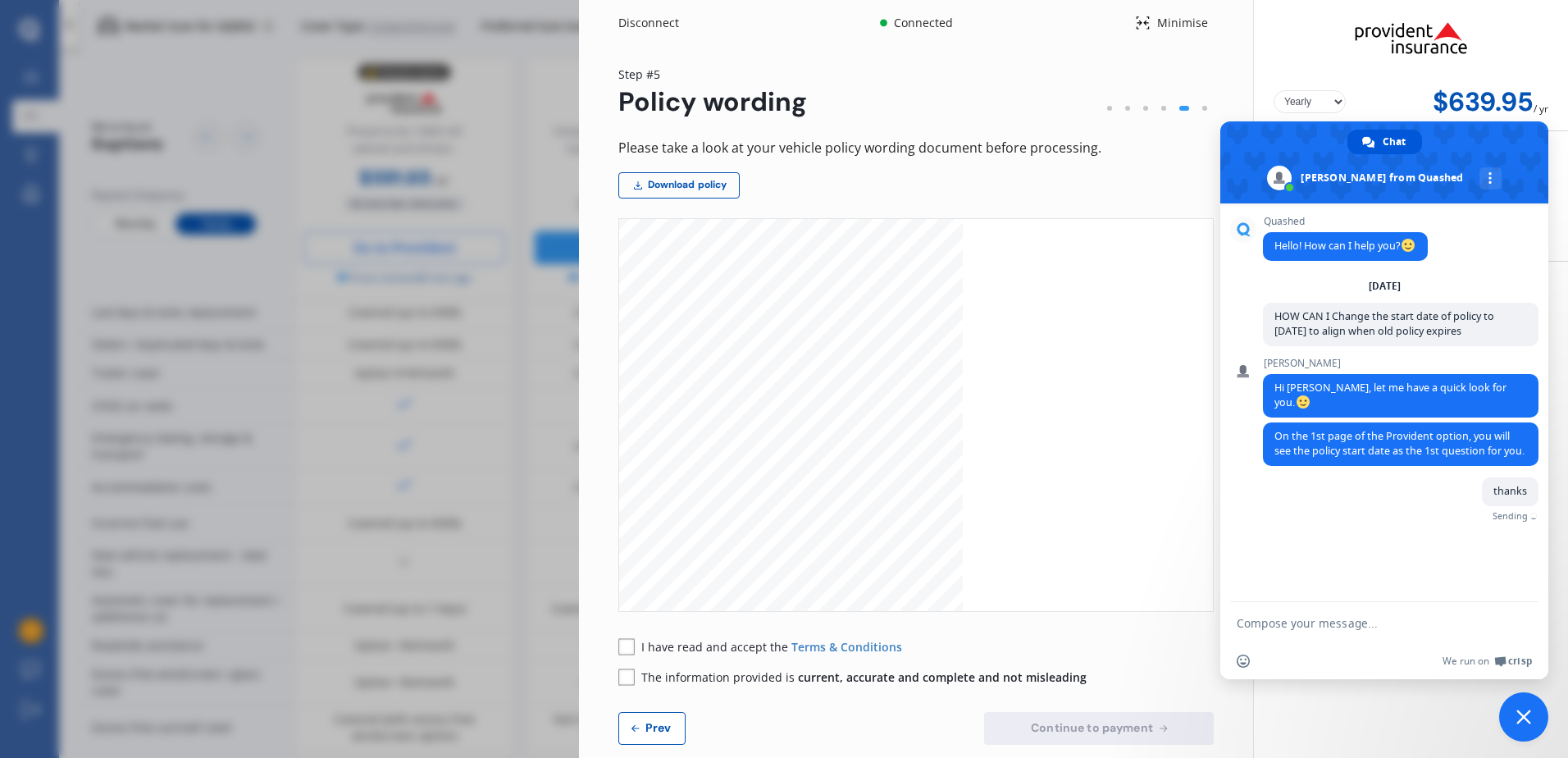
select select "200"
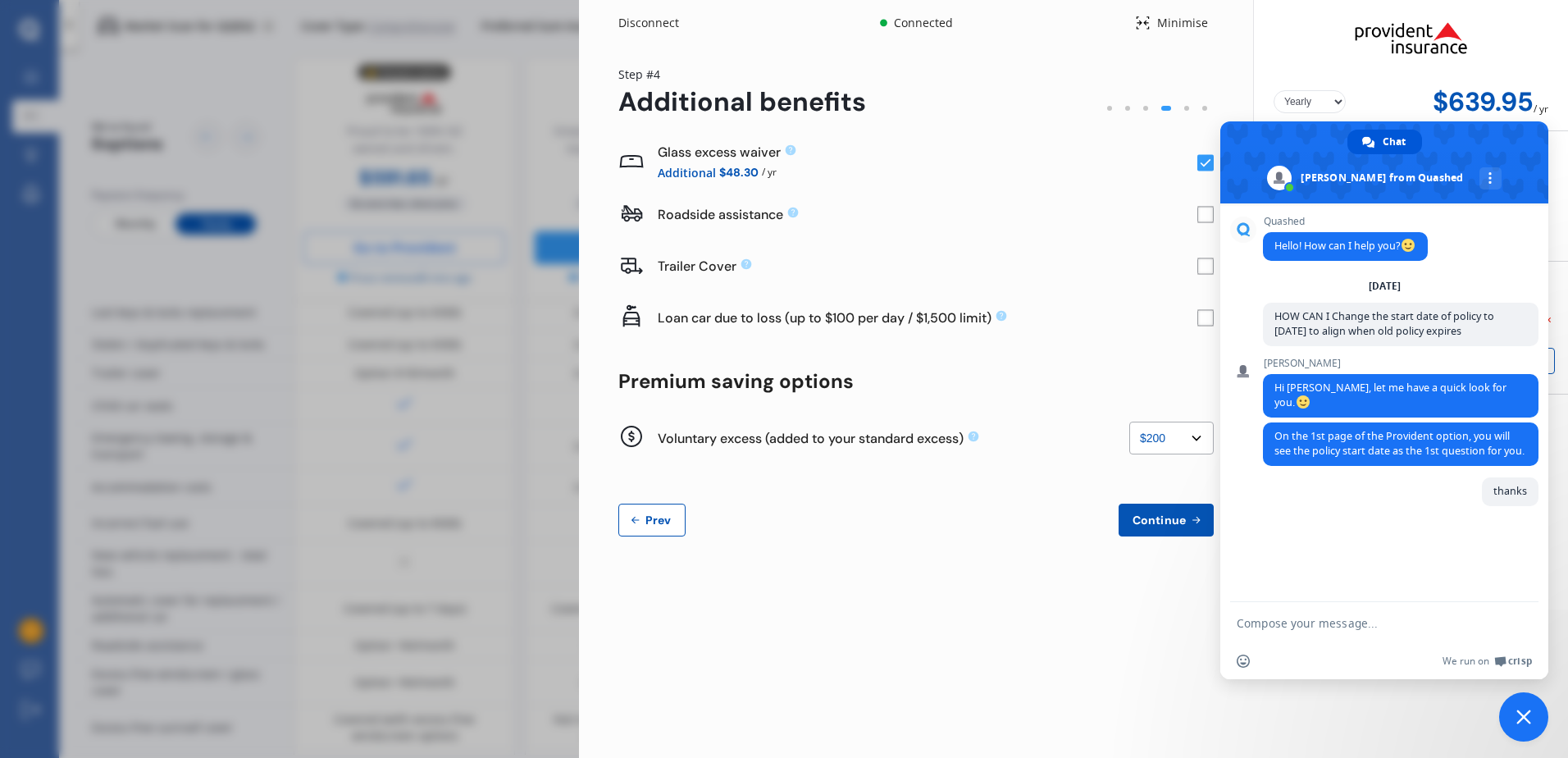
click at [653, 715] on div "Disconnect Connected Minimise Yearly Monthly $639.95 / yr Step # 4 Additional b…" at bounding box center [1074, 379] width 989 height 758
click at [648, 526] on button "Prev" at bounding box center [651, 520] width 67 height 33
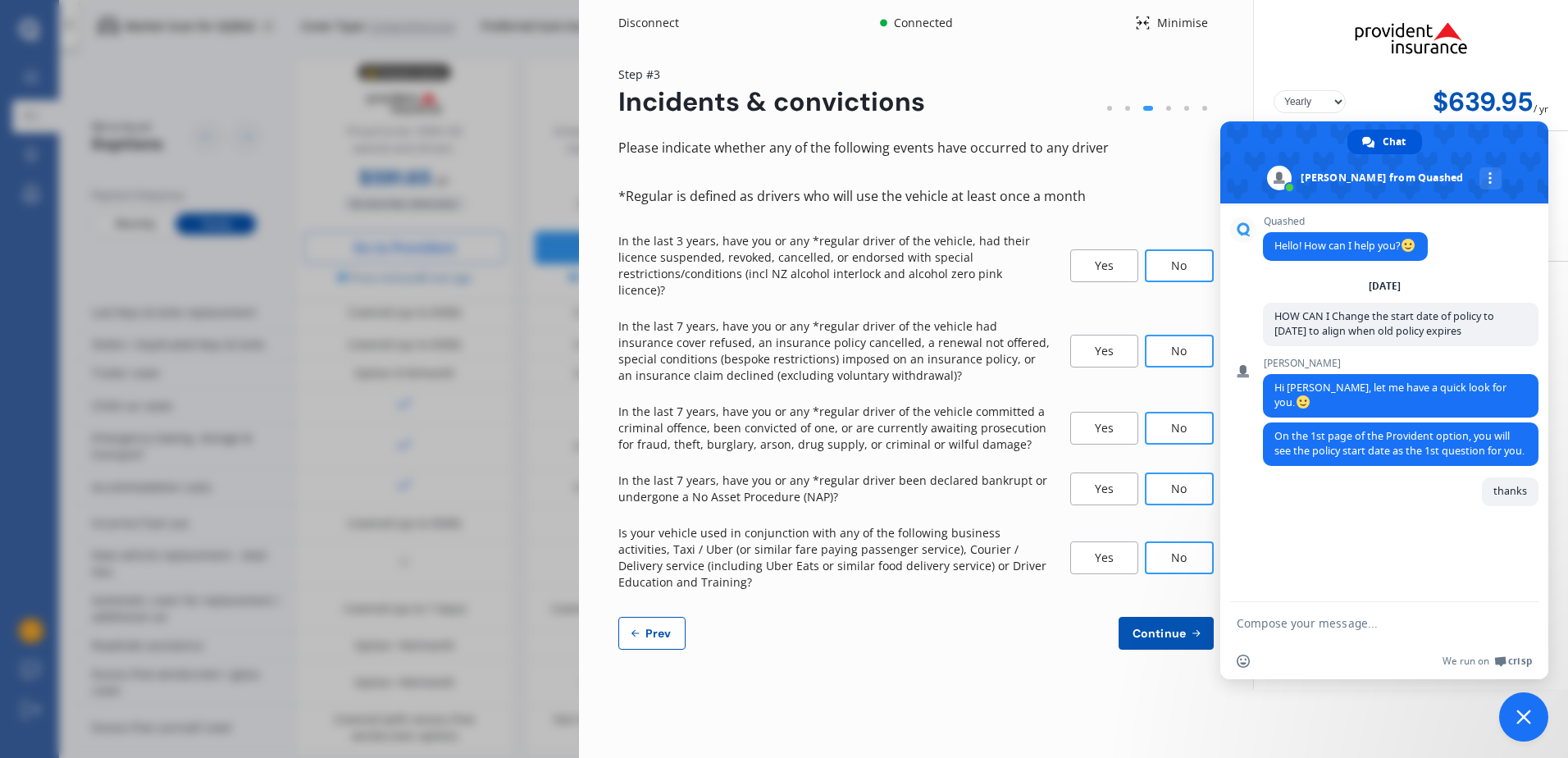
click at [652, 627] on span "Prev" at bounding box center [659, 632] width 33 height 13
select select "27"
select select "01"
select select "1970"
select select "NZ_FULL"
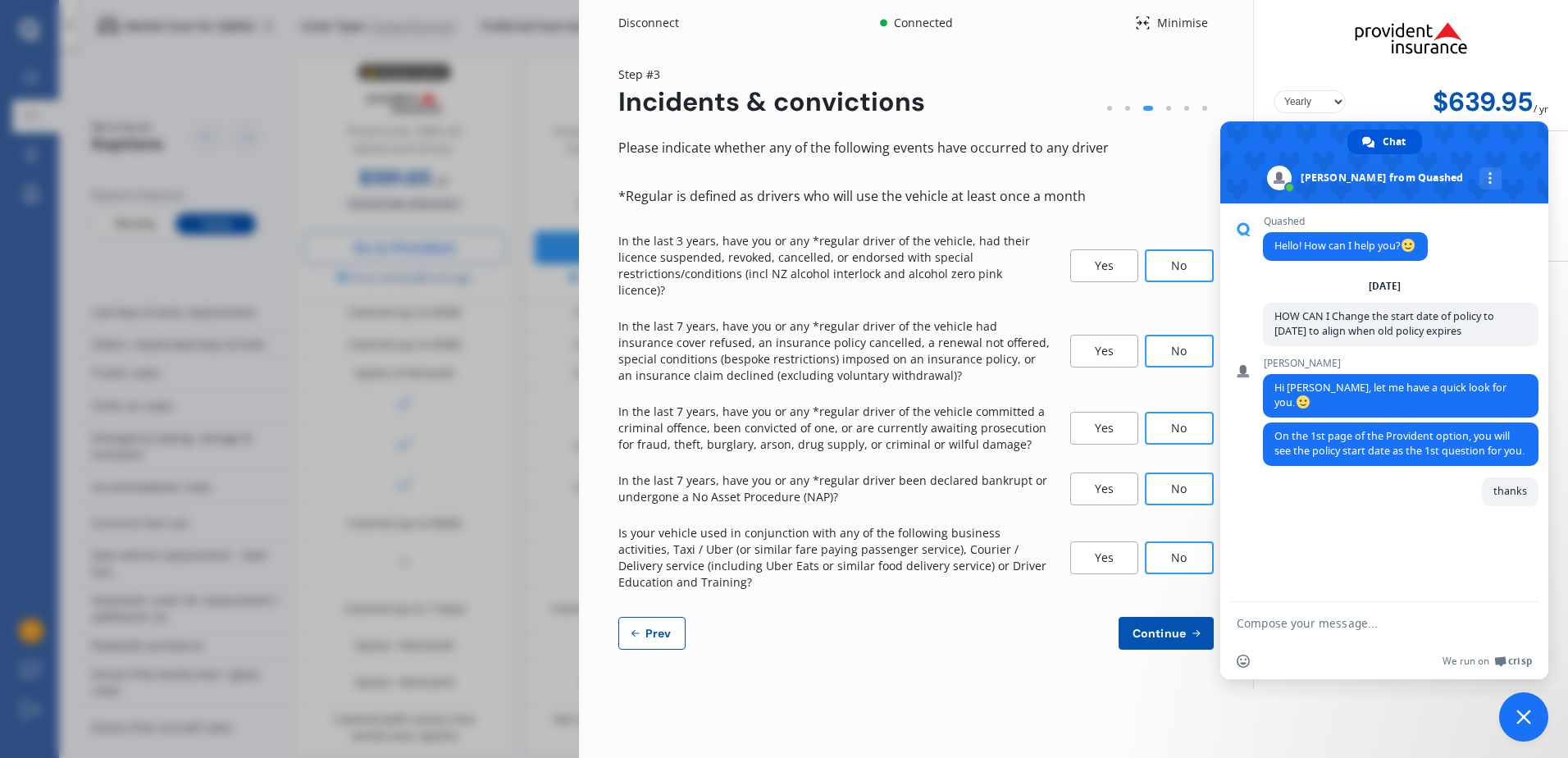
select select "0"
select select "25"
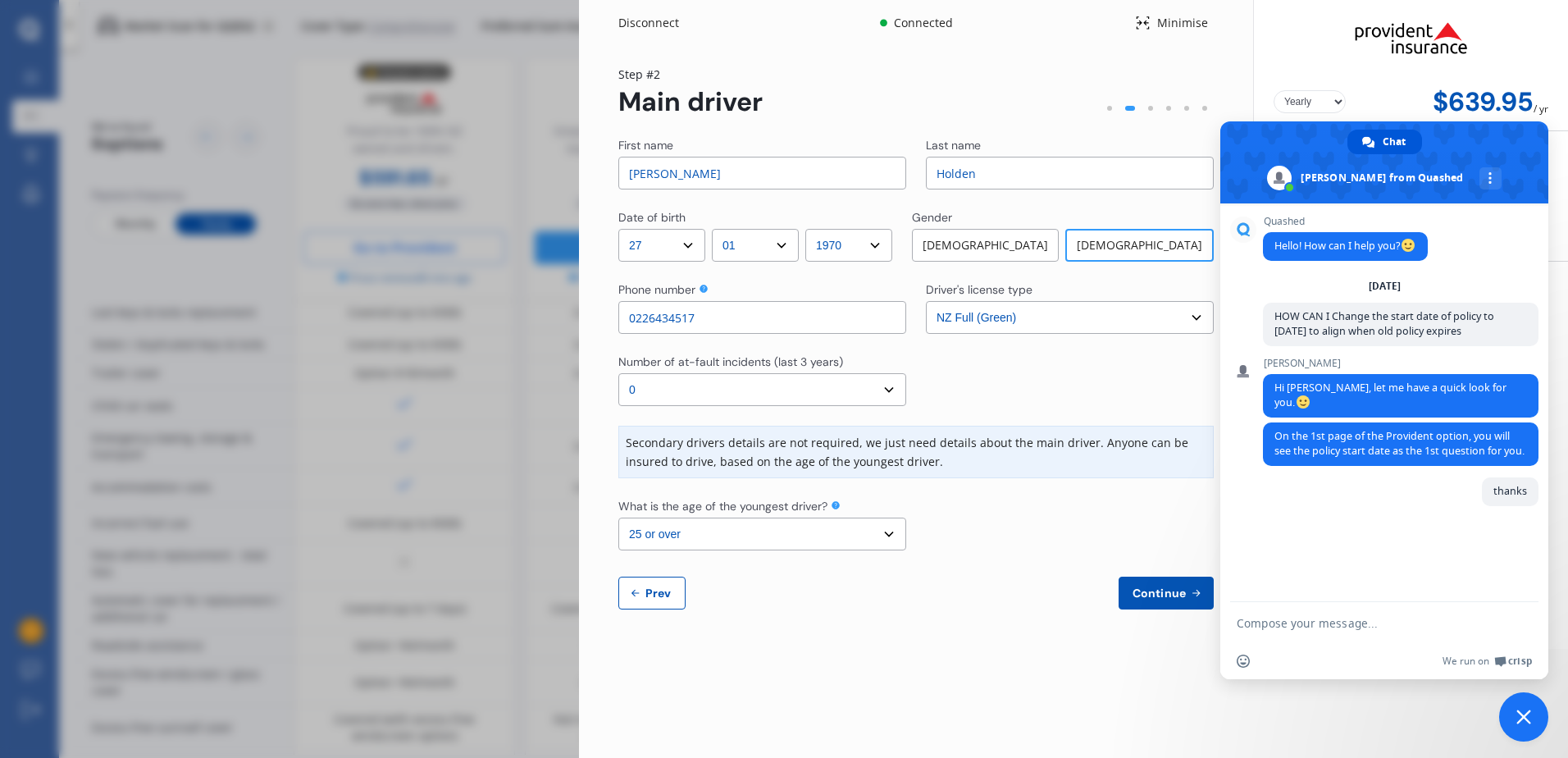
click at [650, 595] on span "Prev" at bounding box center [659, 592] width 33 height 13
select select "full"
select select "GARAGE"
select select "[STREET_ADDRESS]"
select select "MITSUBISHI"
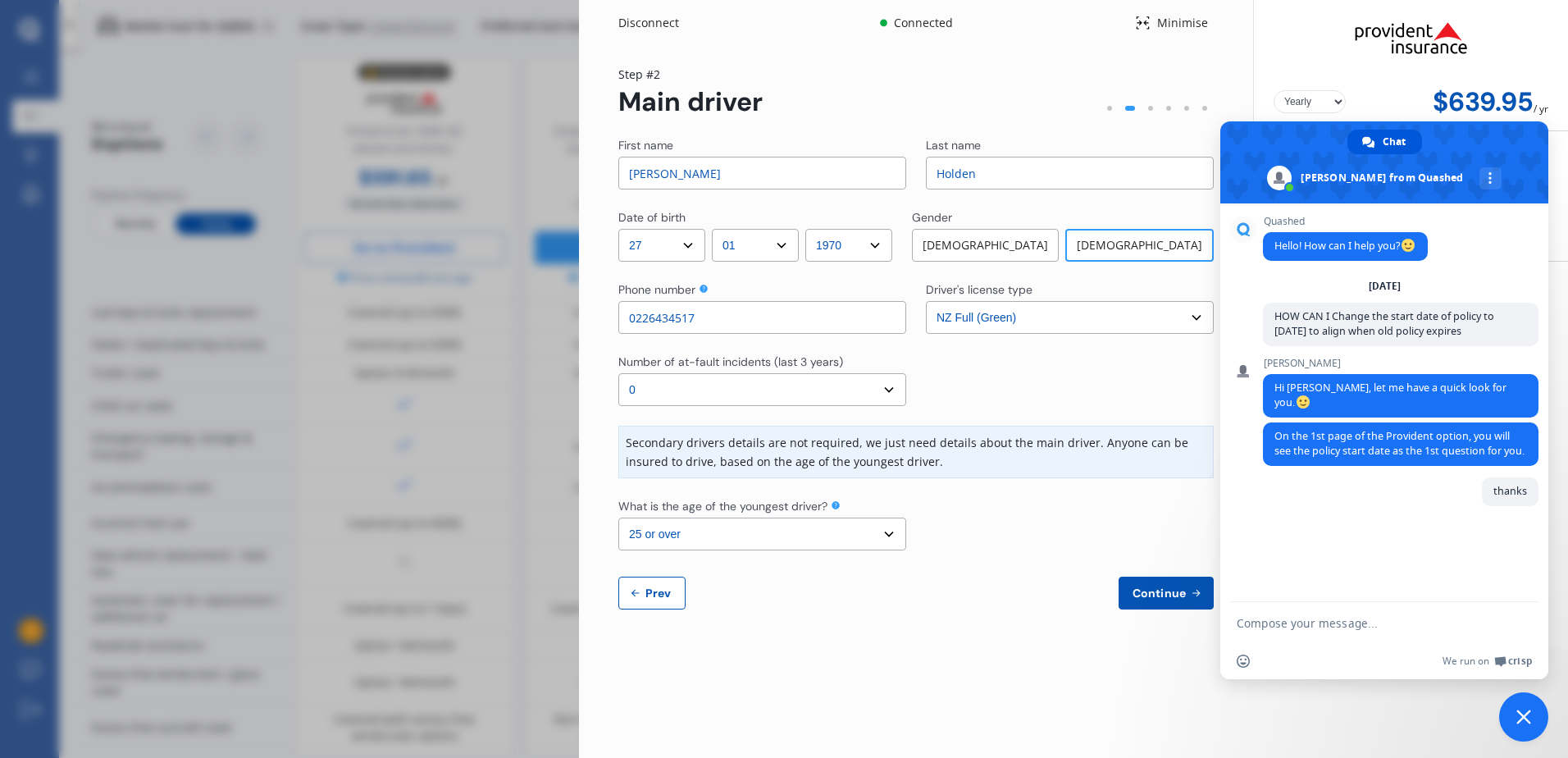
select select "ASX"
select select "NZVMITS2024AEAB"
select select "none"
select select "NO"
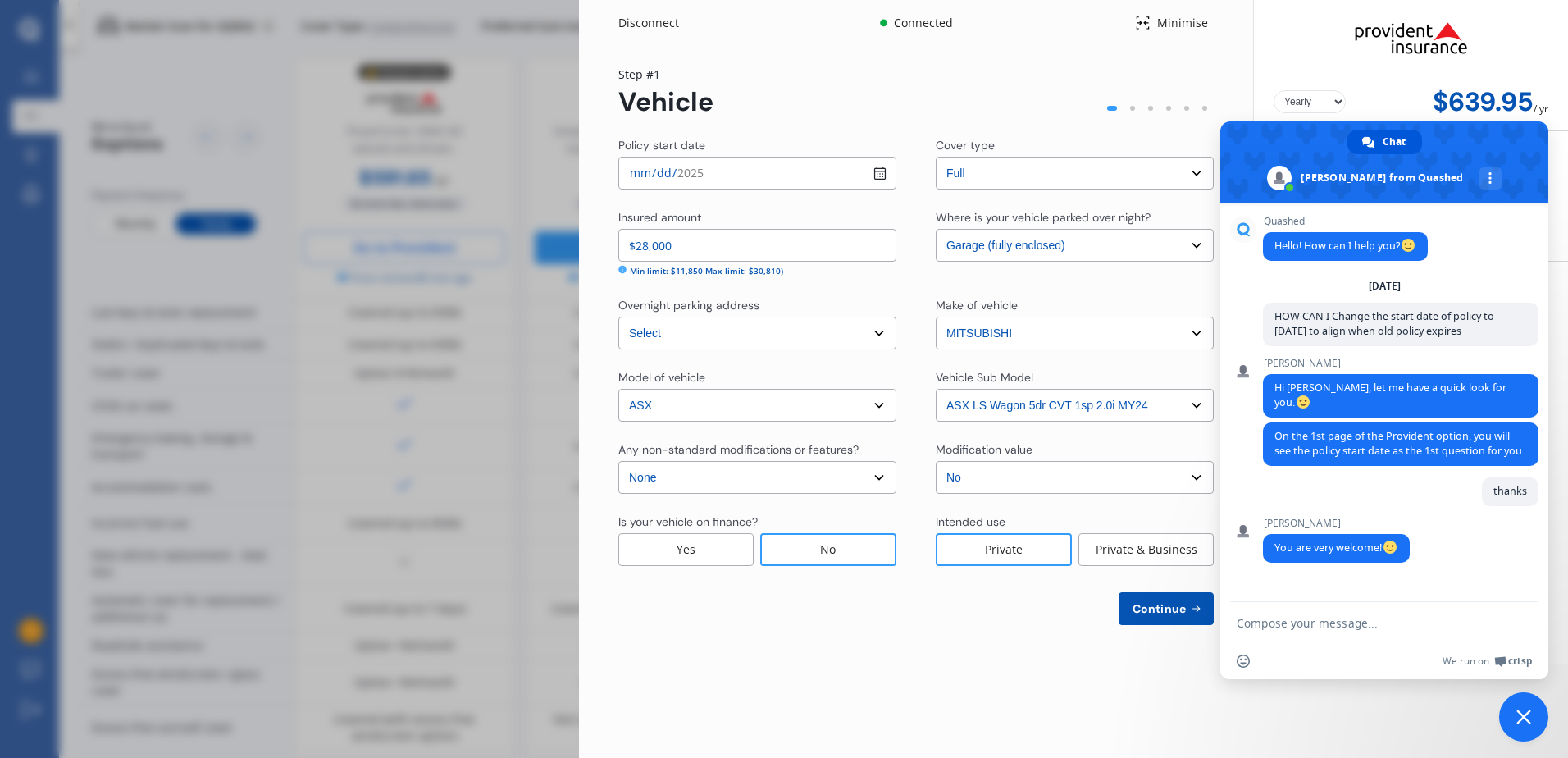
click at [878, 168] on input "[DATE]" at bounding box center [757, 173] width 278 height 33
type input "[DATE]"
click at [1163, 604] on span "Continue" at bounding box center [1159, 607] width 60 height 13
select select "27"
select select "01"
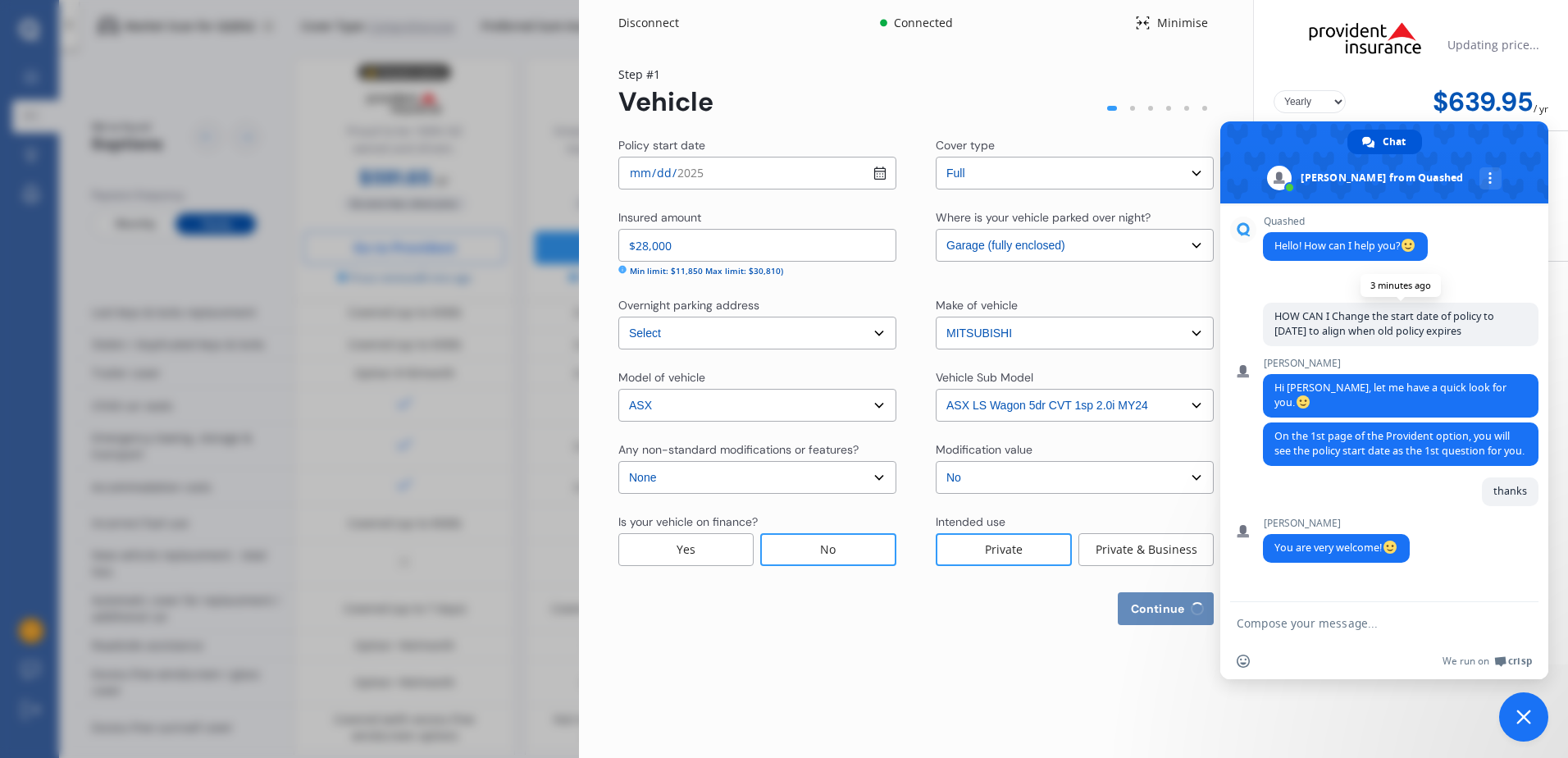
select select "1970"
select select "NZ_FULL"
select select "0"
select select "25"
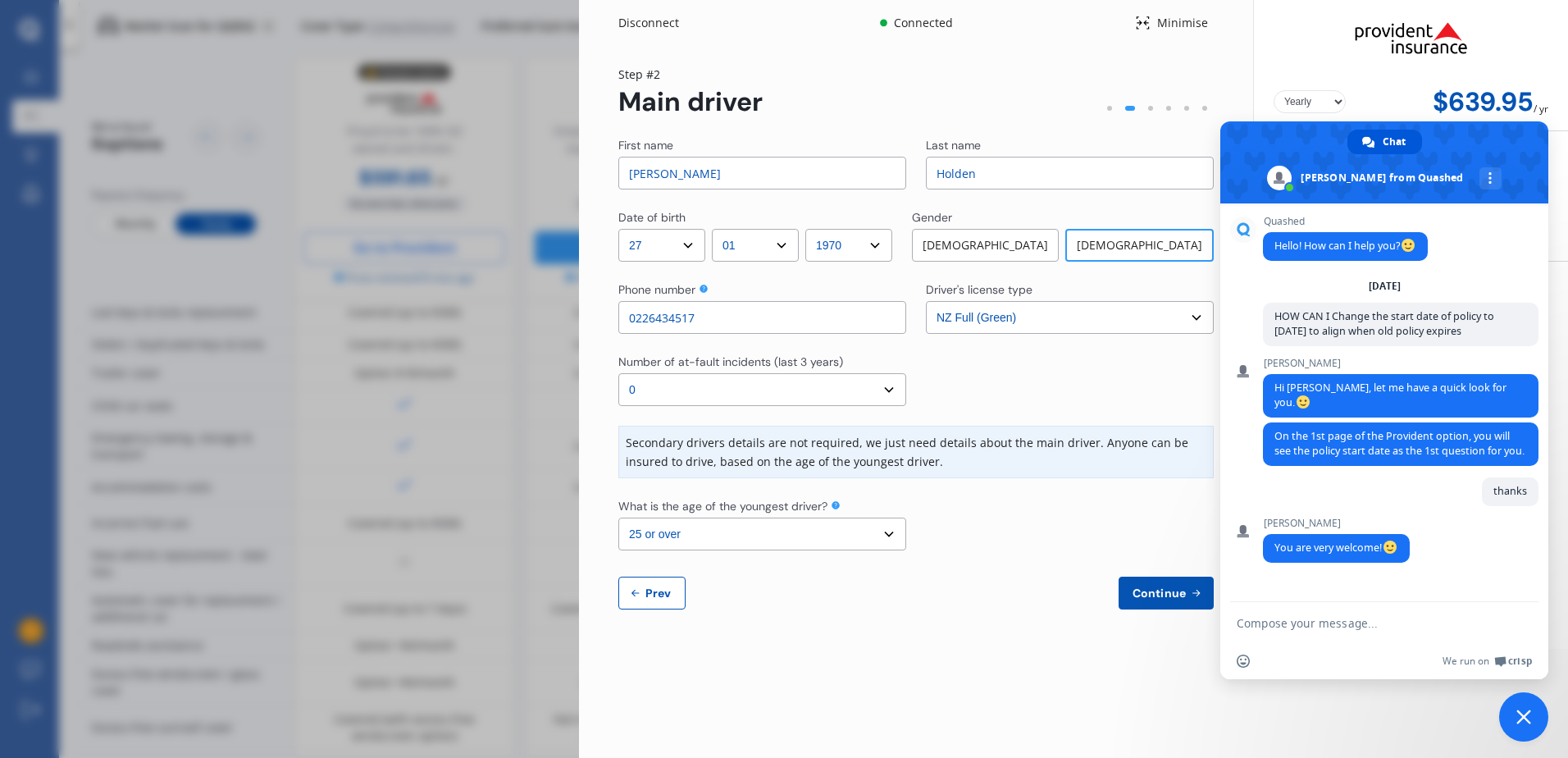
click at [1534, 717] on span "Close chat" at bounding box center [1523, 716] width 50 height 50
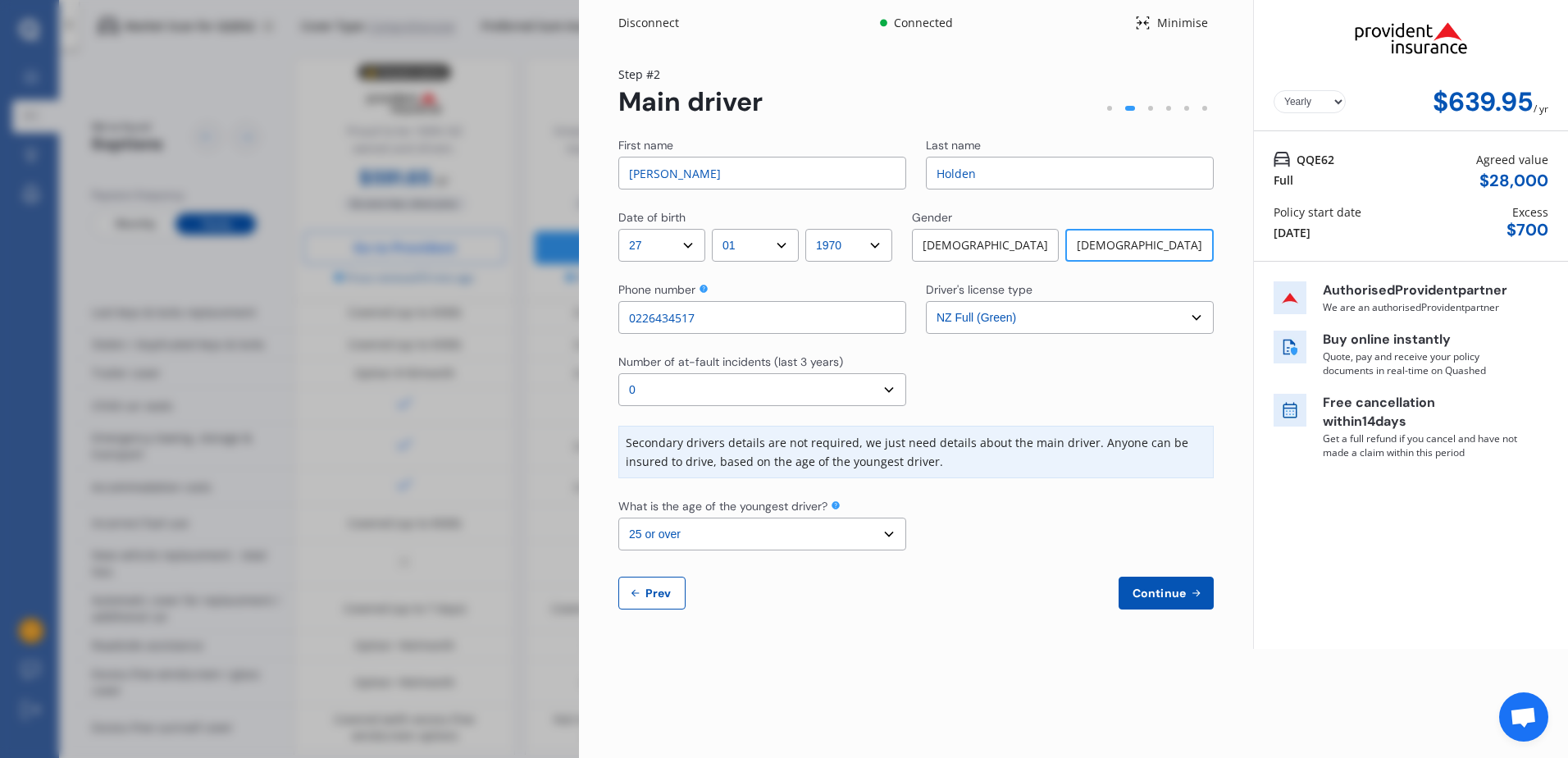
click at [1165, 585] on button "Continue" at bounding box center [1166, 593] width 95 height 33
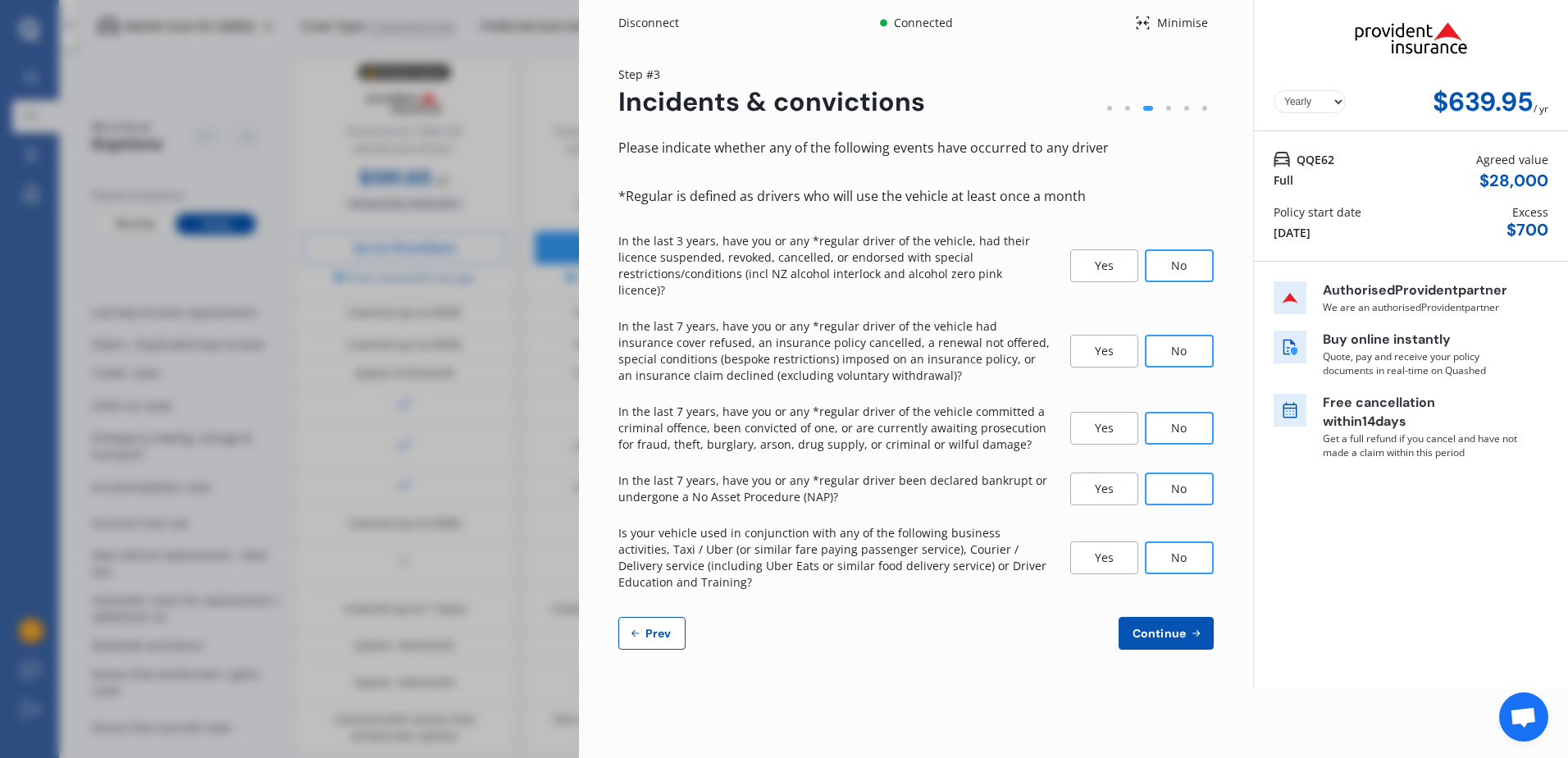
click at [1335, 103] on select "Yearly Monthly" at bounding box center [1310, 102] width 72 height 23
select select "Monthly"
click at [1274, 90] on select "Yearly Monthly" at bounding box center [1310, 102] width 72 height 23
click at [1164, 627] on span "Continue" at bounding box center [1159, 632] width 60 height 13
select select "200"
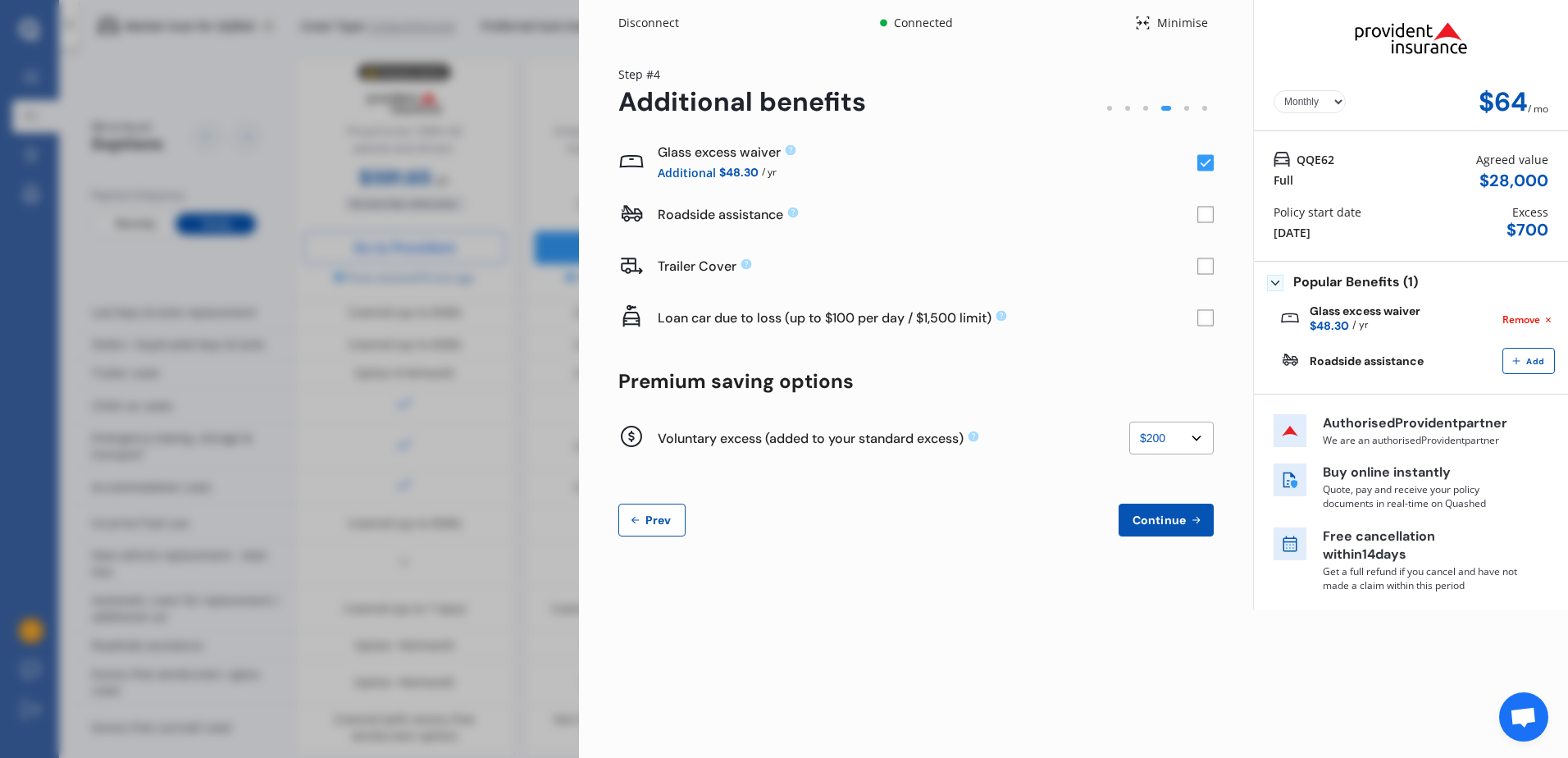
click at [1166, 513] on span "Continue" at bounding box center [1159, 519] width 60 height 13
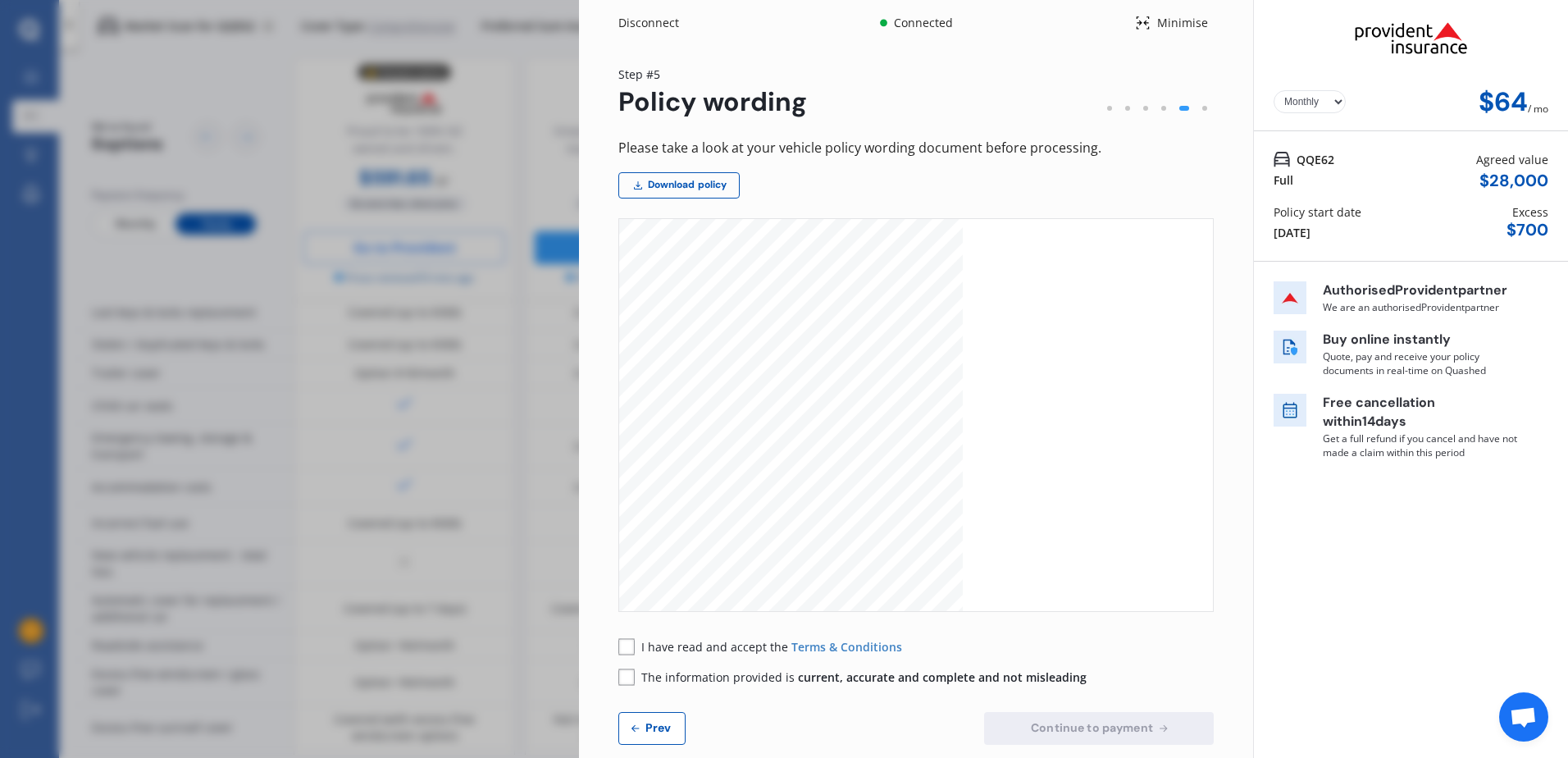
click at [627, 652] on rect at bounding box center [626, 646] width 17 height 17
click at [628, 681] on rect at bounding box center [626, 676] width 17 height 17
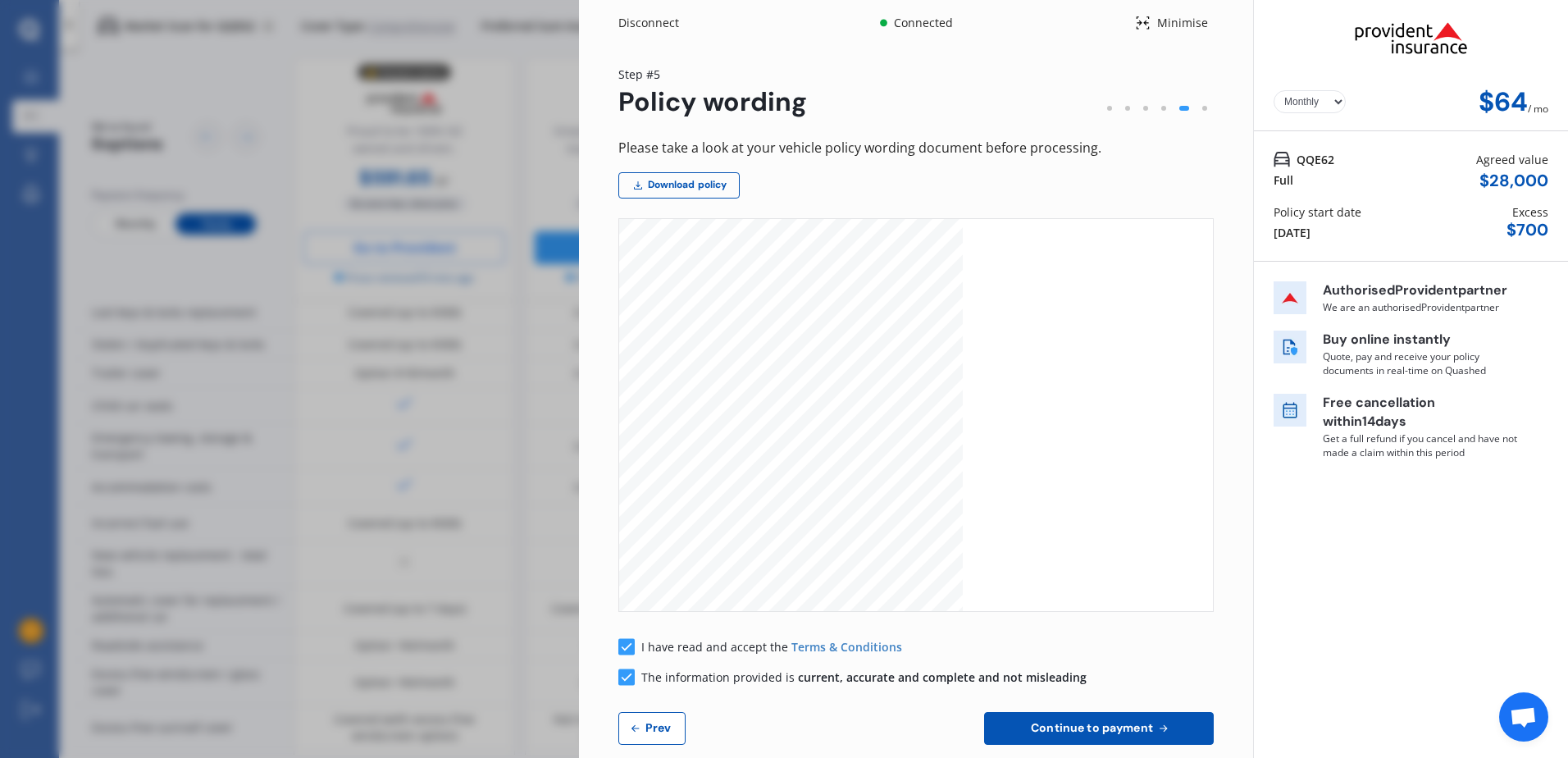
click at [1112, 722] on span "Continue to payment" at bounding box center [1092, 727] width 128 height 13
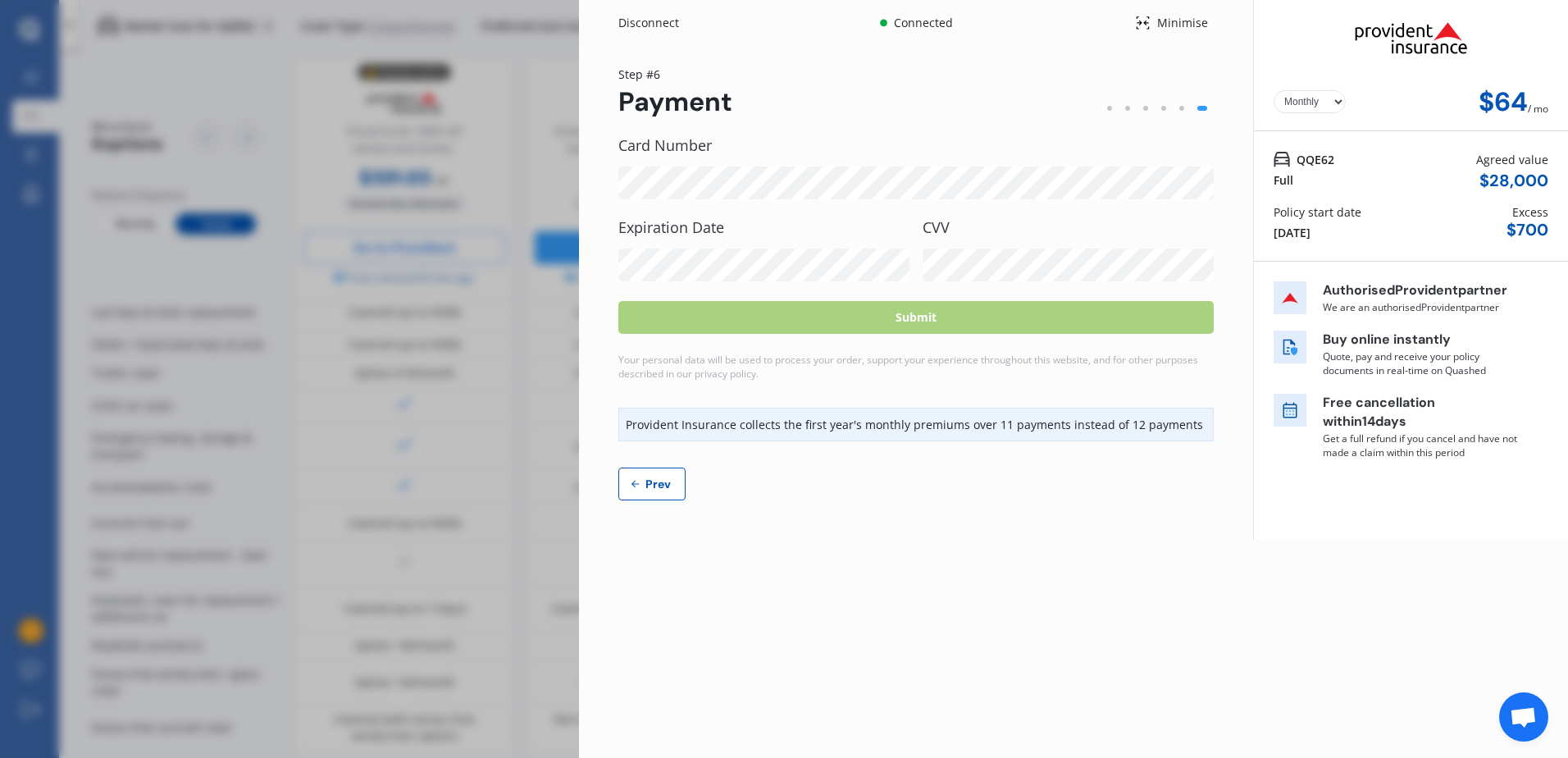
click at [1336, 99] on select "Yearly Monthly" at bounding box center [1310, 102] width 72 height 23
select select "Yearly"
click at [1274, 90] on select "Yearly Monthly" at bounding box center [1310, 102] width 72 height 23
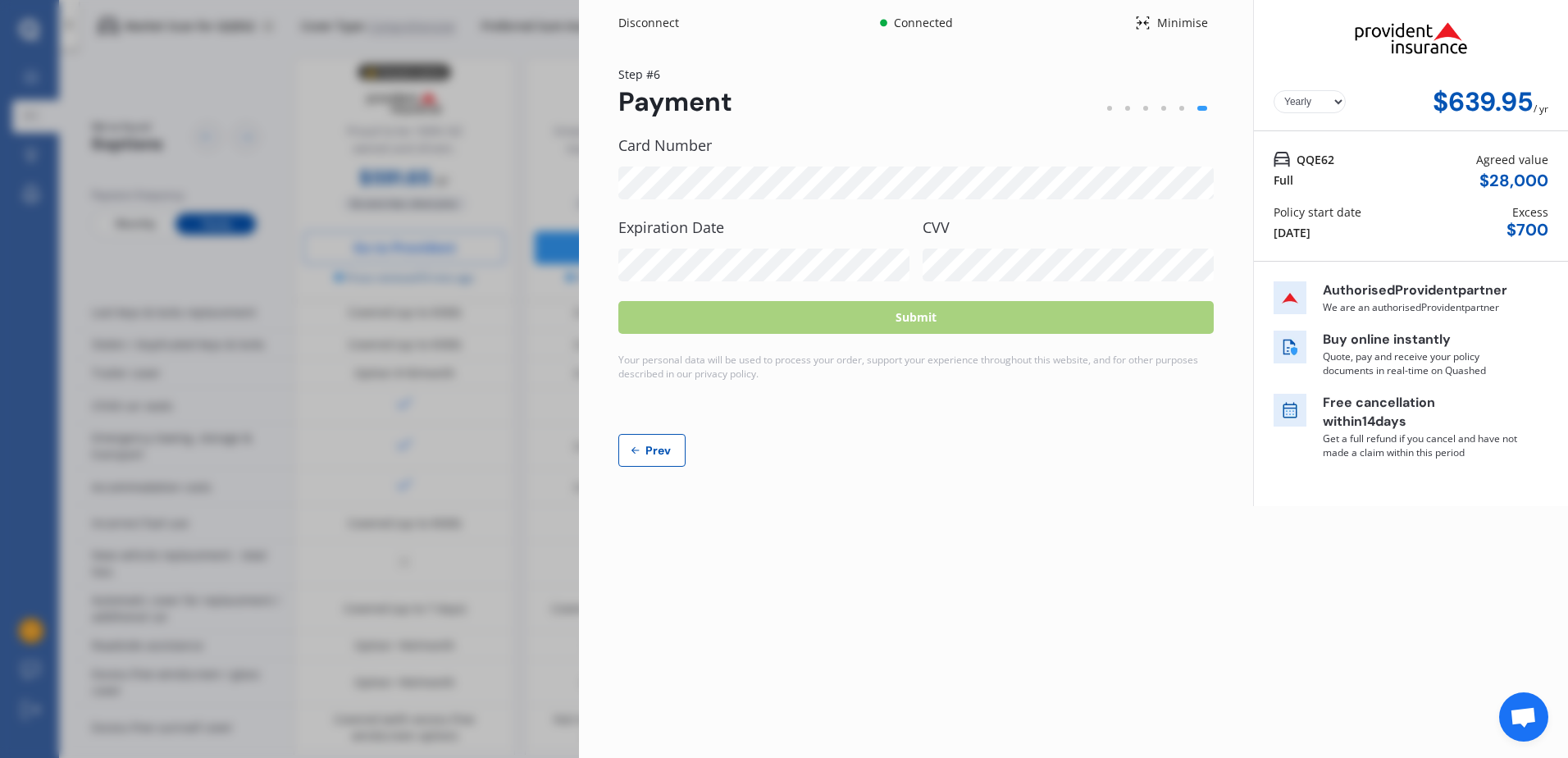
click at [998, 214] on div "Card Number Expiration Date CVV" at bounding box center [916, 209] width 596 height 144
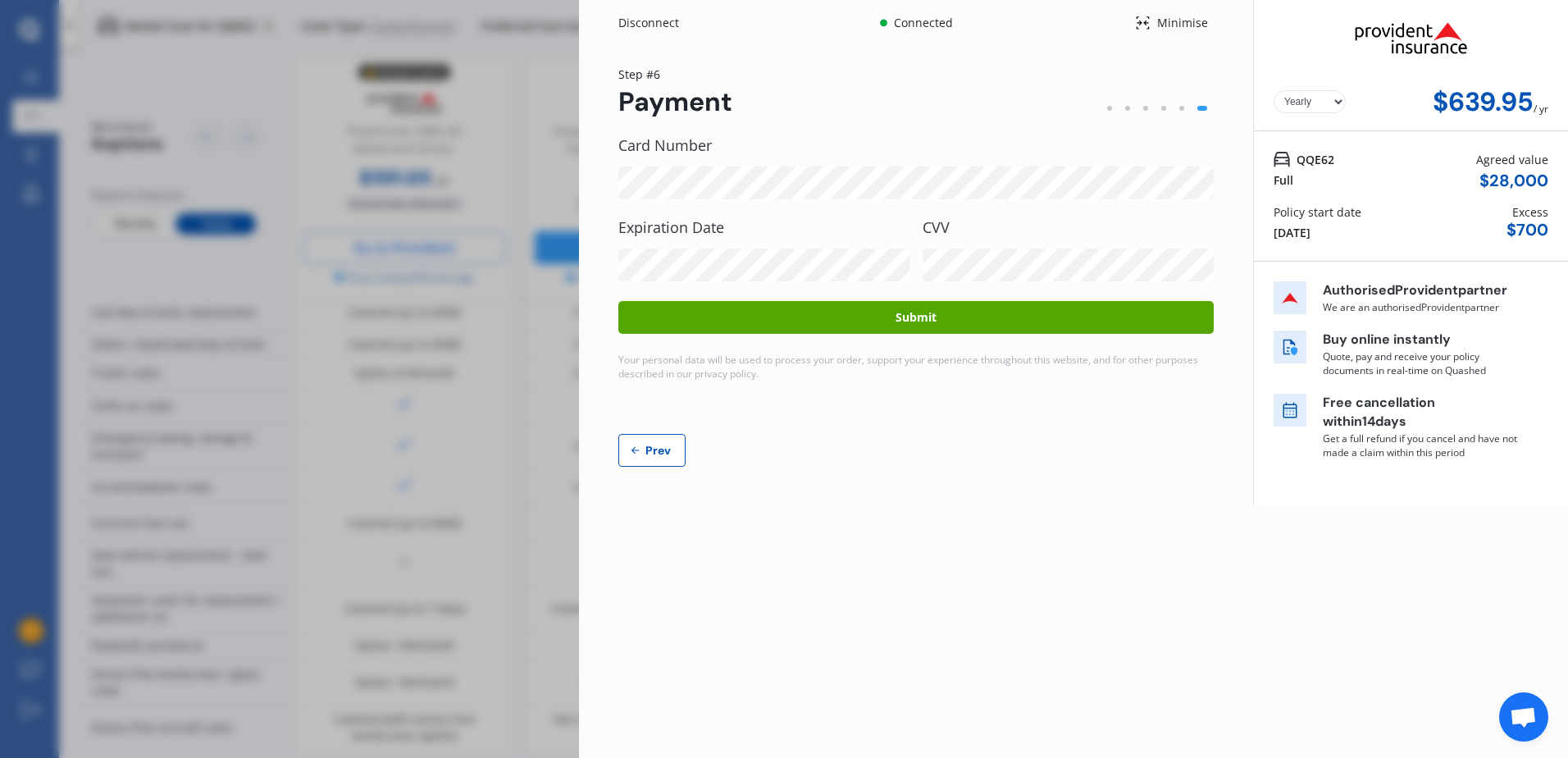
click at [911, 310] on button "Submit" at bounding box center [916, 317] width 596 height 33
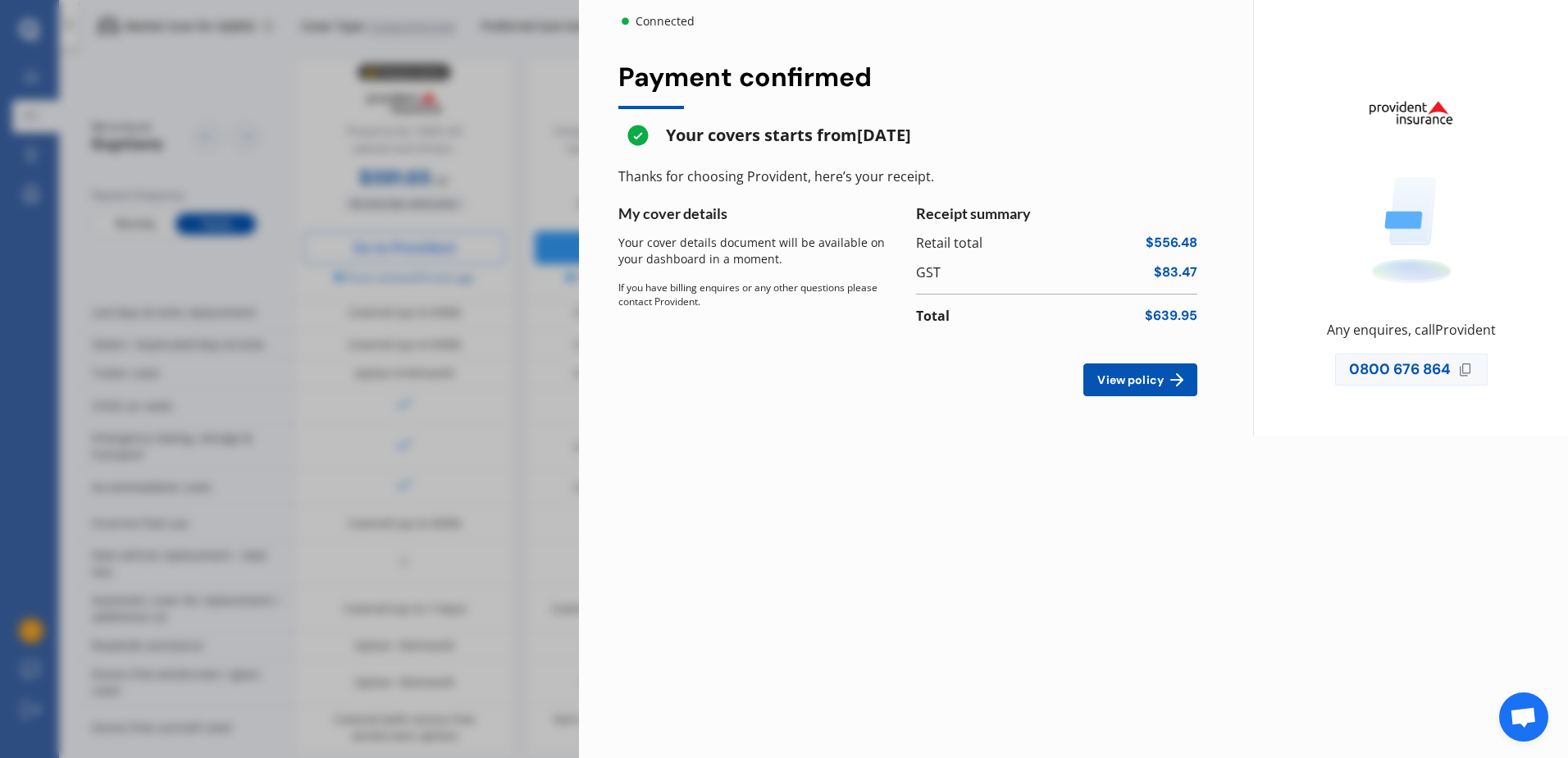
click at [1159, 373] on span "View policy" at bounding box center [1130, 379] width 73 height 13
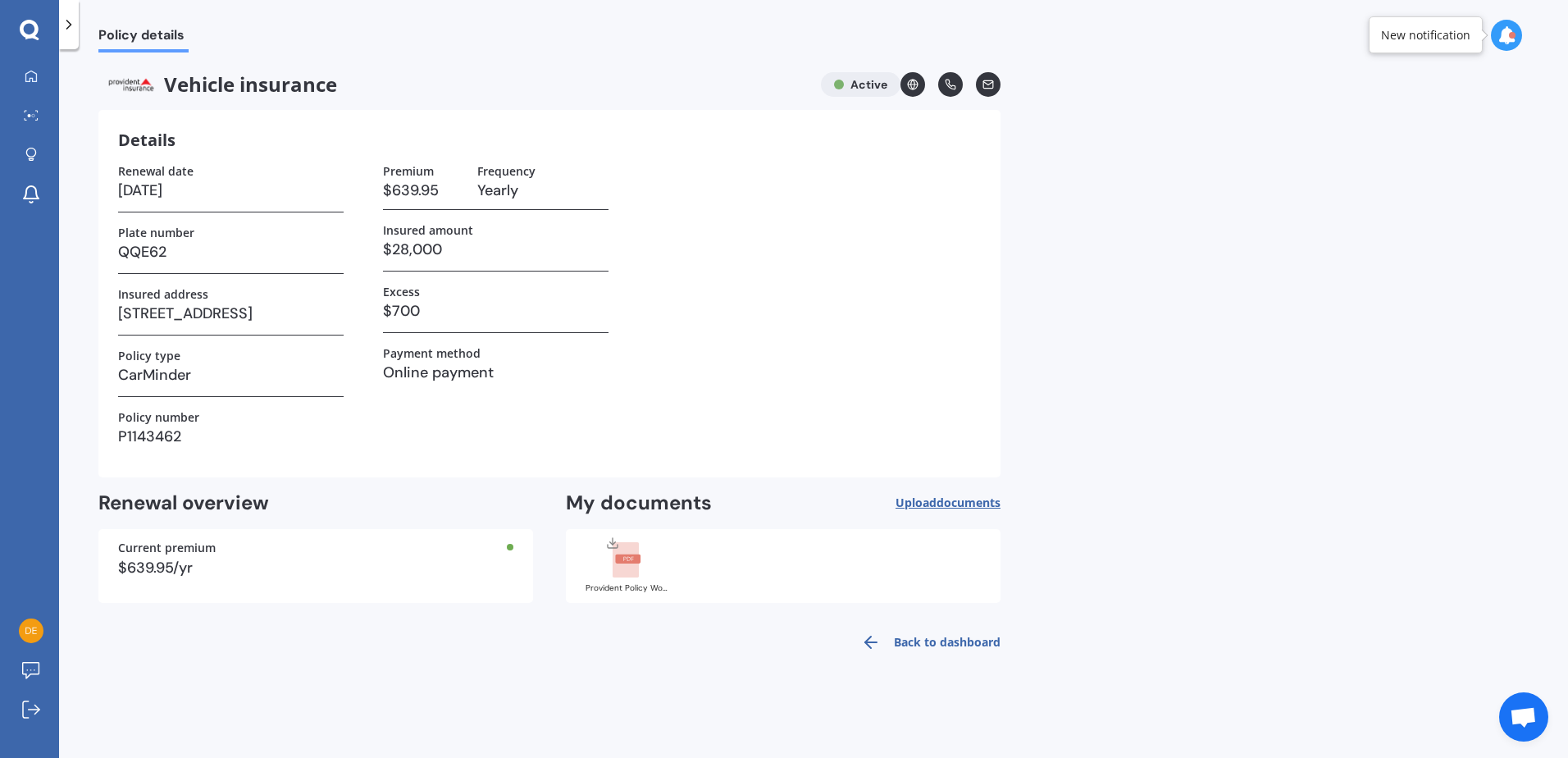
click at [627, 556] on rect at bounding box center [628, 559] width 25 height 9
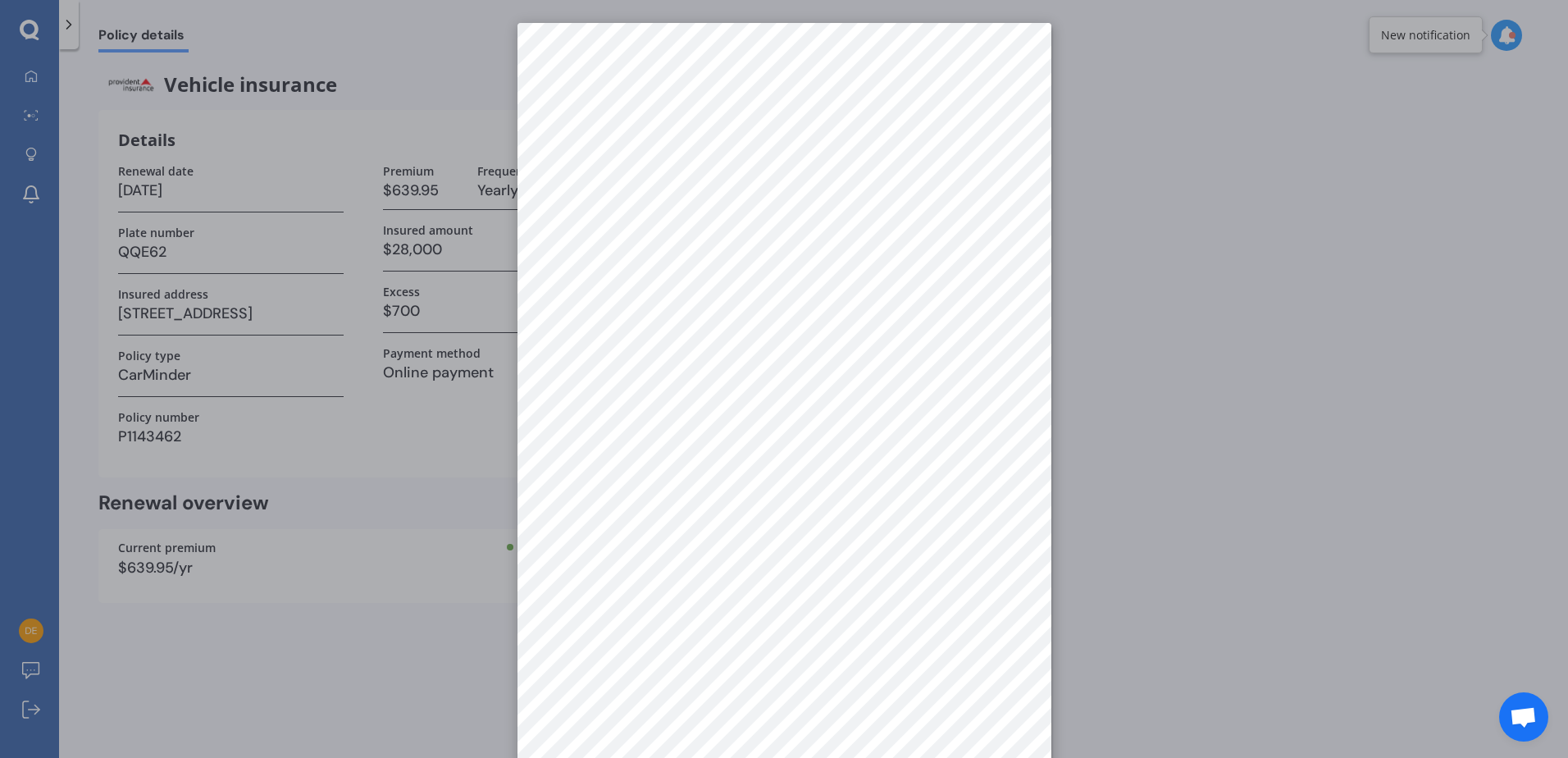
scroll to position [23, 0]
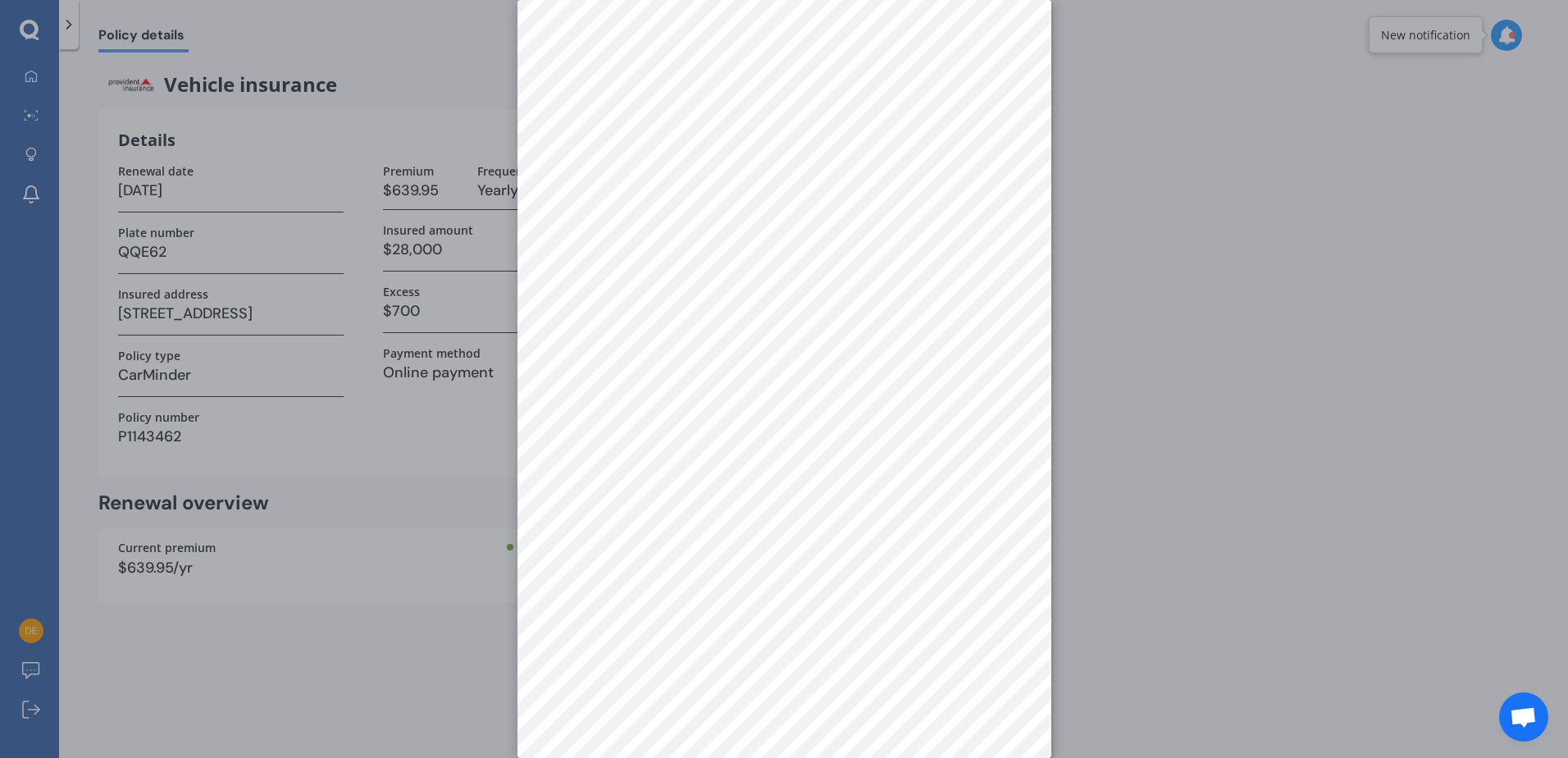
click at [362, 664] on div at bounding box center [784, 379] width 1568 height 758
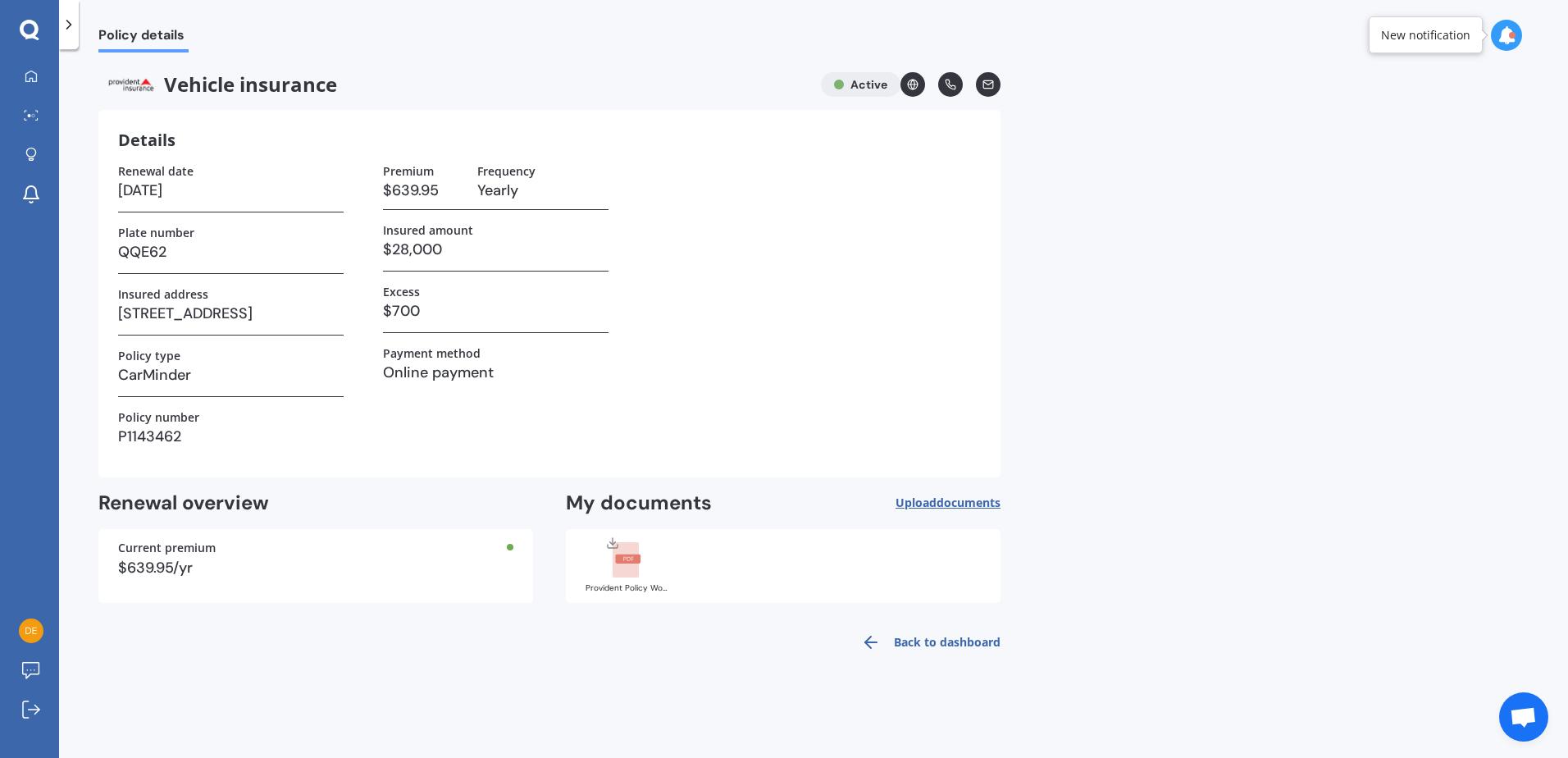
click at [624, 565] on rect at bounding box center [625, 559] width 26 height 36
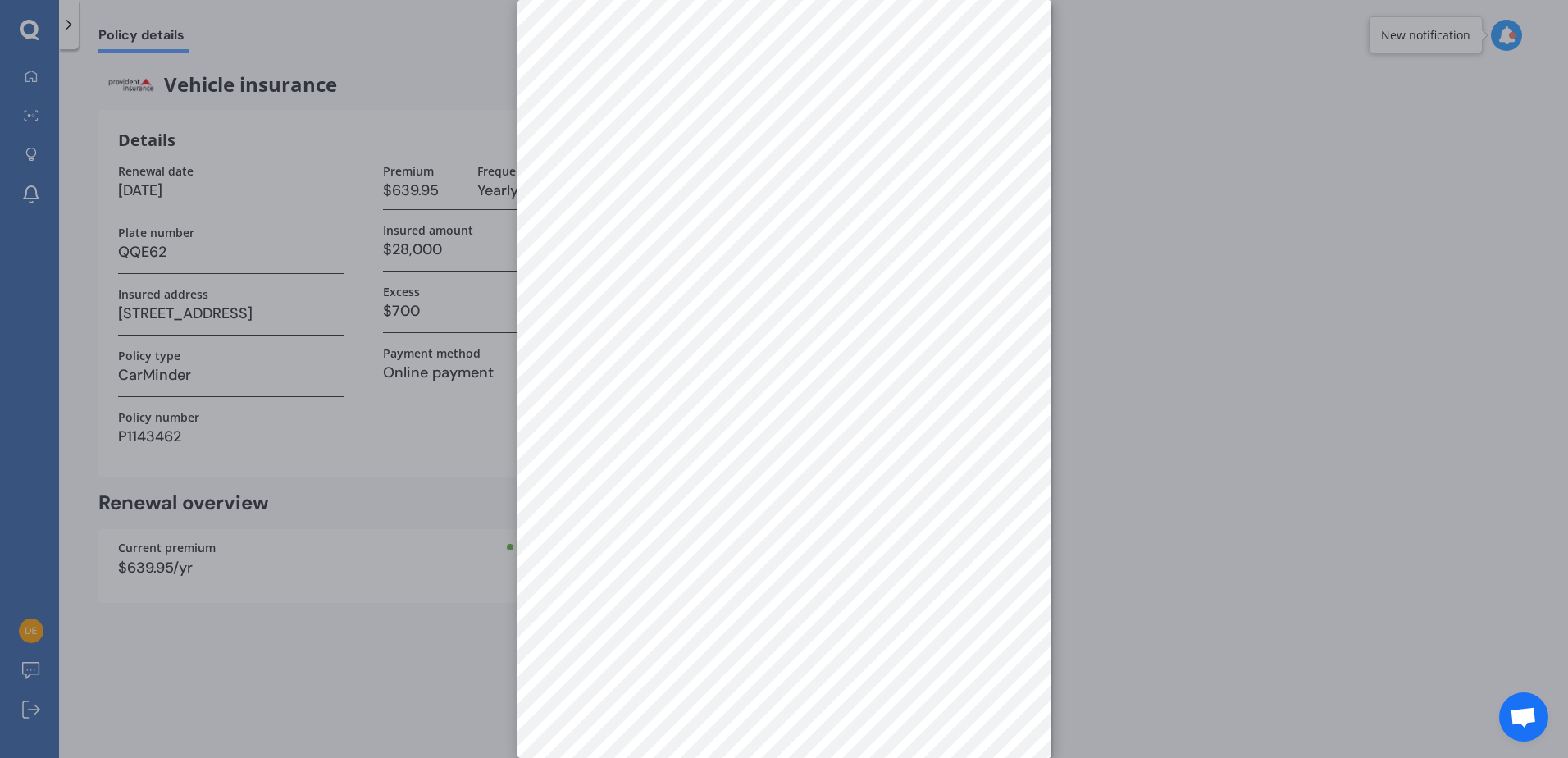
scroll to position [0, 0]
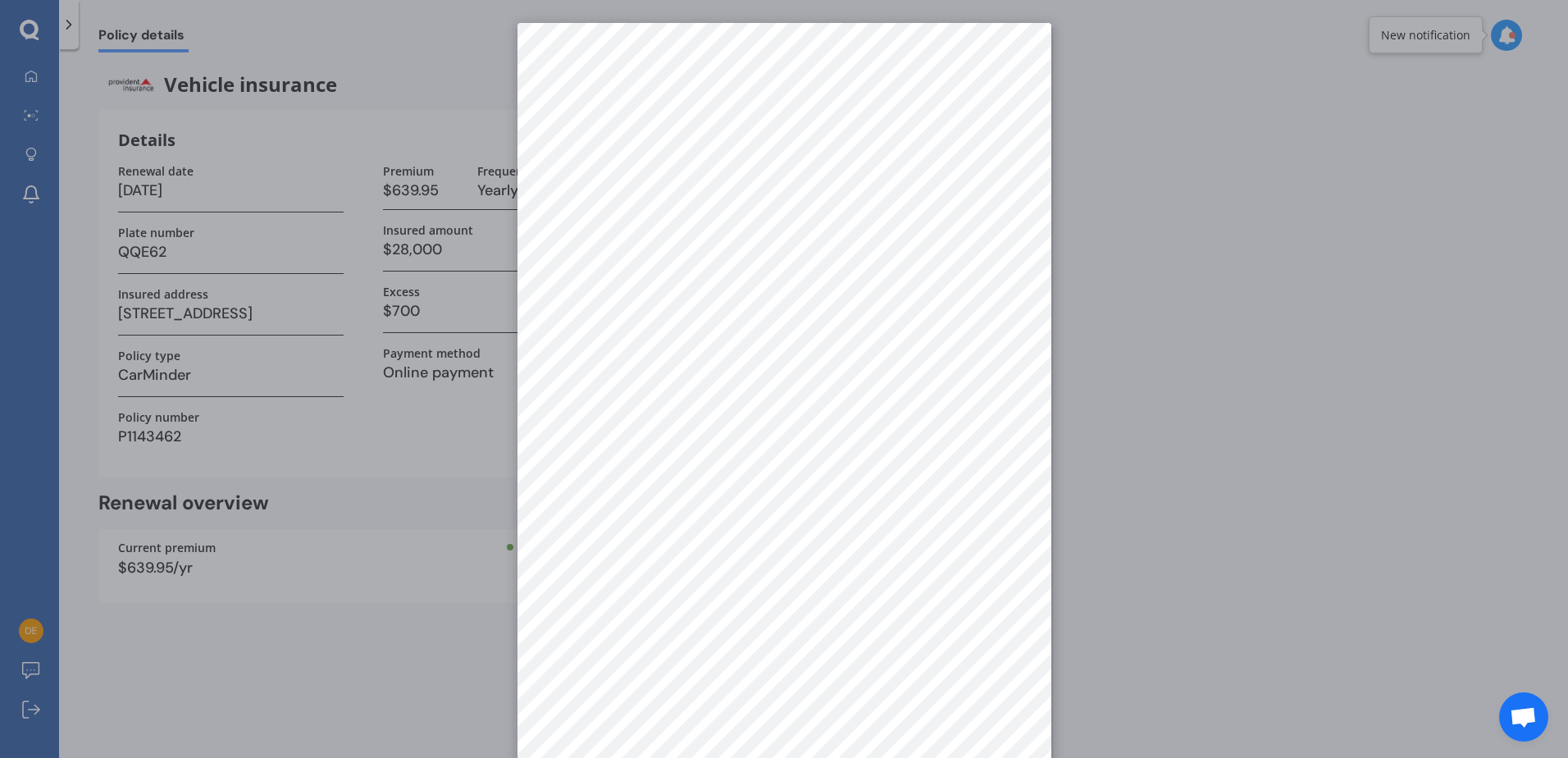
click at [1165, 550] on div at bounding box center [784, 379] width 1568 height 758
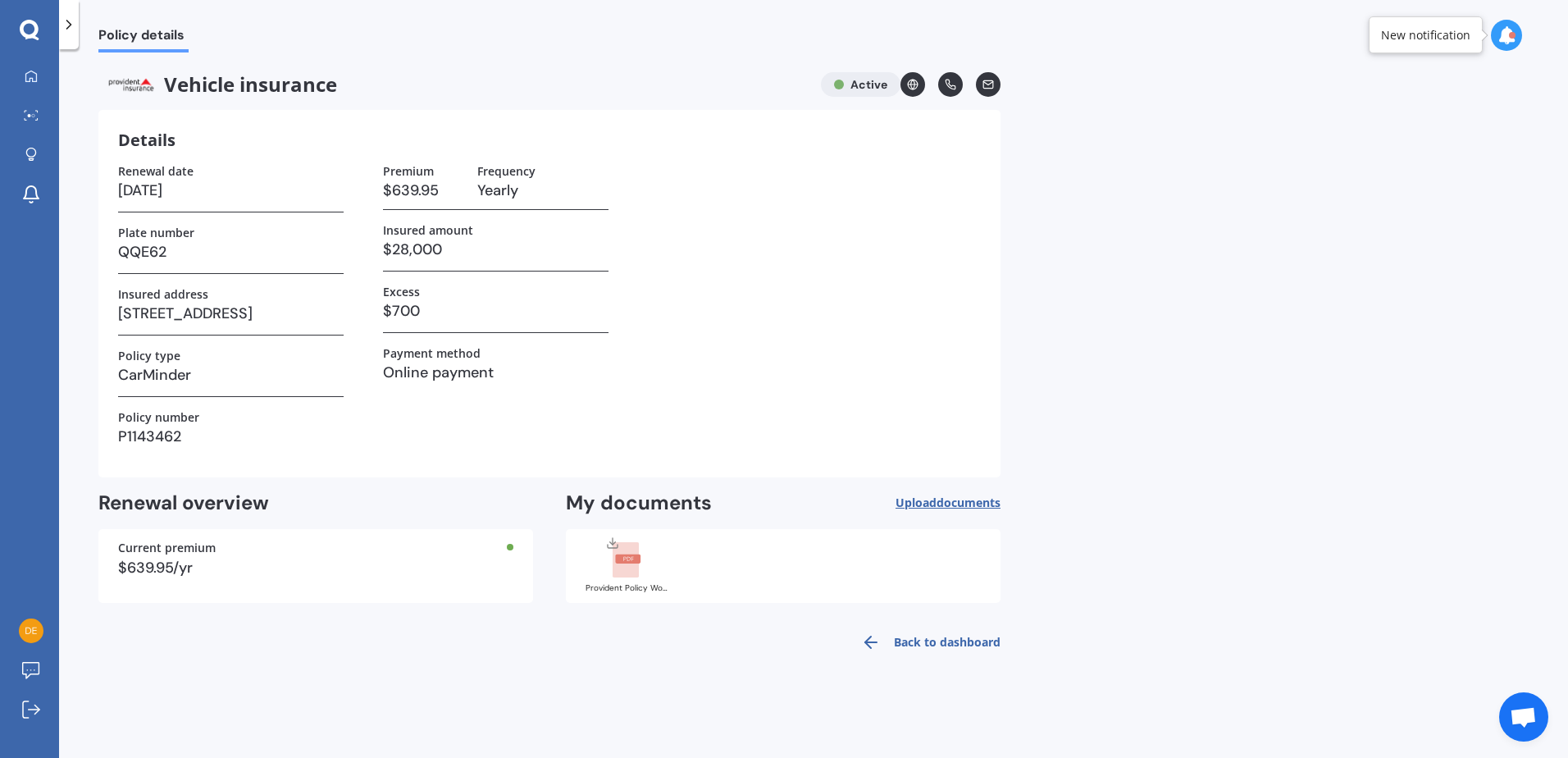
click at [933, 501] on span "Upload documents" at bounding box center [948, 502] width 105 height 13
click at [921, 501] on span "Upload documents" at bounding box center [948, 502] width 105 height 13
drag, startPoint x: 622, startPoint y: 544, endPoint x: 586, endPoint y: 567, distance: 42.7
click at [586, 567] on div "Provident Policy Wording.pdf" at bounding box center [627, 563] width 82 height 57
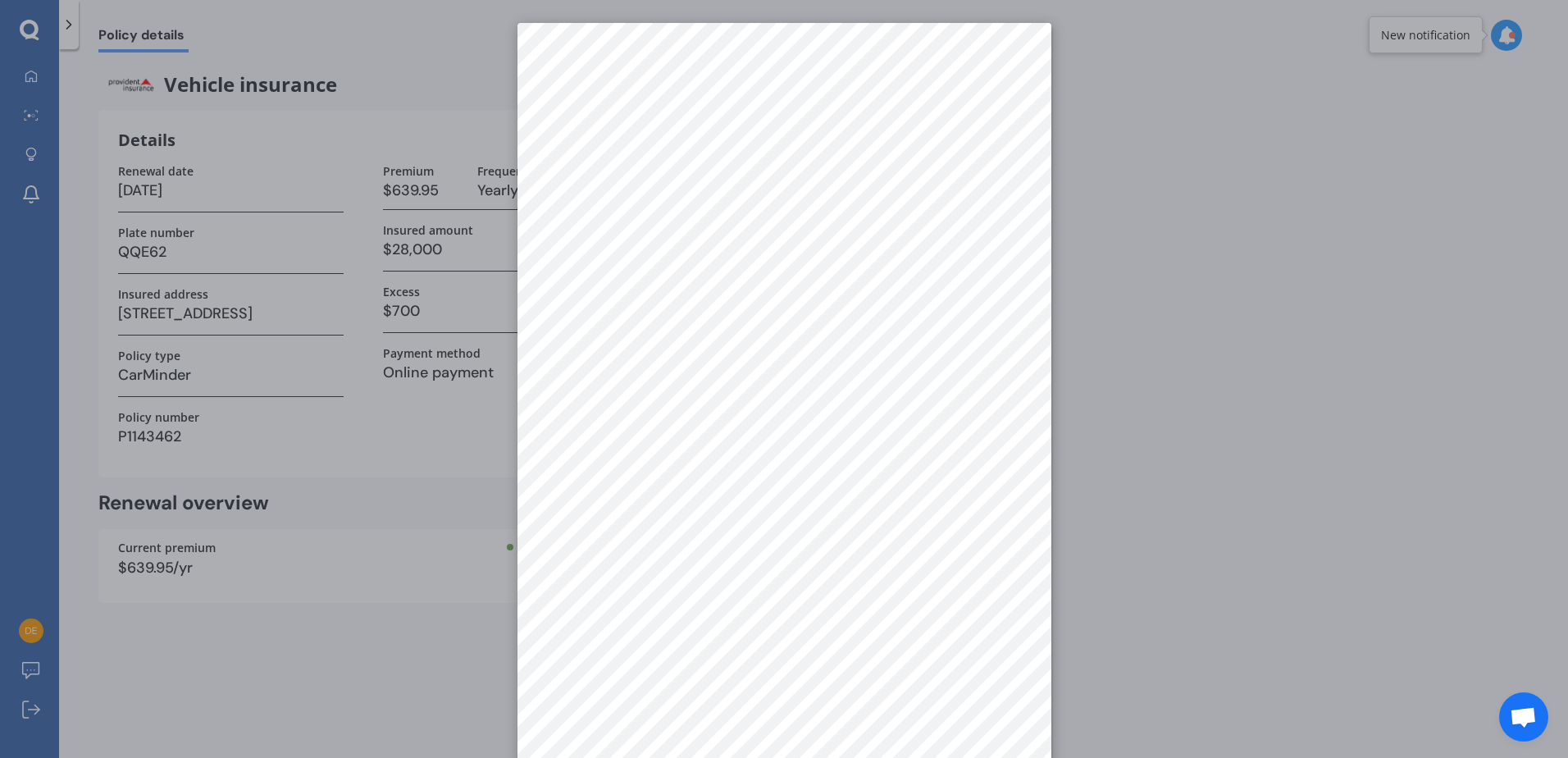
click at [380, 644] on div at bounding box center [784, 379] width 1568 height 758
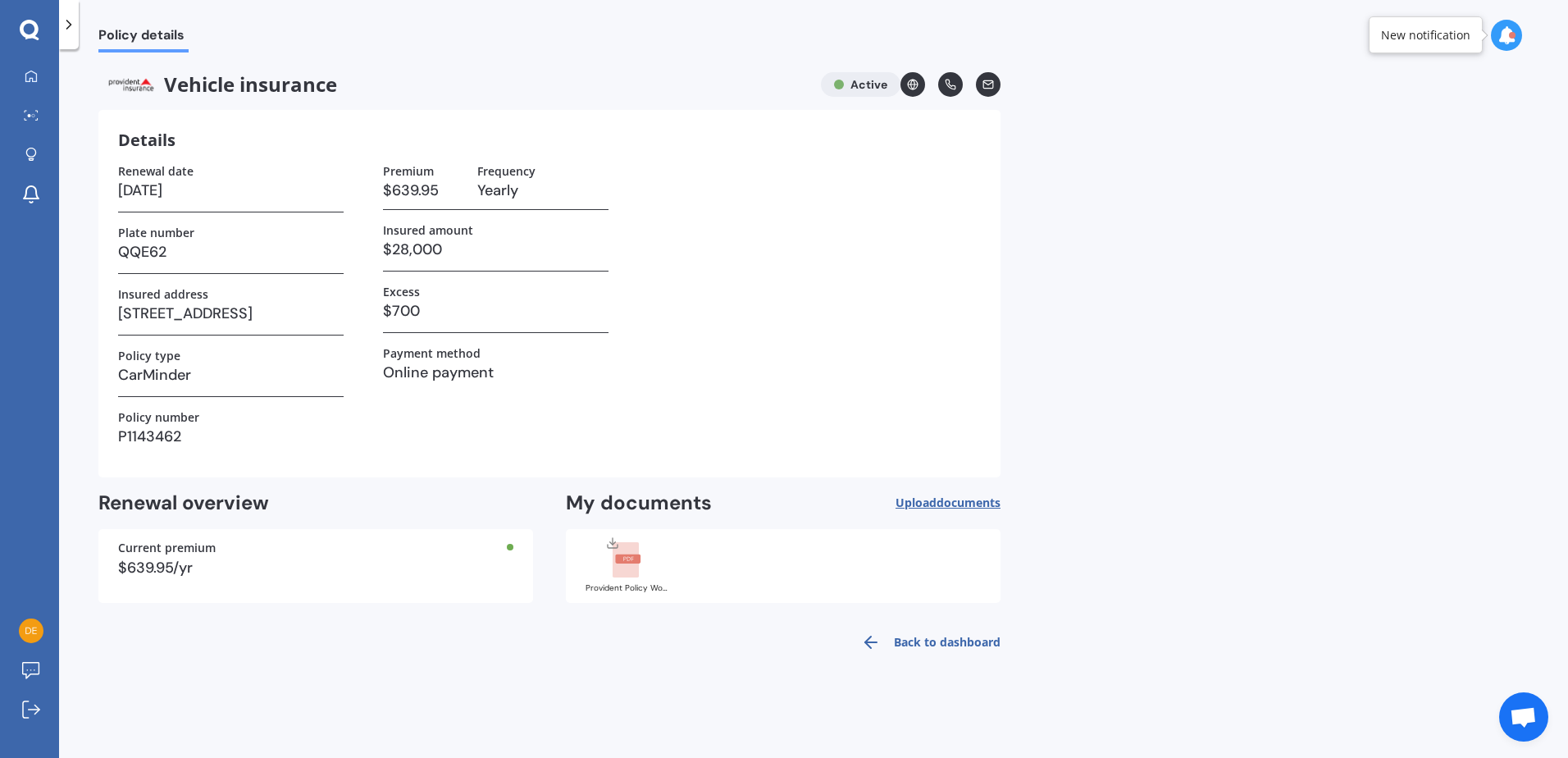
click at [925, 502] on span "Upload documents" at bounding box center [948, 502] width 105 height 13
